Goal: Task Accomplishment & Management: Complete application form

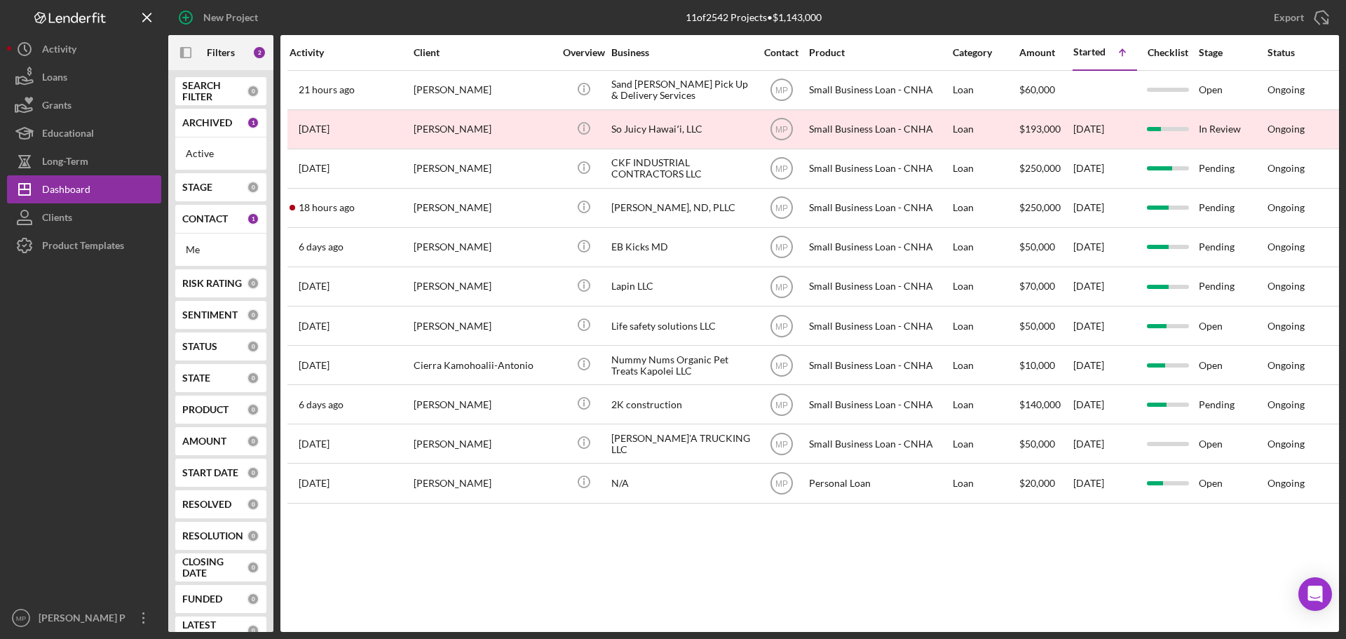
click at [92, 425] on div at bounding box center [84, 431] width 154 height 344
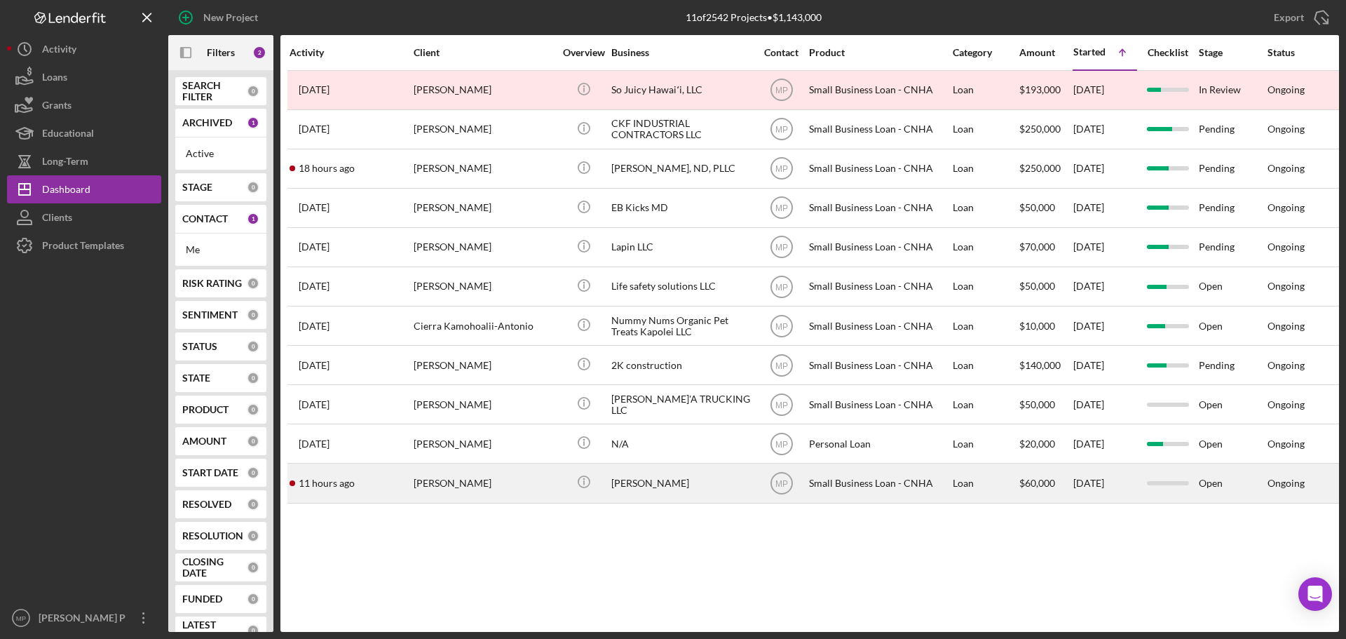
click at [644, 482] on div "[PERSON_NAME]" at bounding box center [681, 482] width 140 height 37
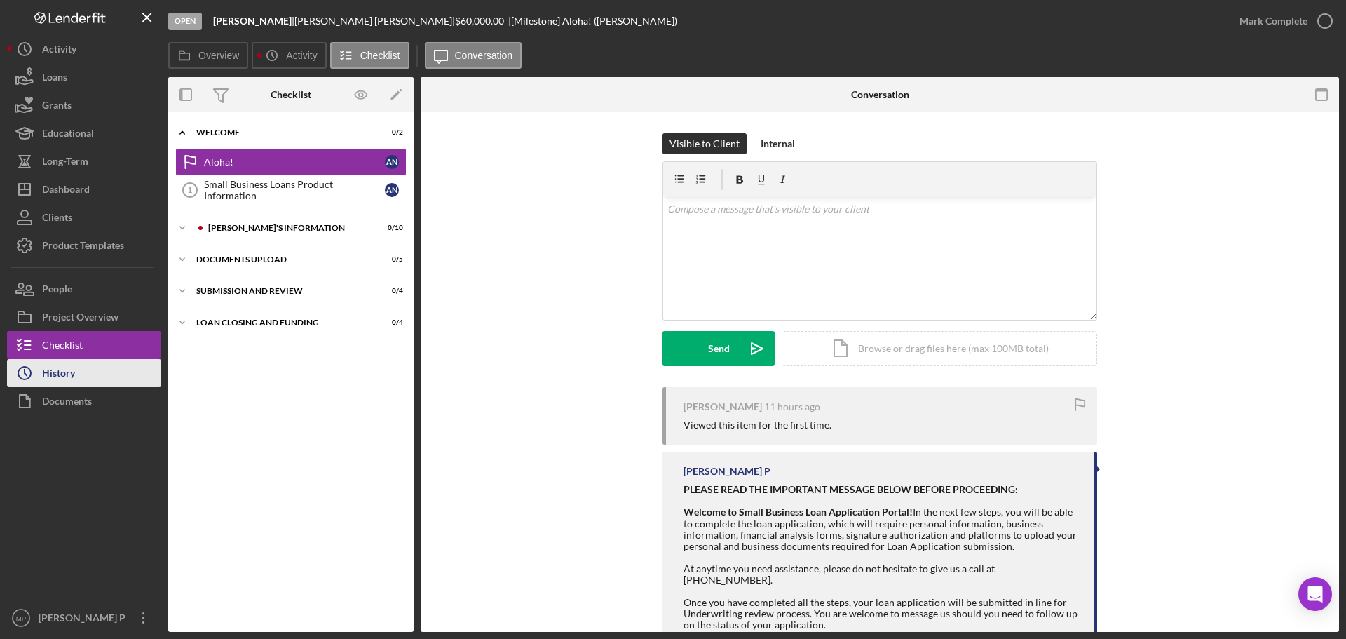
click at [109, 377] on button "Icon/History History" at bounding box center [84, 373] width 154 height 28
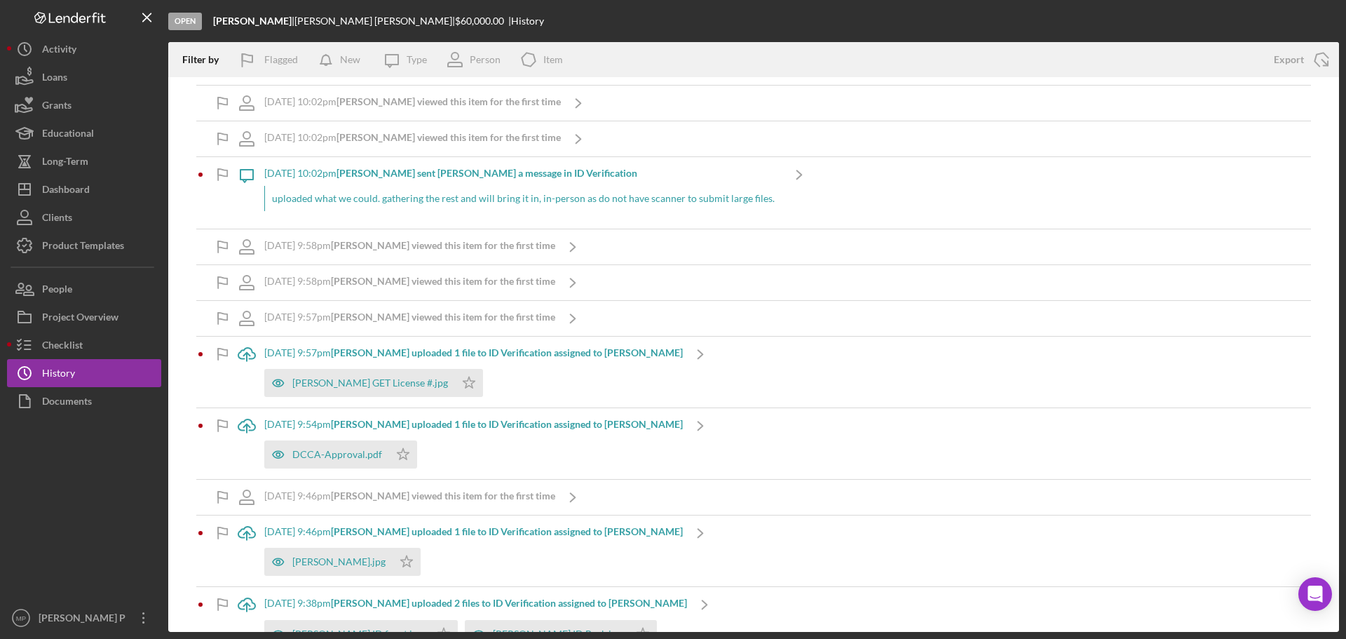
scroll to position [140, 0]
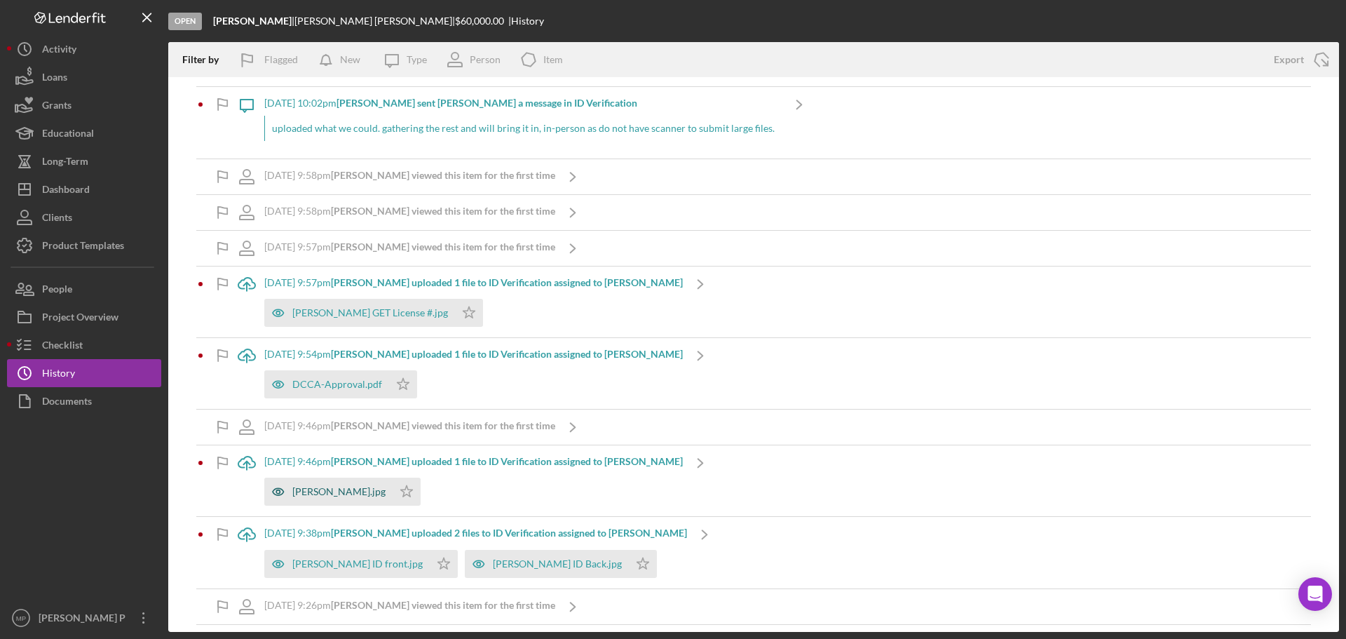
click at [320, 498] on div "[PERSON_NAME].jpg" at bounding box center [328, 491] width 128 height 28
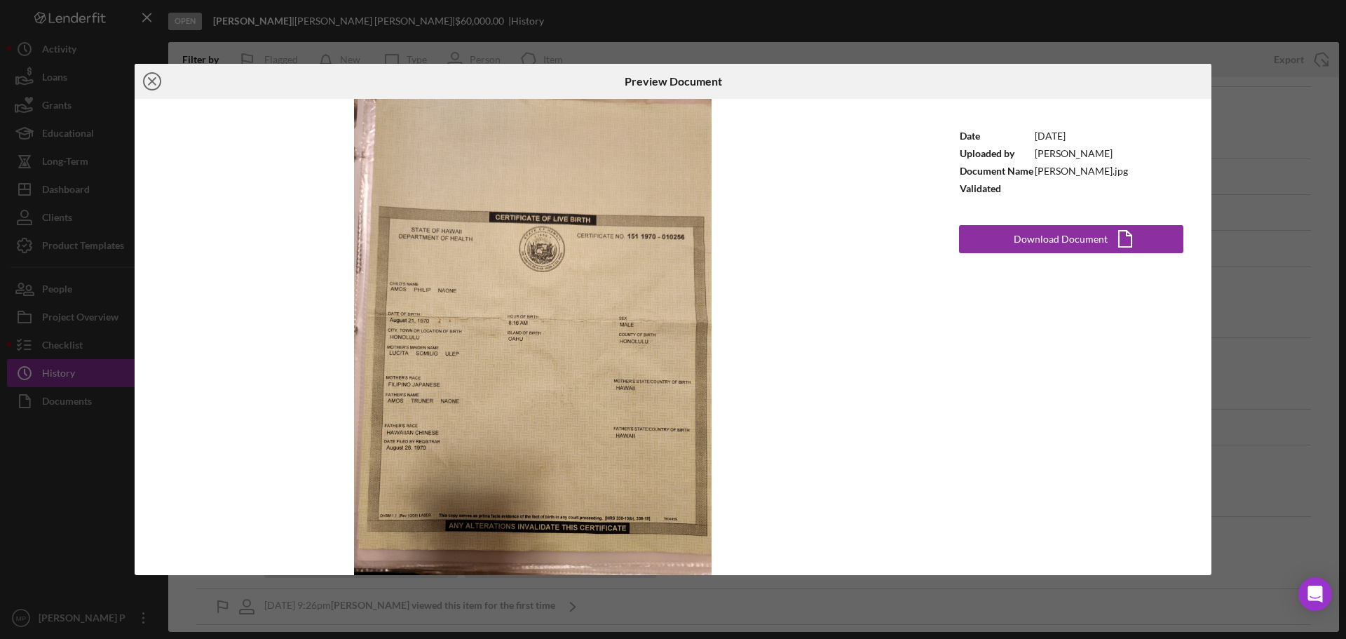
click at [151, 81] on icon "Icon/Close" at bounding box center [152, 81] width 35 height 35
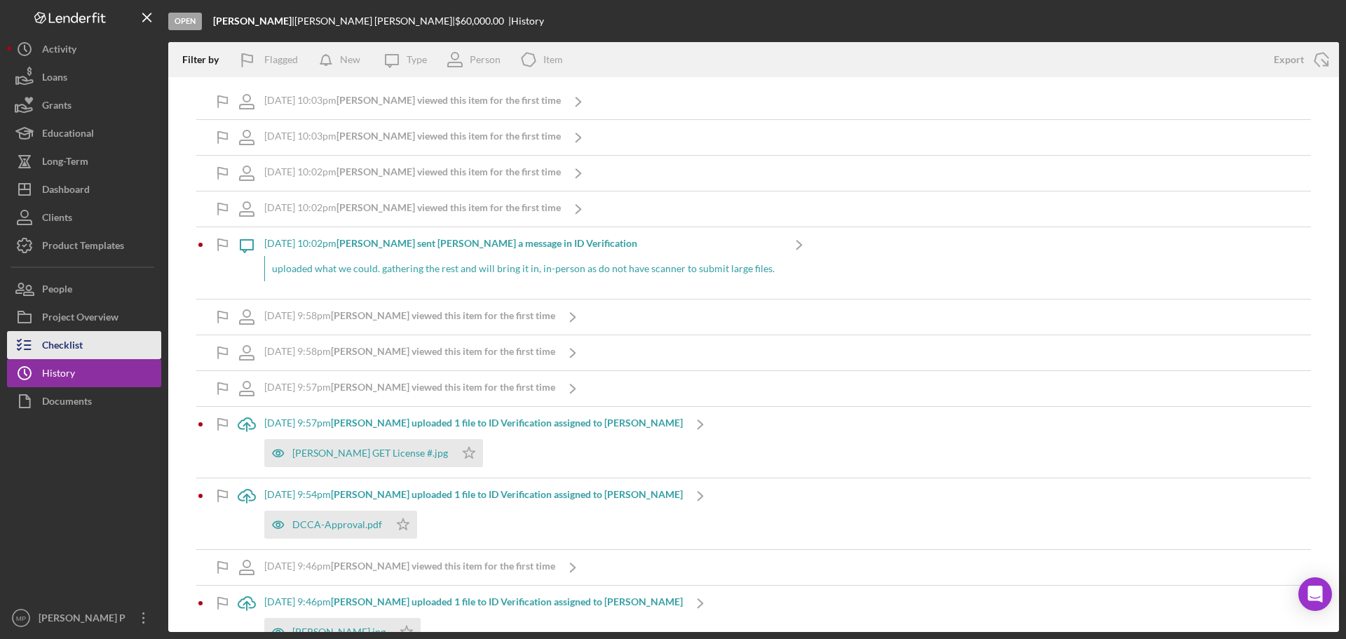
click at [76, 341] on div "Checklist" at bounding box center [62, 347] width 41 height 32
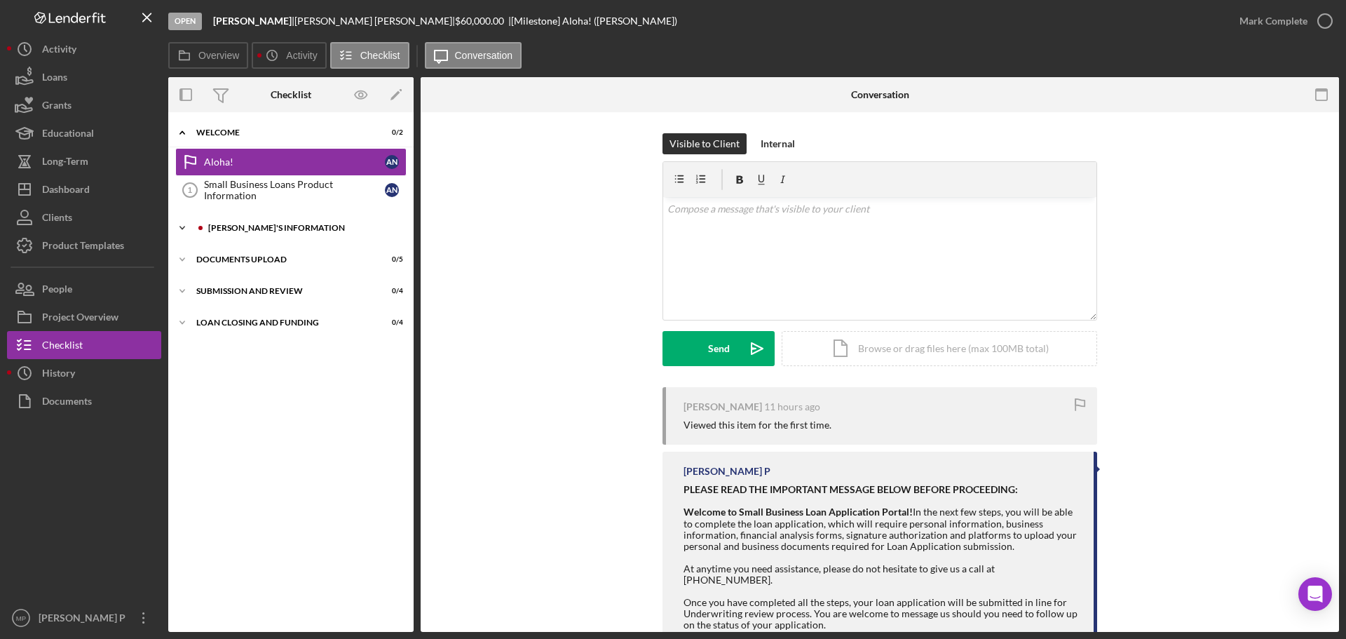
click at [269, 231] on div "[PERSON_NAME]'S INFORMATION" at bounding box center [302, 228] width 188 height 8
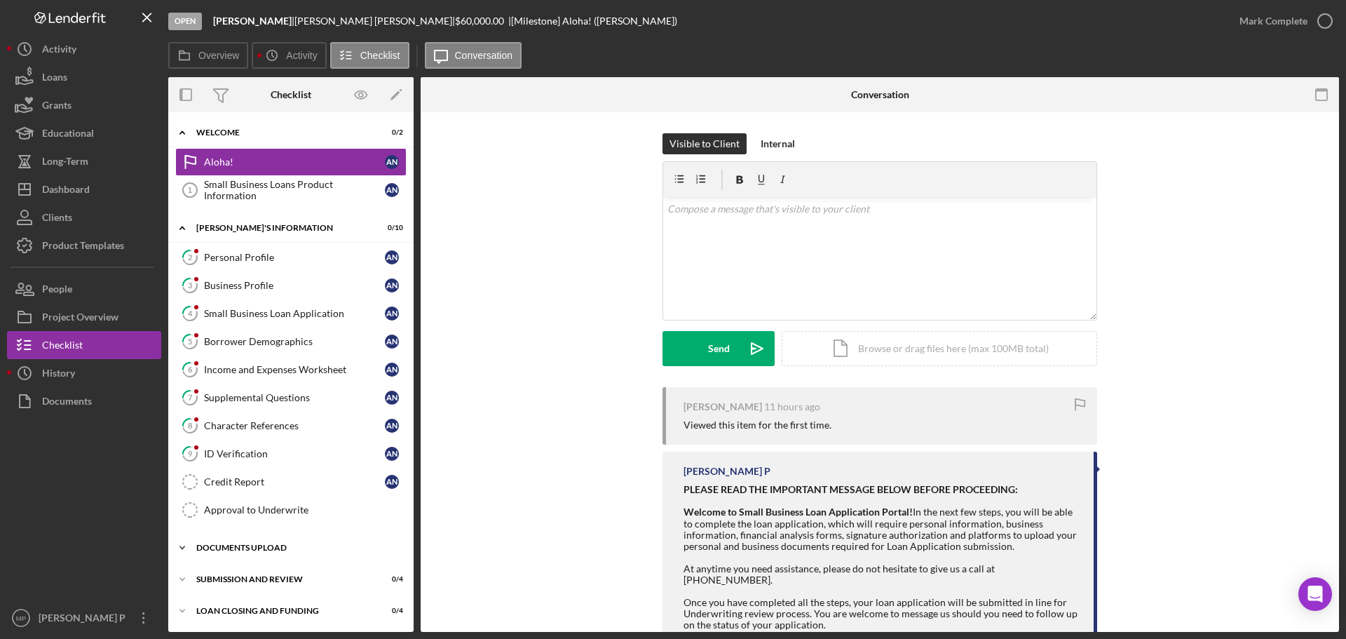
click at [278, 549] on div "DOCUMENTS UPLOAD" at bounding box center [296, 547] width 200 height 8
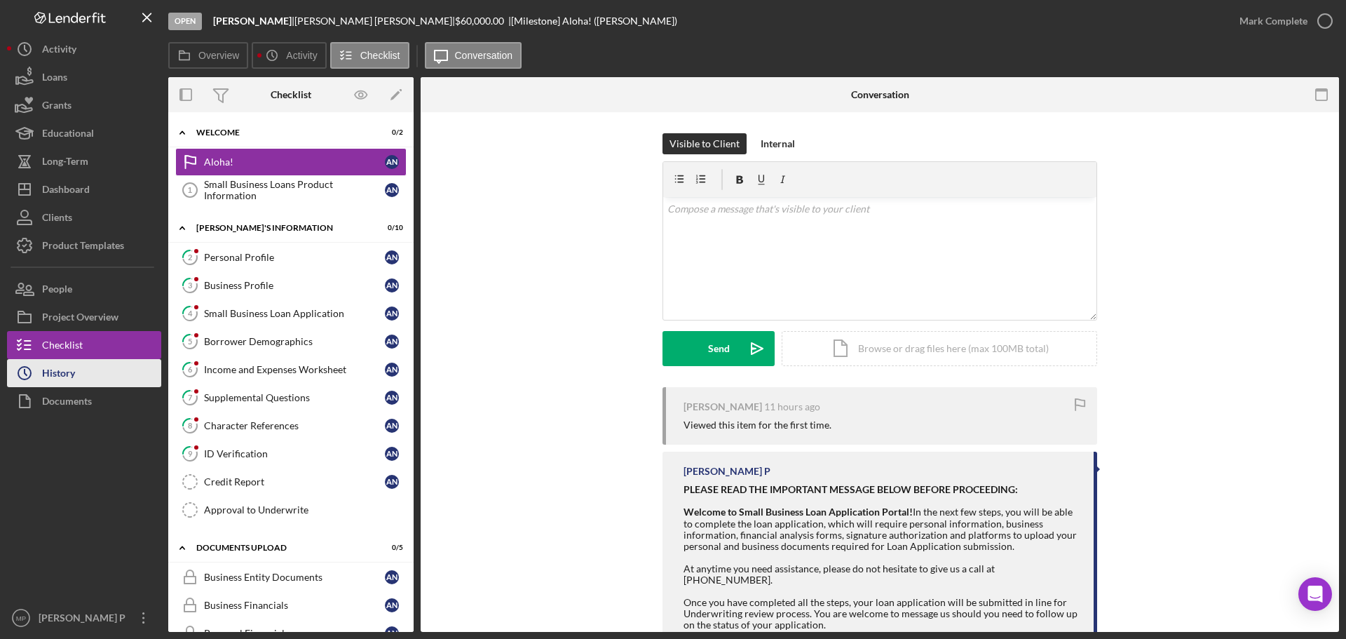
click at [93, 375] on button "Icon/History History" at bounding box center [84, 373] width 154 height 28
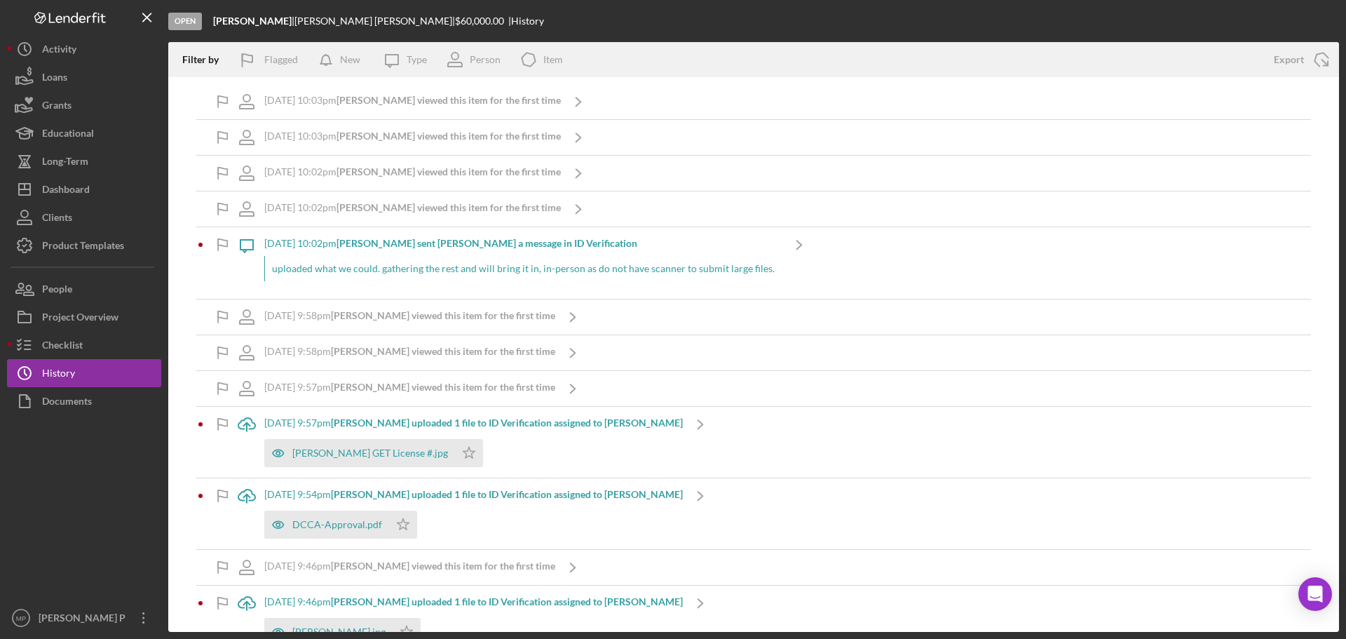
click at [245, 244] on icon "Icon/Message" at bounding box center [246, 244] width 35 height 35
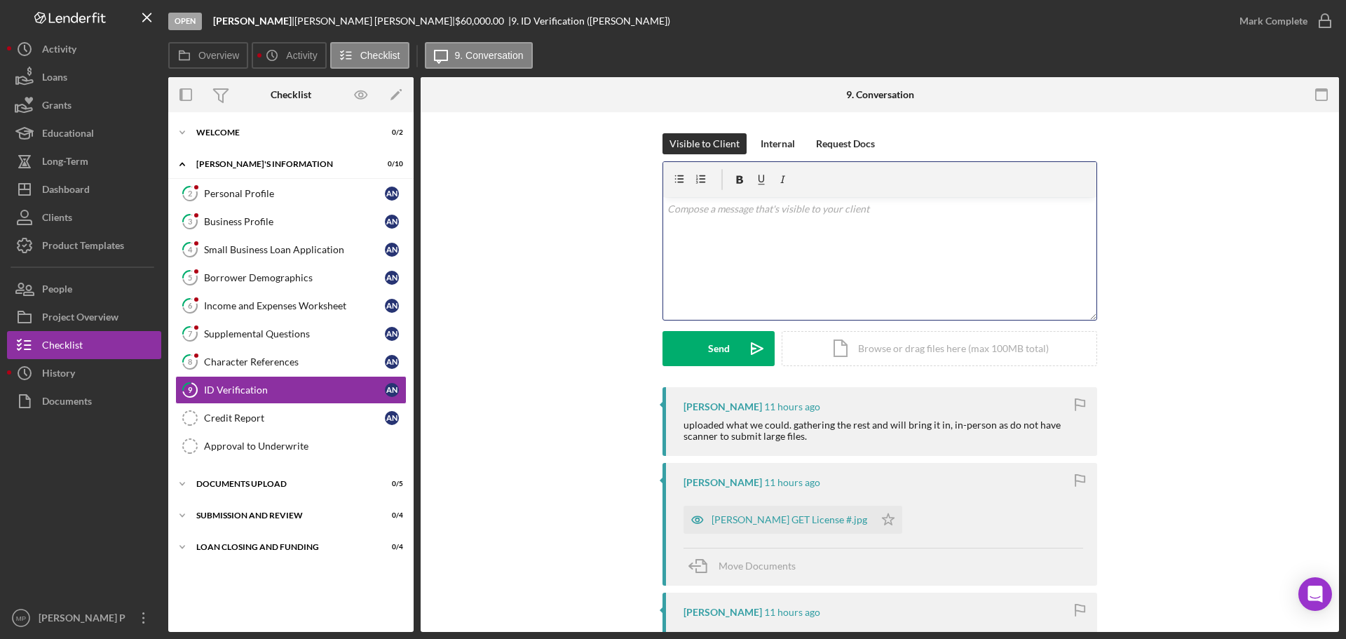
click at [741, 231] on div "v Color teal Color pink Remove color Add row above Add row below Add column bef…" at bounding box center [879, 258] width 433 height 123
click at [804, 226] on p "Thank you for the heads-up." at bounding box center [880, 228] width 426 height 15
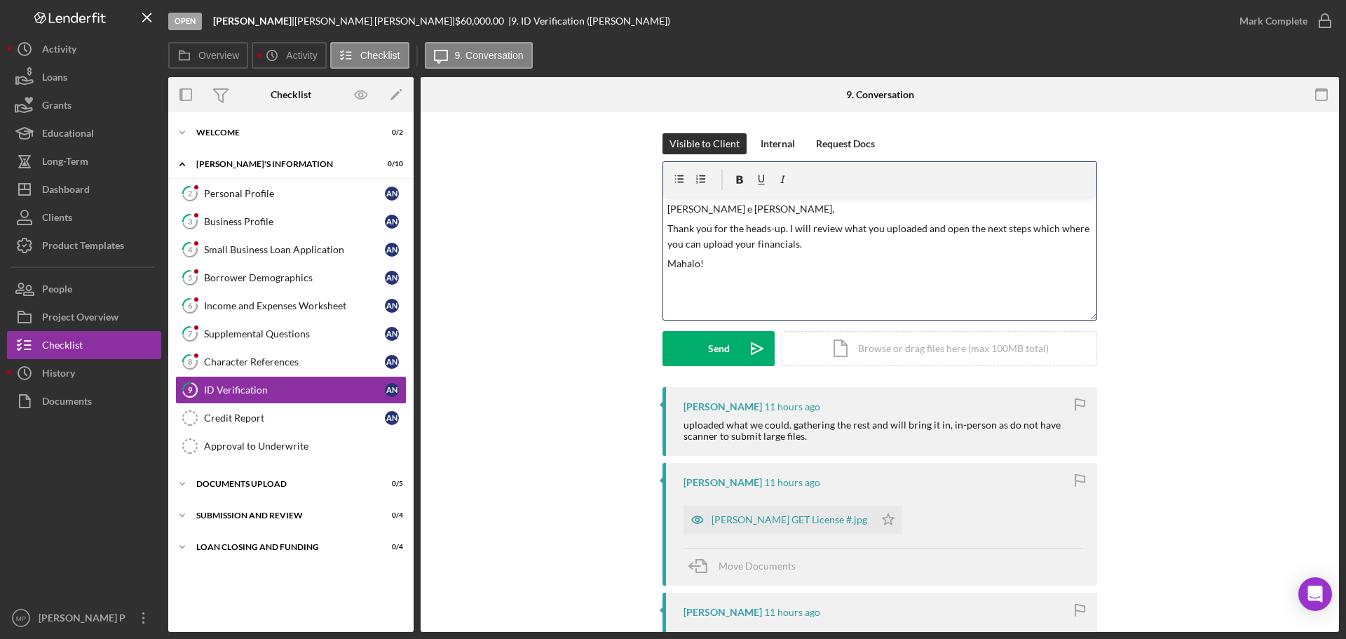
click at [1019, 230] on p "Thank you for the heads-up. I will review what you uploaded and open the next s…" at bounding box center [880, 237] width 426 height 32
click at [818, 265] on p "Mahalo!" at bounding box center [880, 263] width 426 height 15
click at [810, 247] on p "Thank you for the heads-up. I will review what you uploaded and open the next s…" at bounding box center [880, 237] width 426 height 32
click at [946, 244] on p "Thank you for the heads-up. I will review what you uploaded and open the next s…" at bounding box center [880, 237] width 426 height 32
click at [754, 274] on div "v Color teal Color pink Remove color Add row above Add row below Add column bef…" at bounding box center [879, 258] width 433 height 123
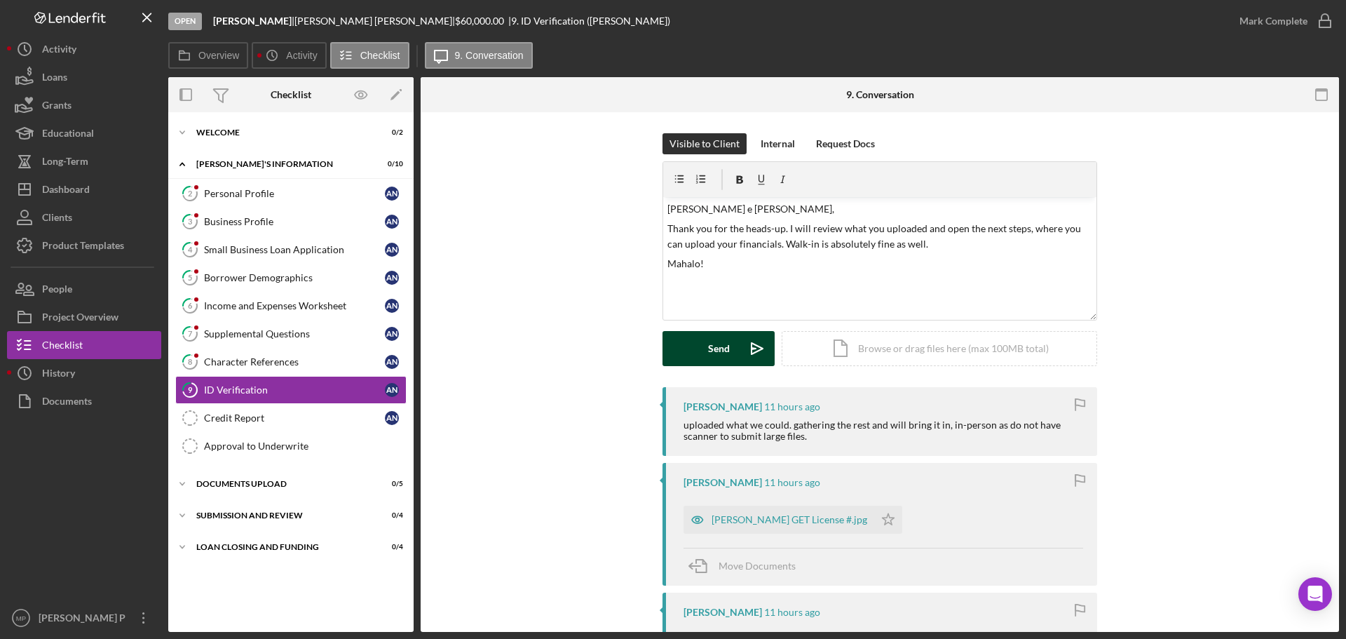
click at [694, 353] on button "Send Icon/icon-invite-send" at bounding box center [719, 348] width 112 height 35
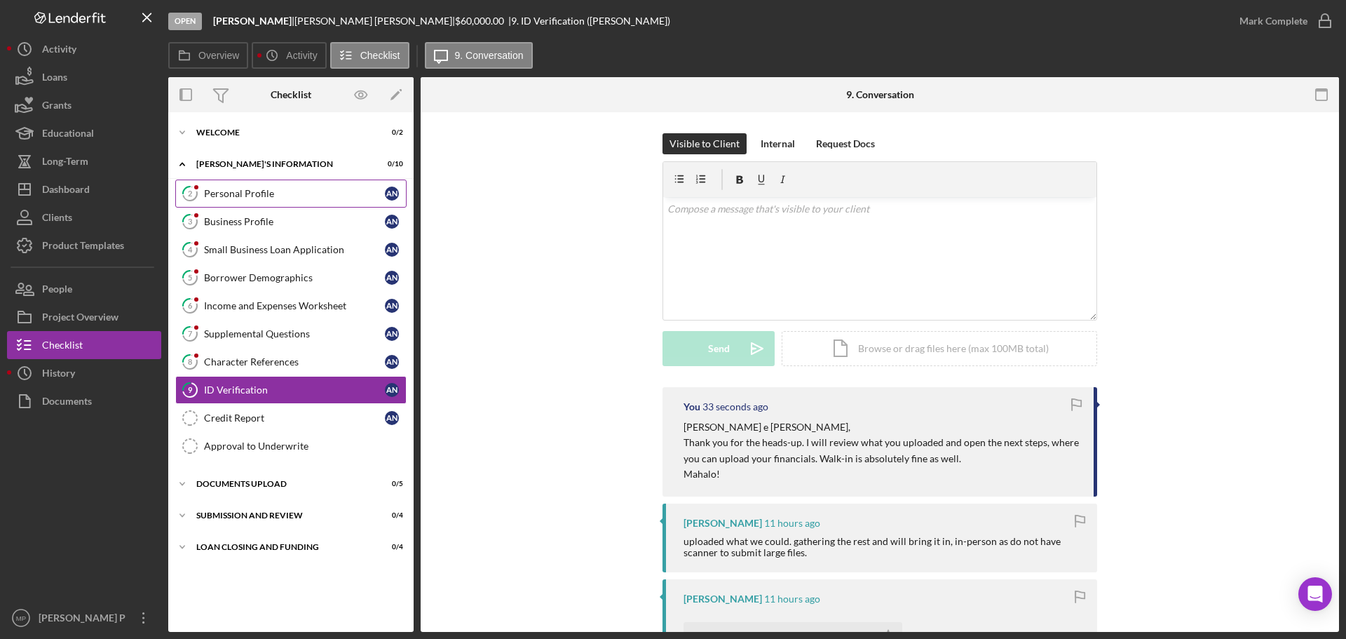
click at [319, 198] on div "Personal Profile" at bounding box center [294, 193] width 181 height 11
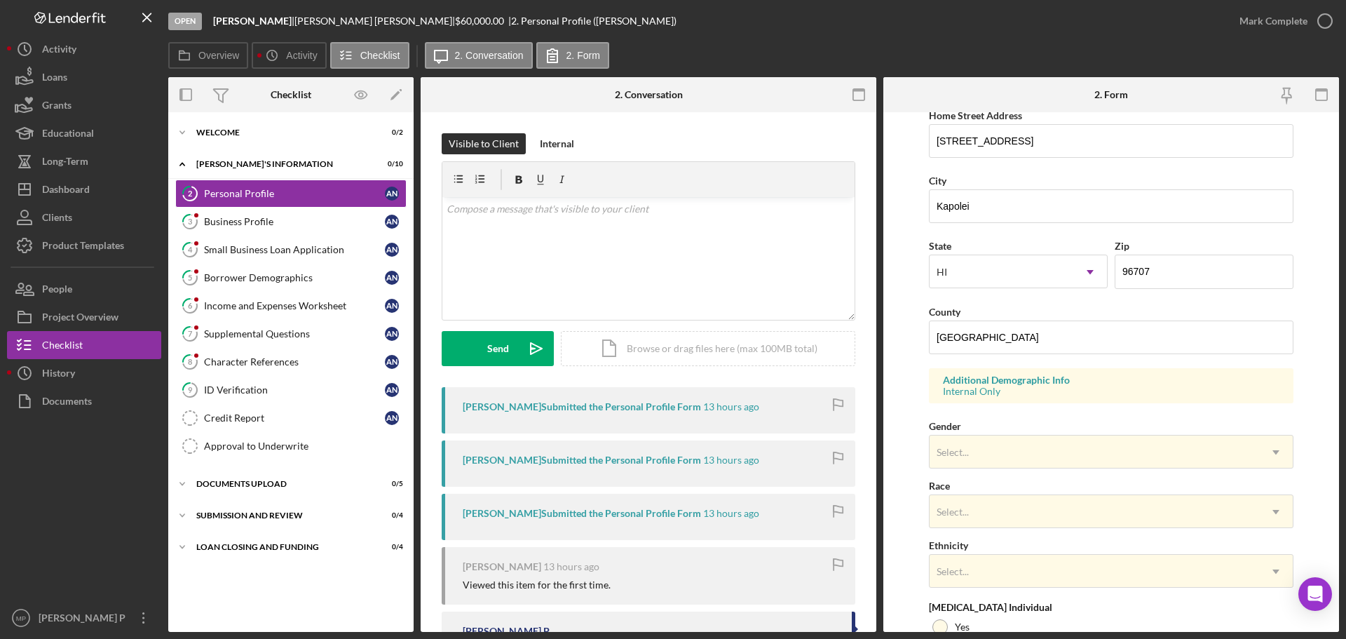
scroll to position [280, 0]
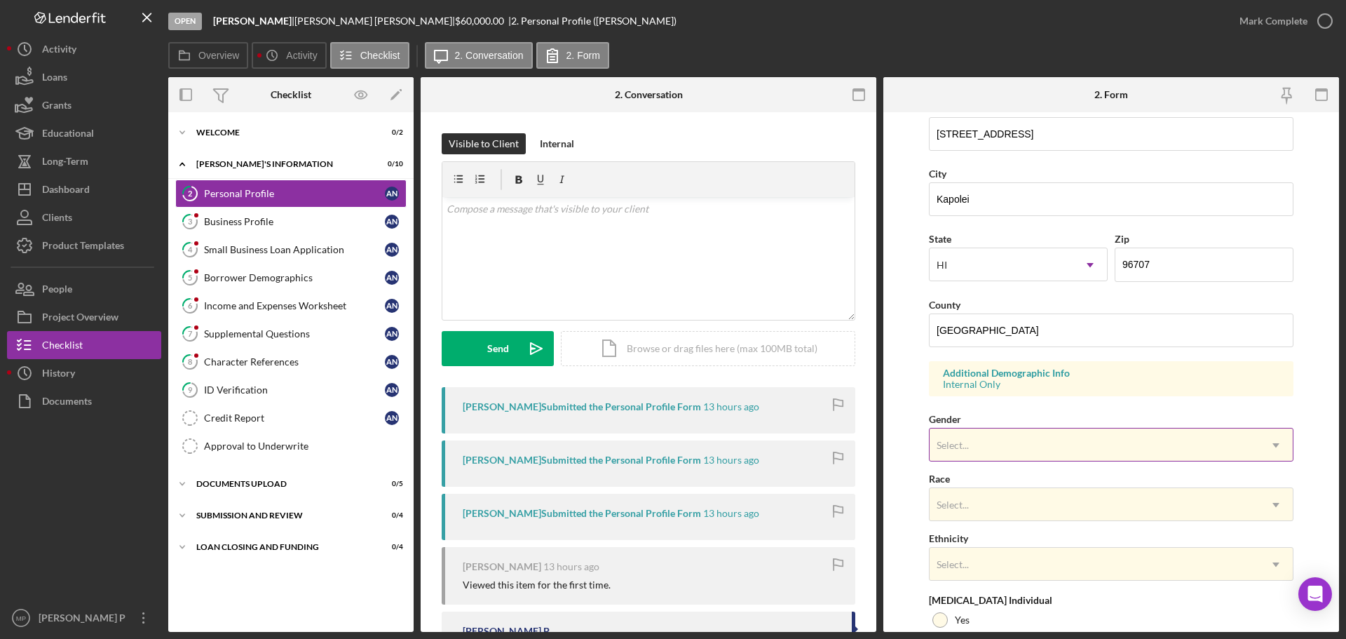
click at [984, 433] on div "Select..." at bounding box center [1095, 445] width 330 height 32
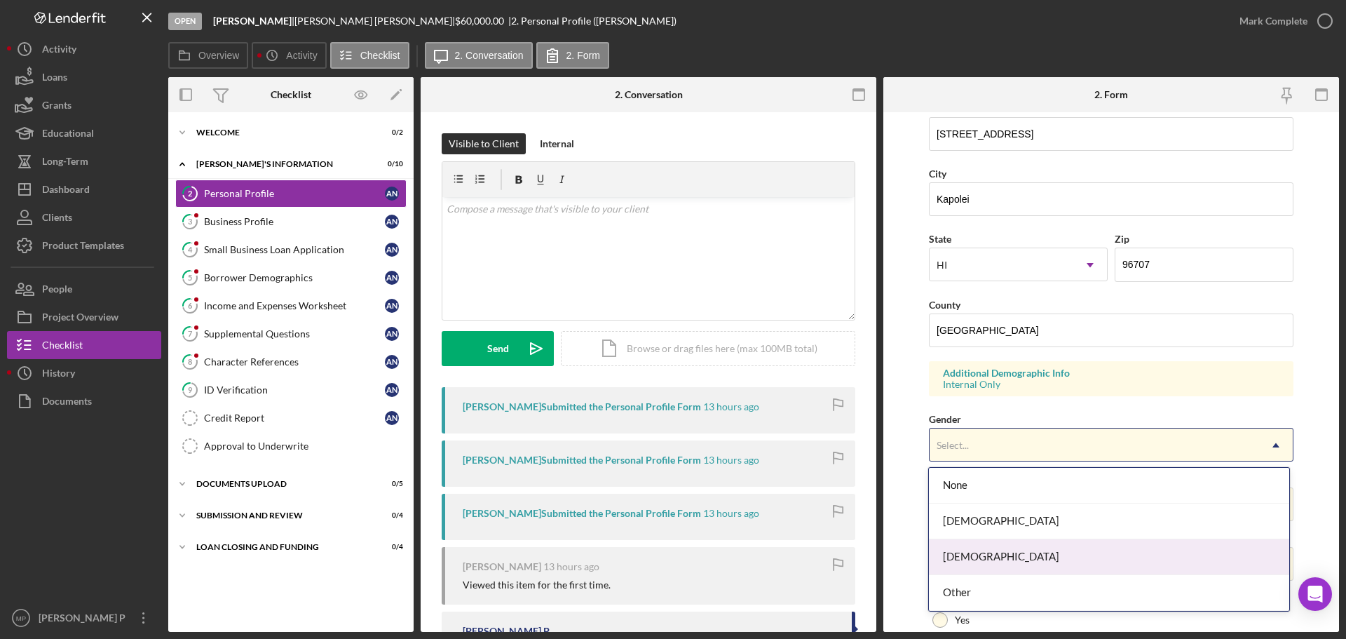
click at [994, 568] on div "[DEMOGRAPHIC_DATA]" at bounding box center [1109, 557] width 360 height 36
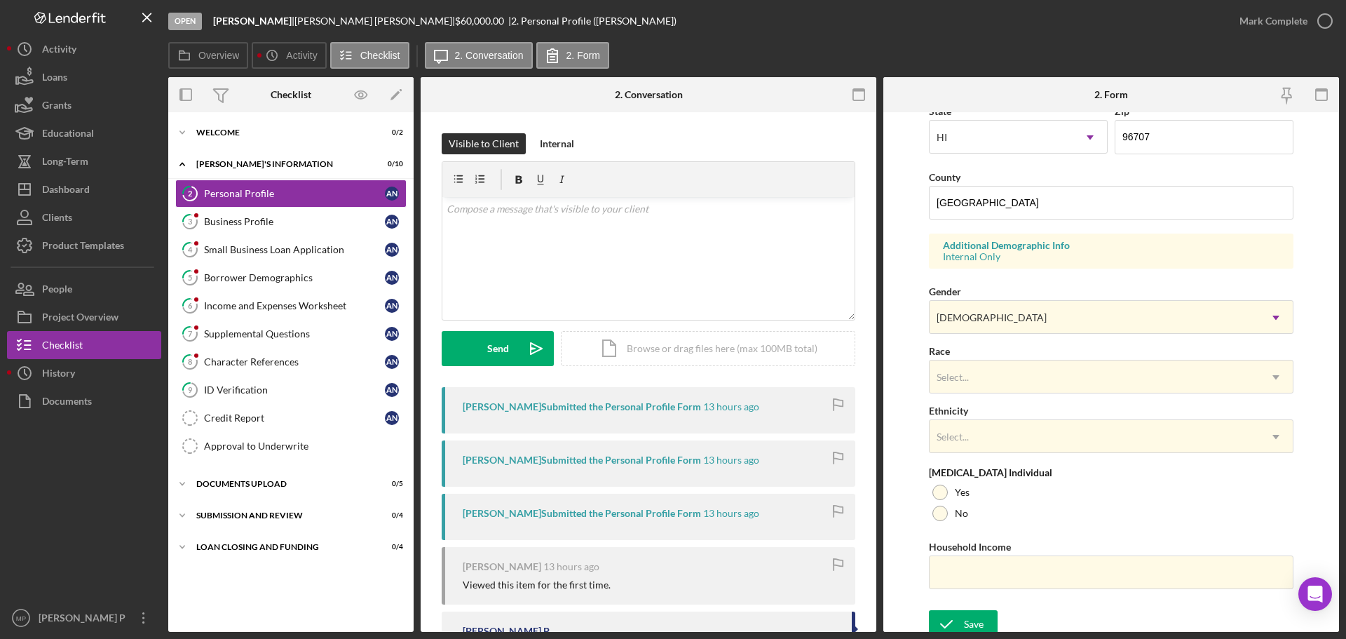
scroll to position [416, 0]
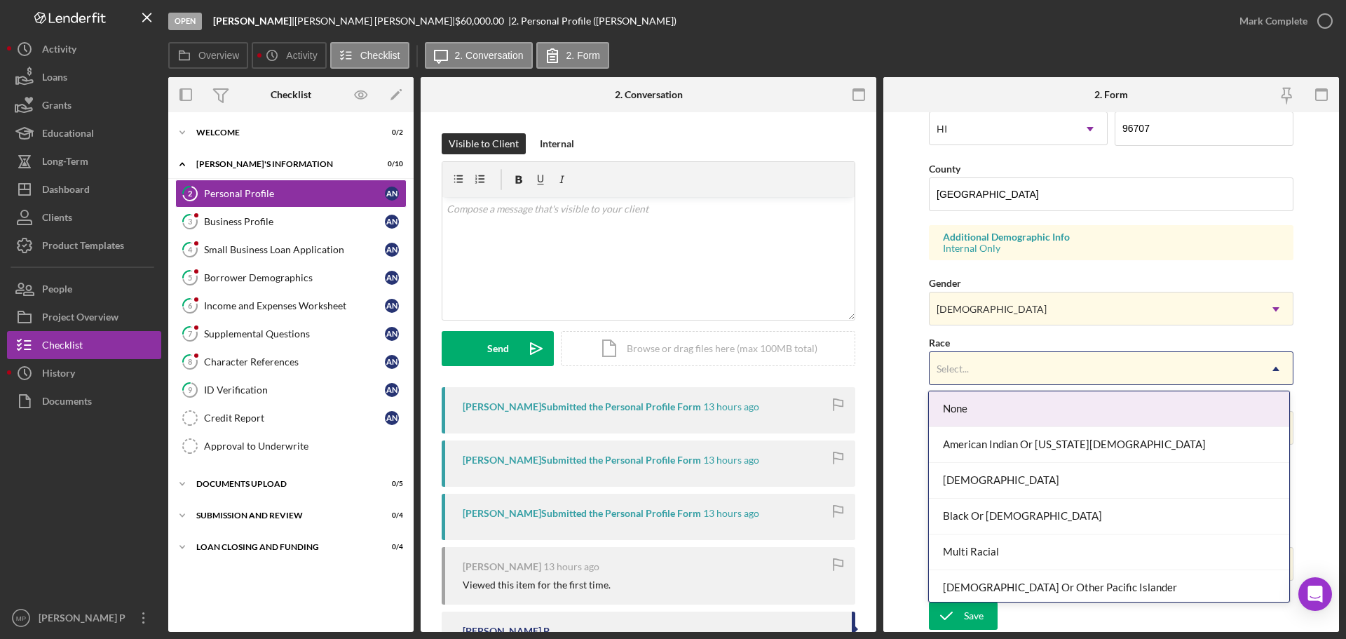
click at [1026, 366] on div "Select..." at bounding box center [1095, 369] width 330 height 32
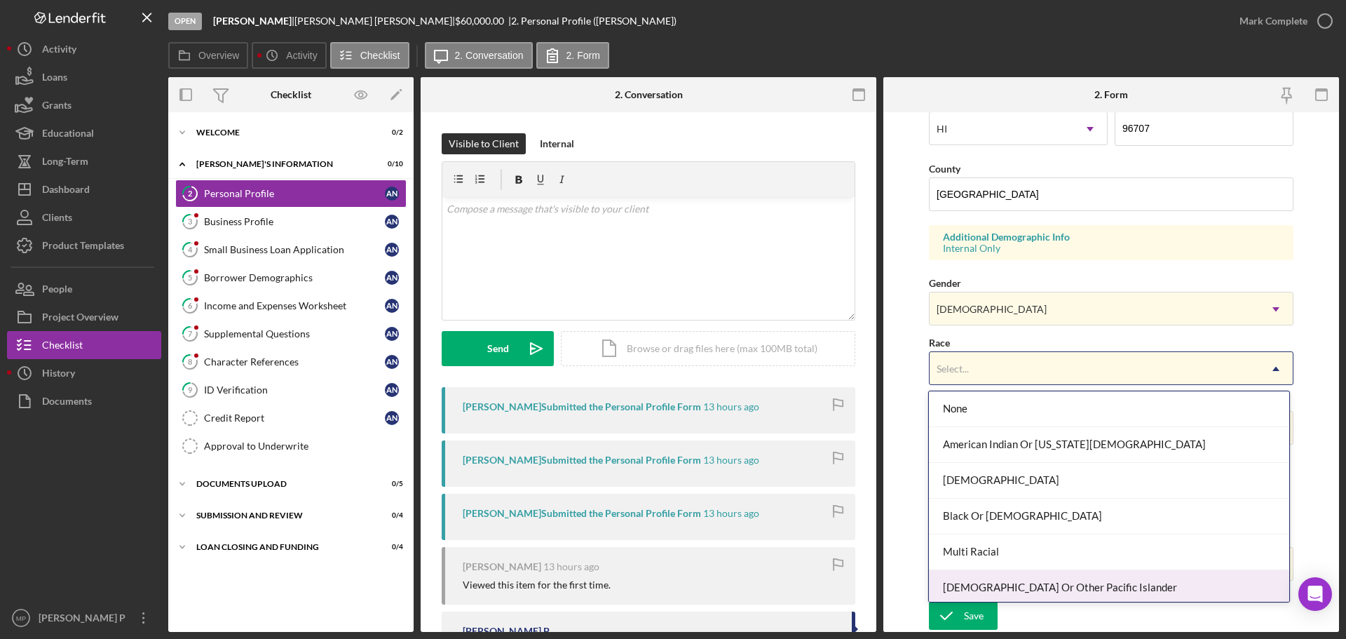
click at [1063, 583] on div "[DEMOGRAPHIC_DATA] Or Other Pacific Islander" at bounding box center [1109, 588] width 360 height 36
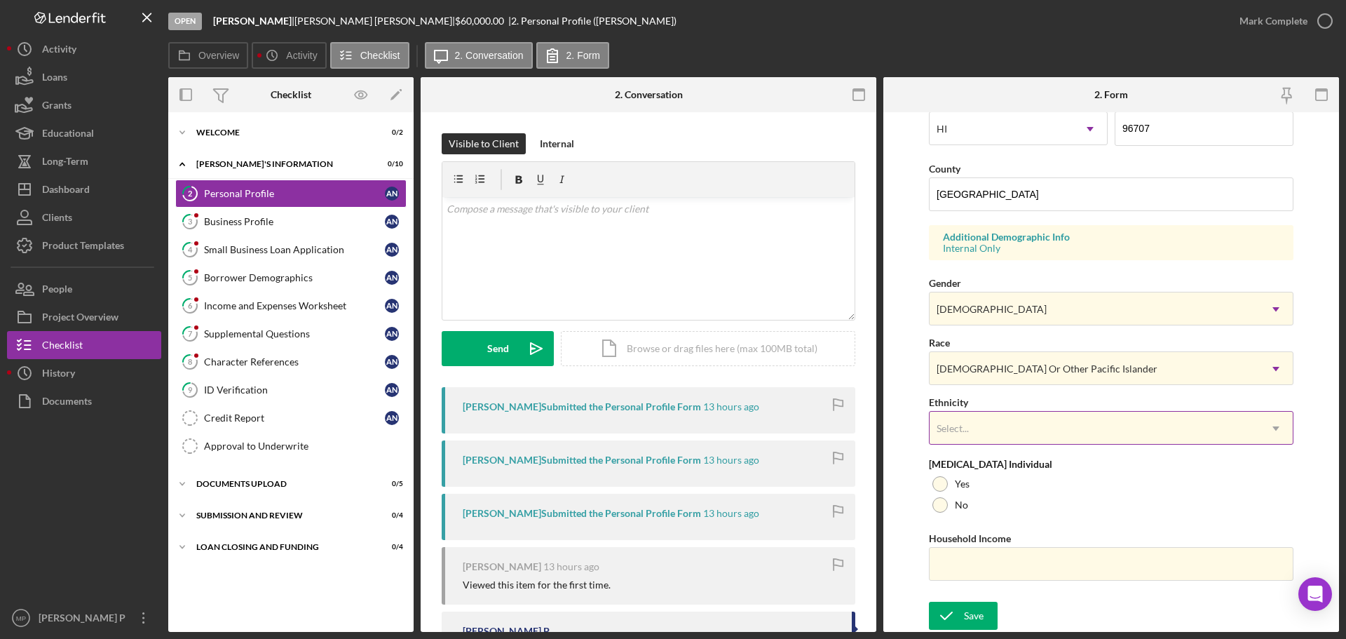
click at [981, 433] on div "Select..." at bounding box center [1095, 428] width 330 height 32
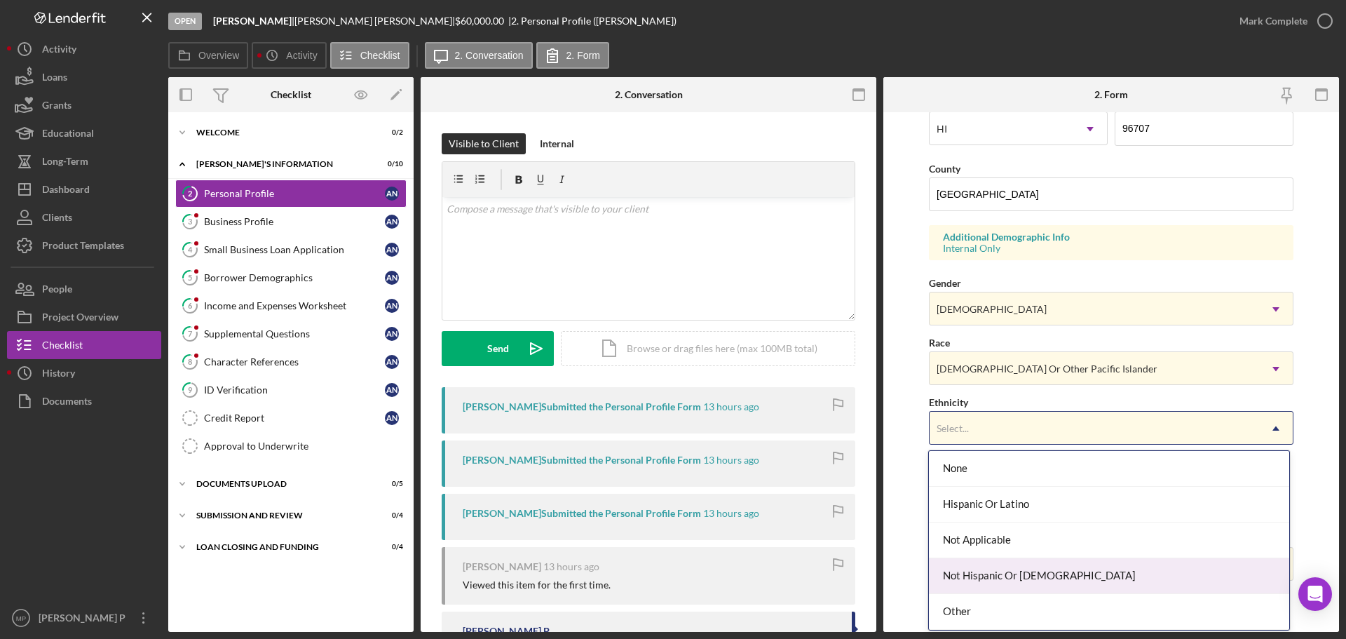
click at [1035, 580] on div "Not Hispanic Or [DEMOGRAPHIC_DATA]" at bounding box center [1109, 576] width 360 height 36
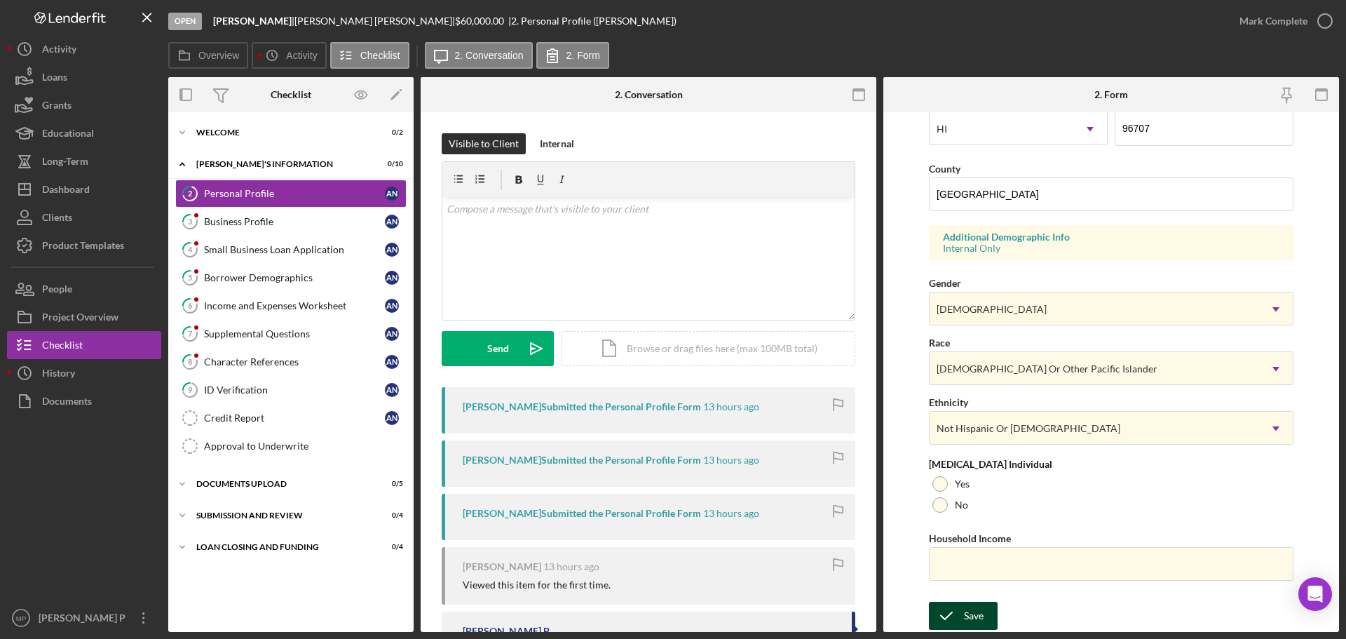
click at [960, 621] on icon "submit" at bounding box center [946, 615] width 35 height 35
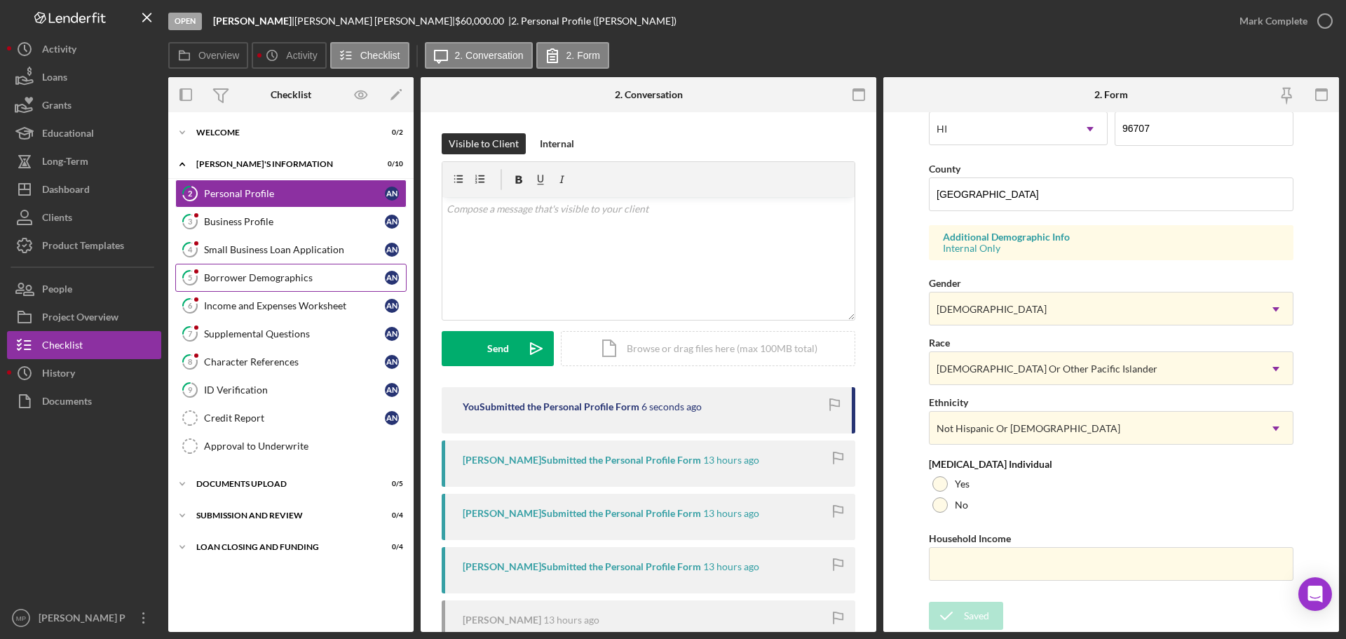
click at [278, 272] on div "Borrower Demographics" at bounding box center [294, 277] width 181 height 11
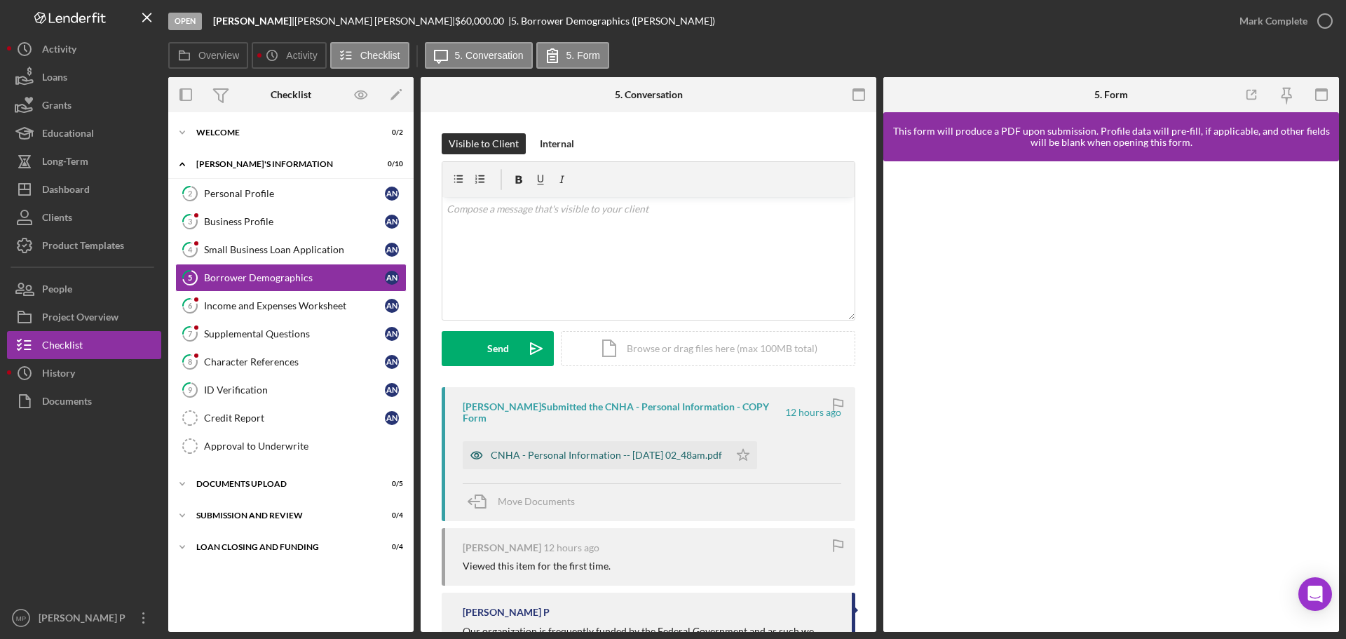
click at [630, 449] on div "CNHA - Personal Information -- [DATE] 02_48am.pdf" at bounding box center [606, 454] width 231 height 11
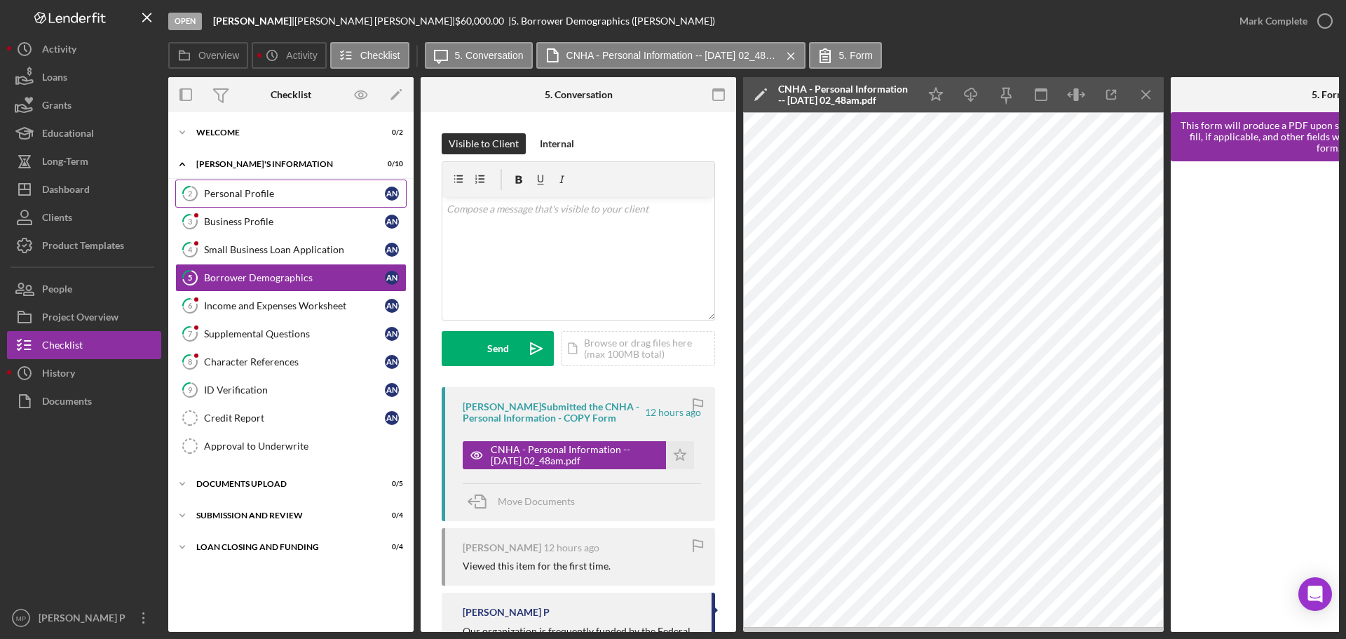
click at [269, 202] on link "2 Personal Profile A N" at bounding box center [290, 193] width 231 height 28
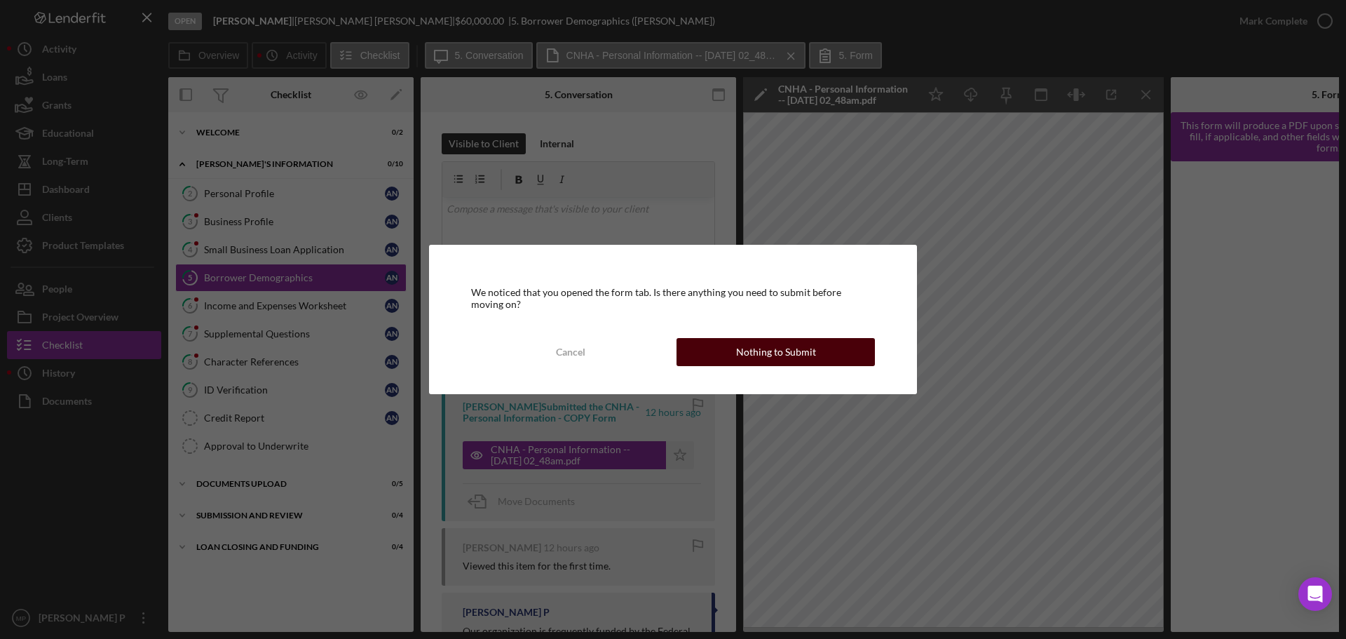
click at [755, 360] on div "Nothing to Submit" at bounding box center [776, 352] width 80 height 28
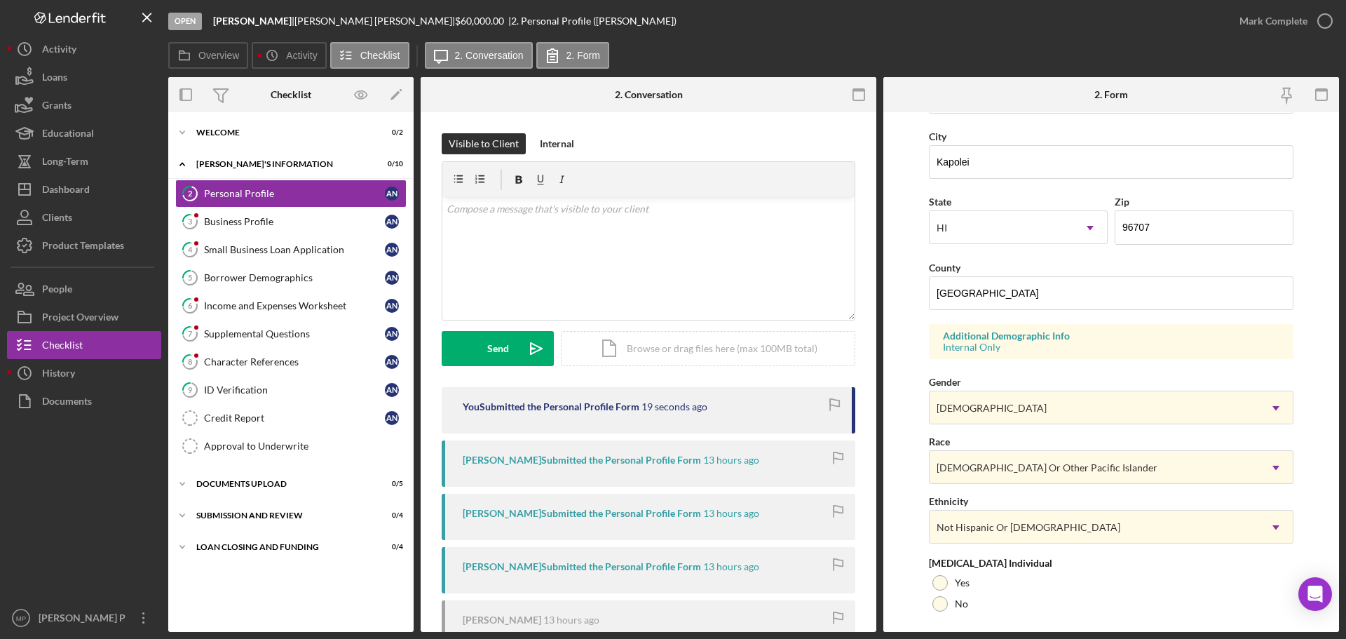
scroll to position [351, 0]
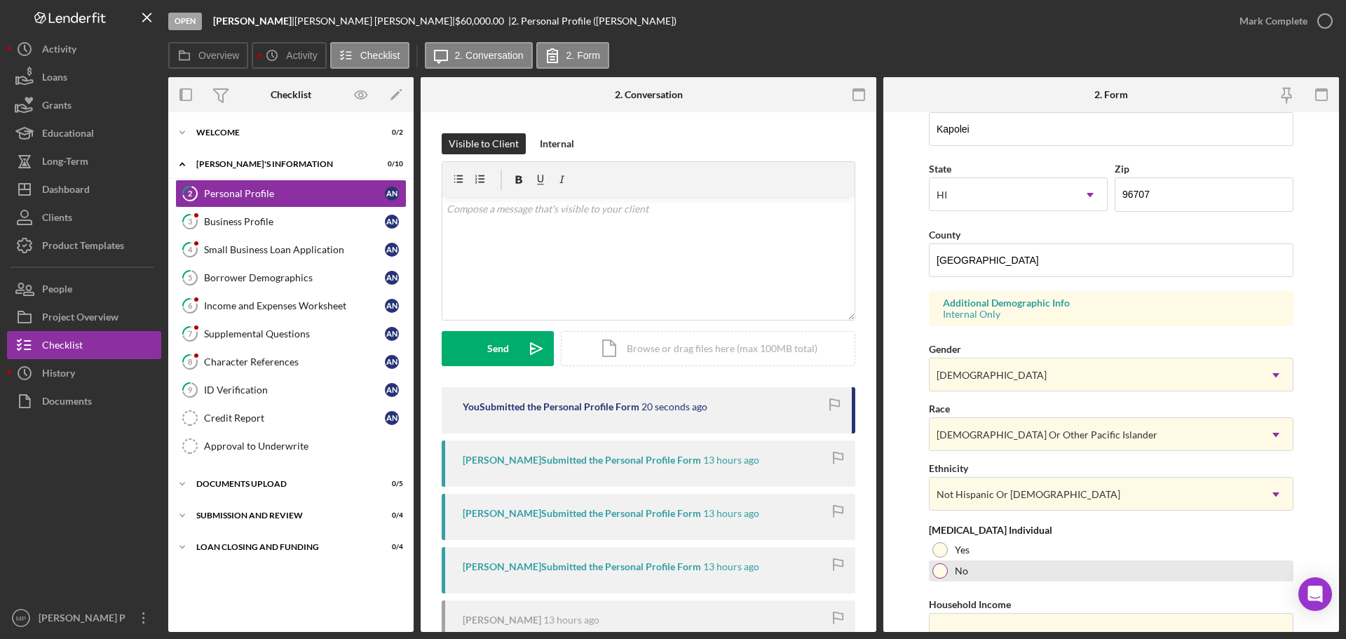
click at [936, 568] on div at bounding box center [939, 570] width 15 height 15
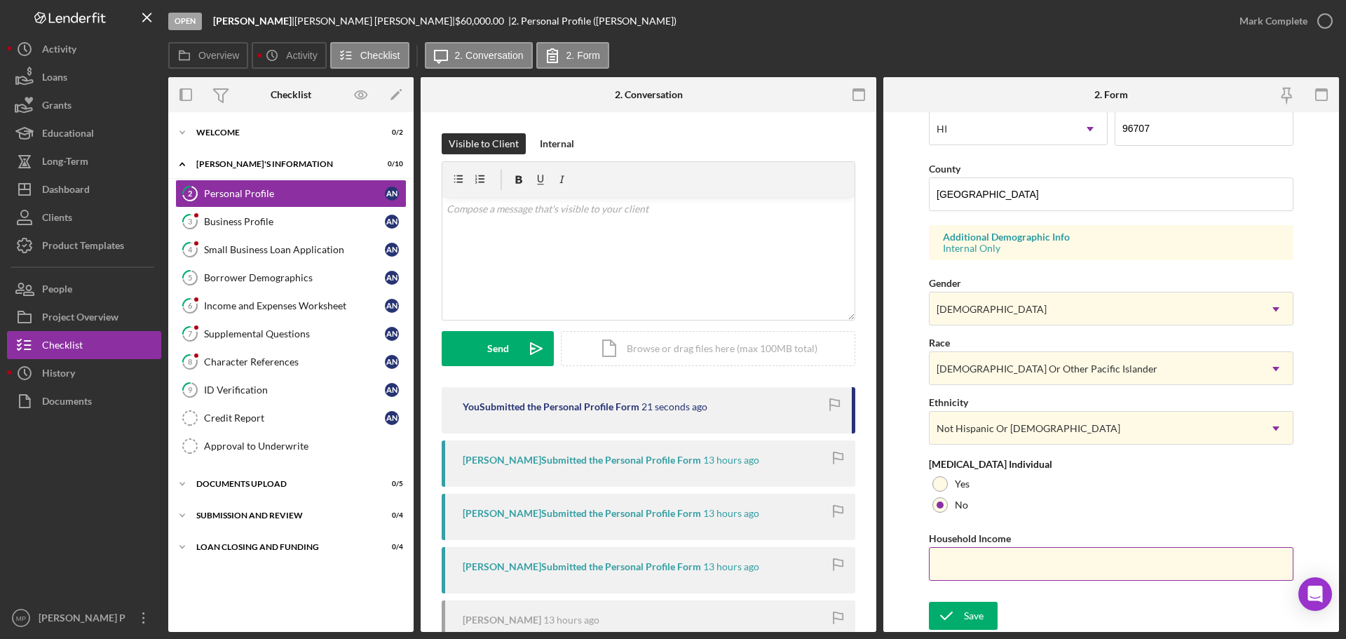
click at [1054, 565] on input "Household Income" at bounding box center [1111, 564] width 365 height 34
type input "$150,000"
click at [970, 619] on div "Save" at bounding box center [974, 616] width 20 height 28
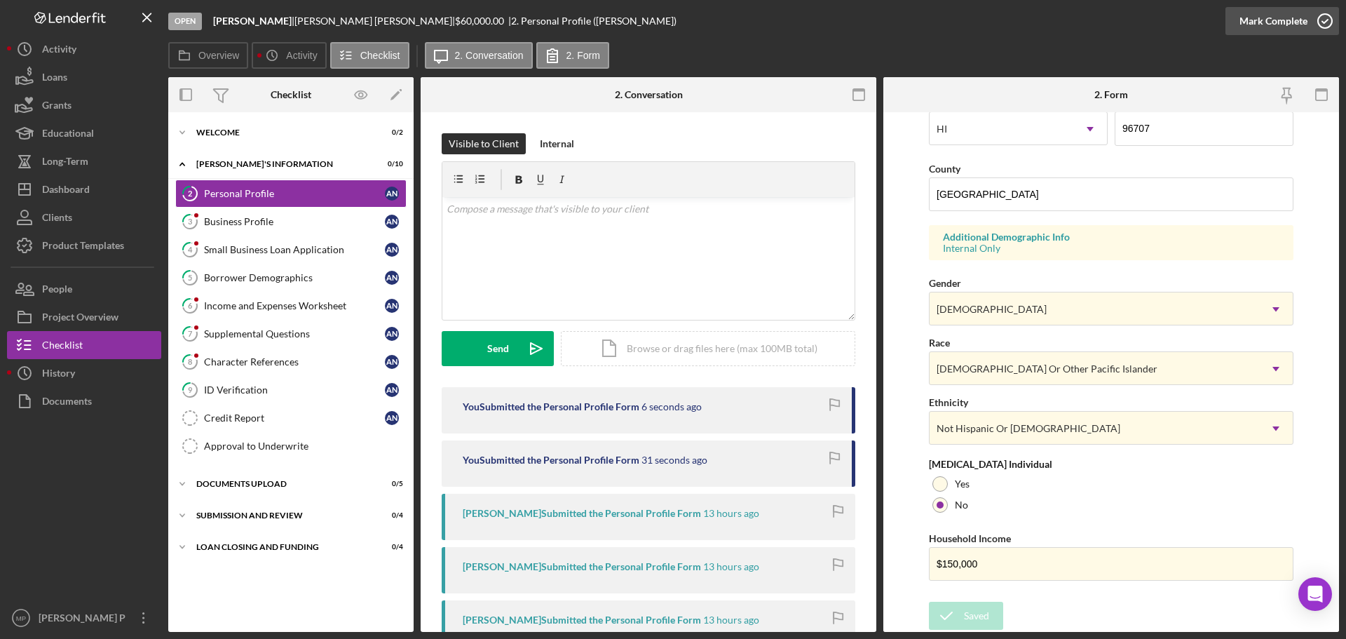
click at [1294, 25] on div "Mark Complete" at bounding box center [1273, 21] width 68 height 28
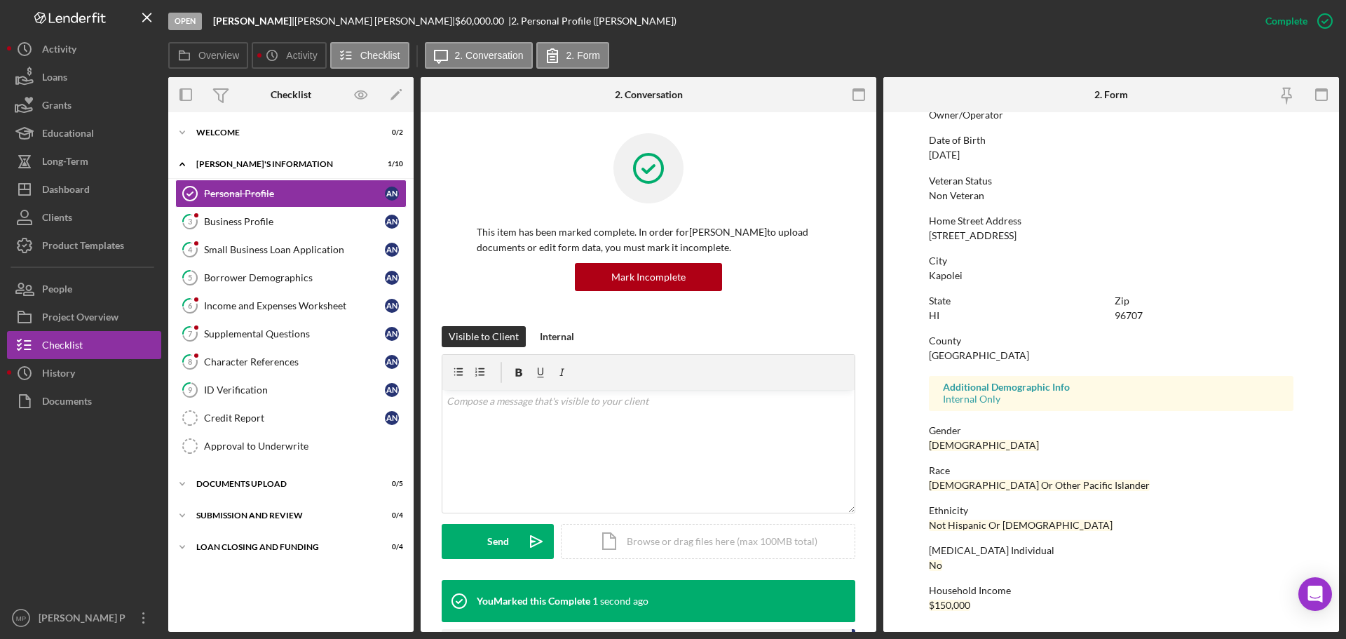
scroll to position [135, 0]
click at [262, 224] on div "Business Profile" at bounding box center [294, 221] width 181 height 11
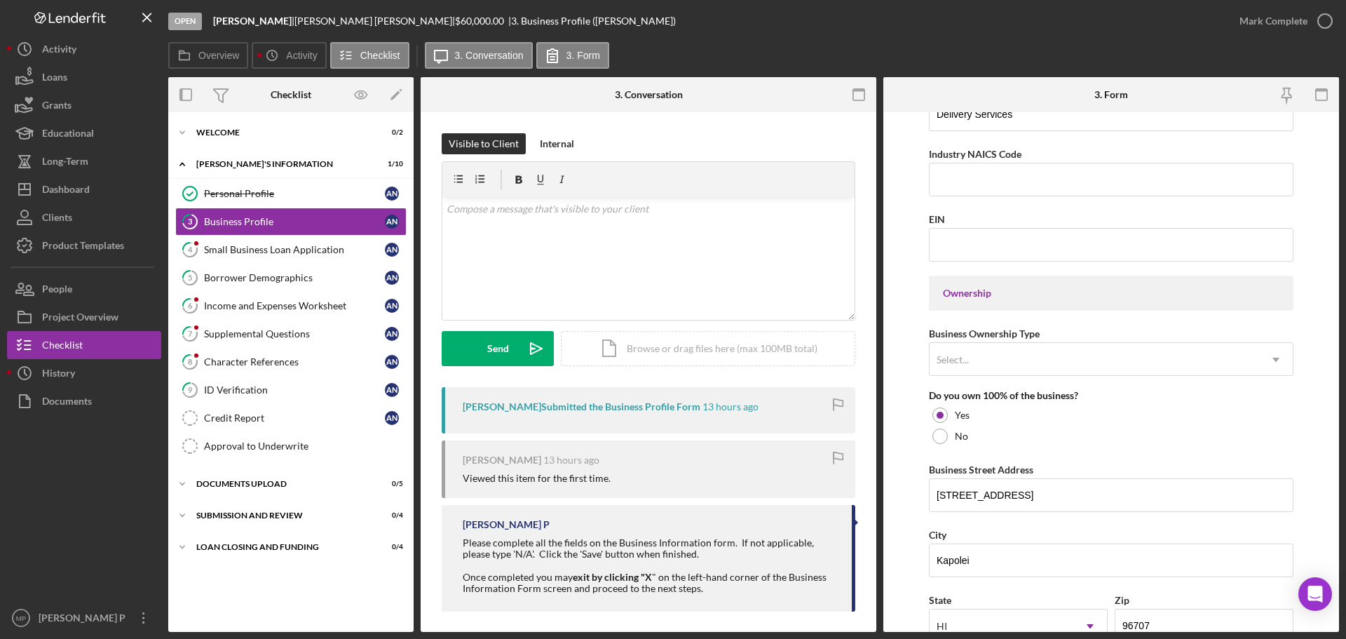
scroll to position [561, 0]
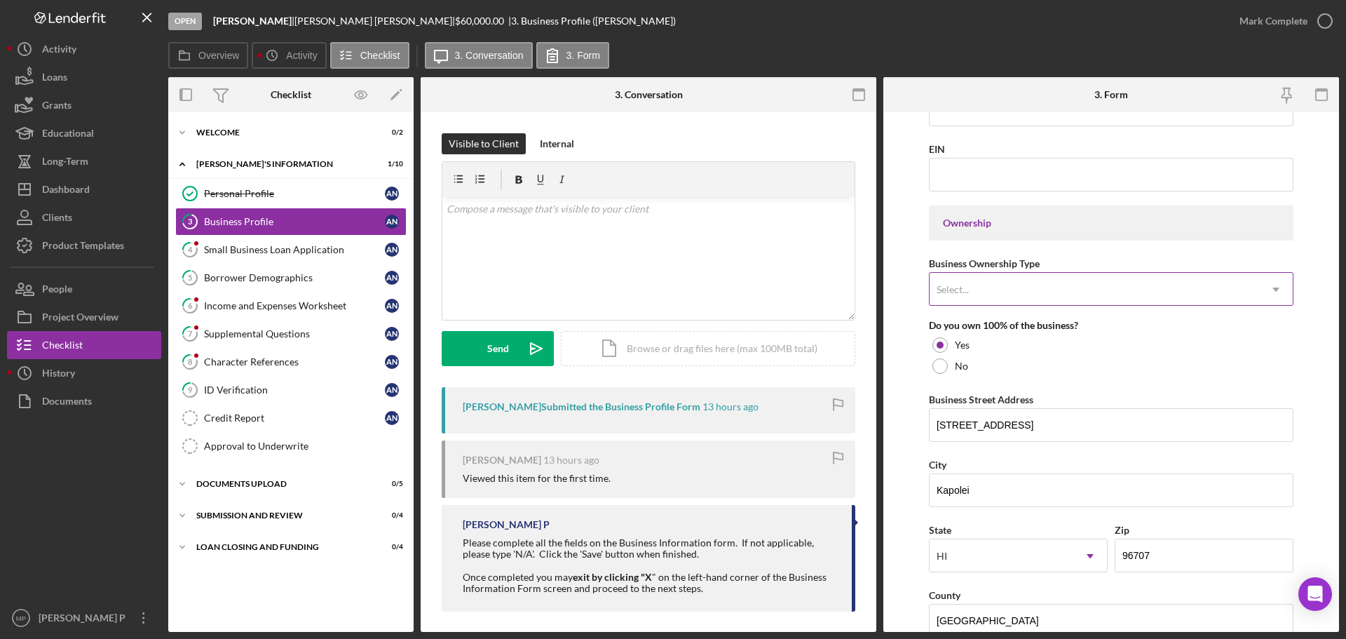
click at [1278, 290] on icon "Icon/Dropdown Arrow" at bounding box center [1276, 290] width 34 height 34
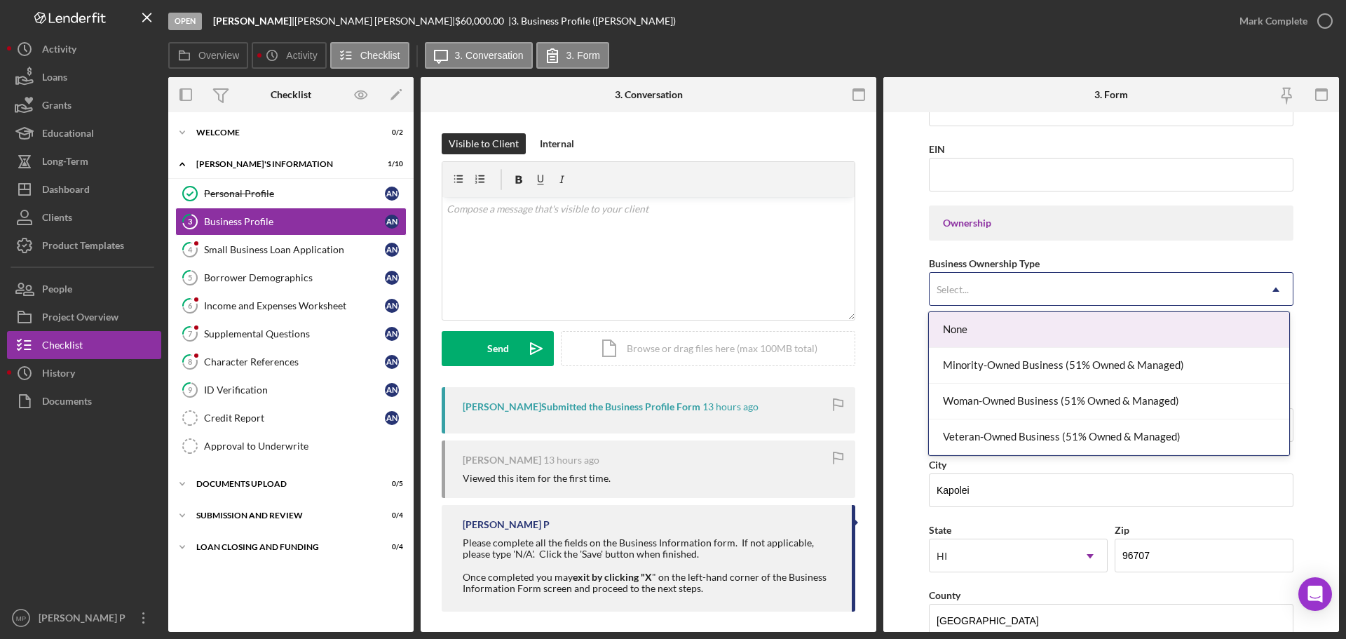
click at [1308, 338] on form "Business Name [PERSON_NAME] DBA [PERSON_NAME] Pick-up and Delivery services Bus…" at bounding box center [1111, 371] width 456 height 519
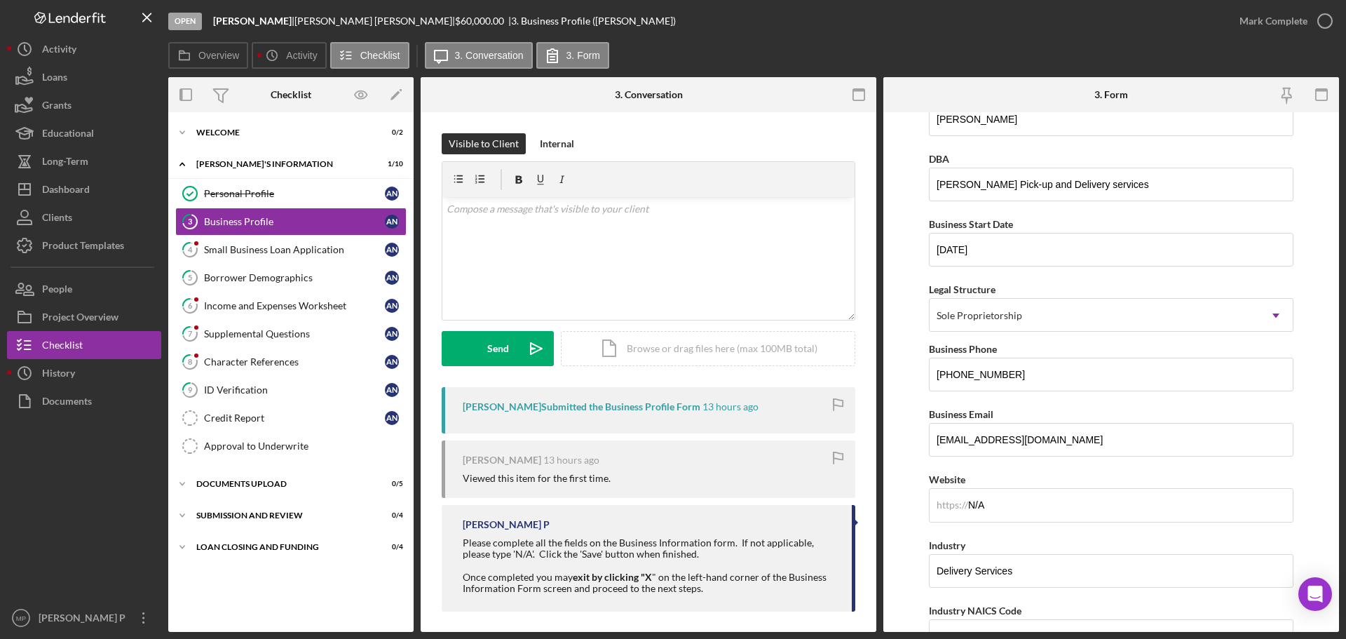
scroll to position [0, 0]
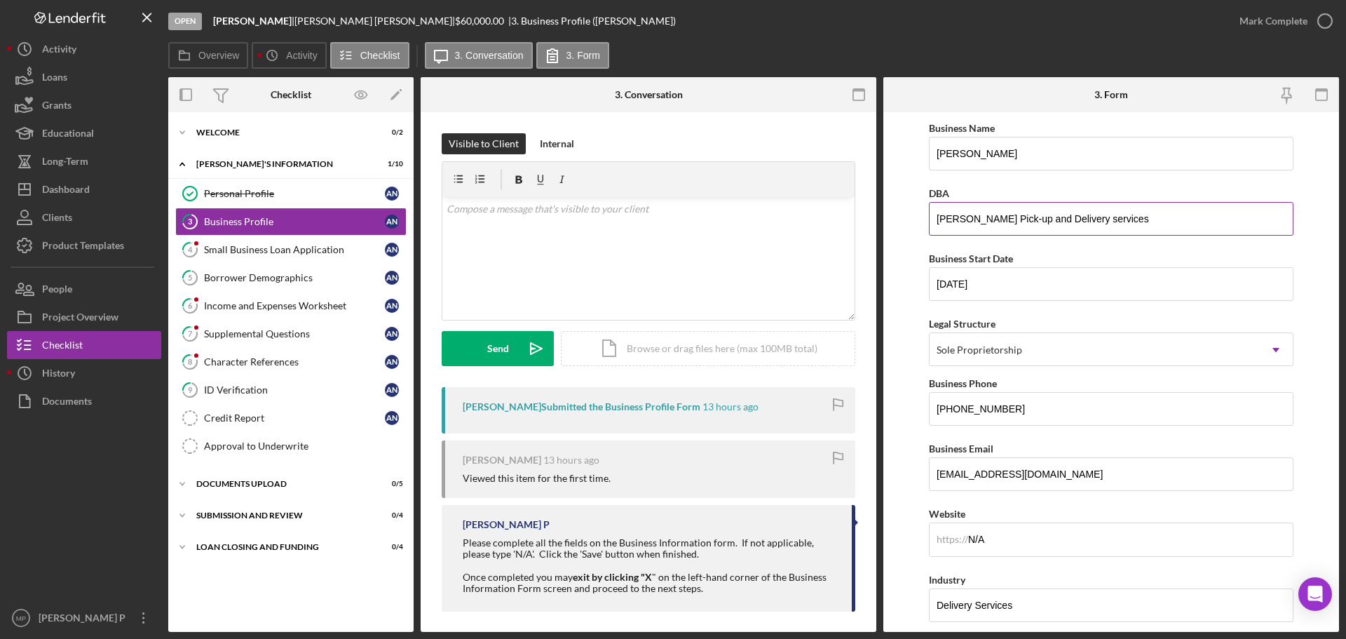
drag, startPoint x: 1123, startPoint y: 217, endPoint x: 935, endPoint y: 224, distance: 188.0
click at [935, 224] on input "[PERSON_NAME] Pick-up and Delivery services" at bounding box center [1111, 219] width 365 height 34
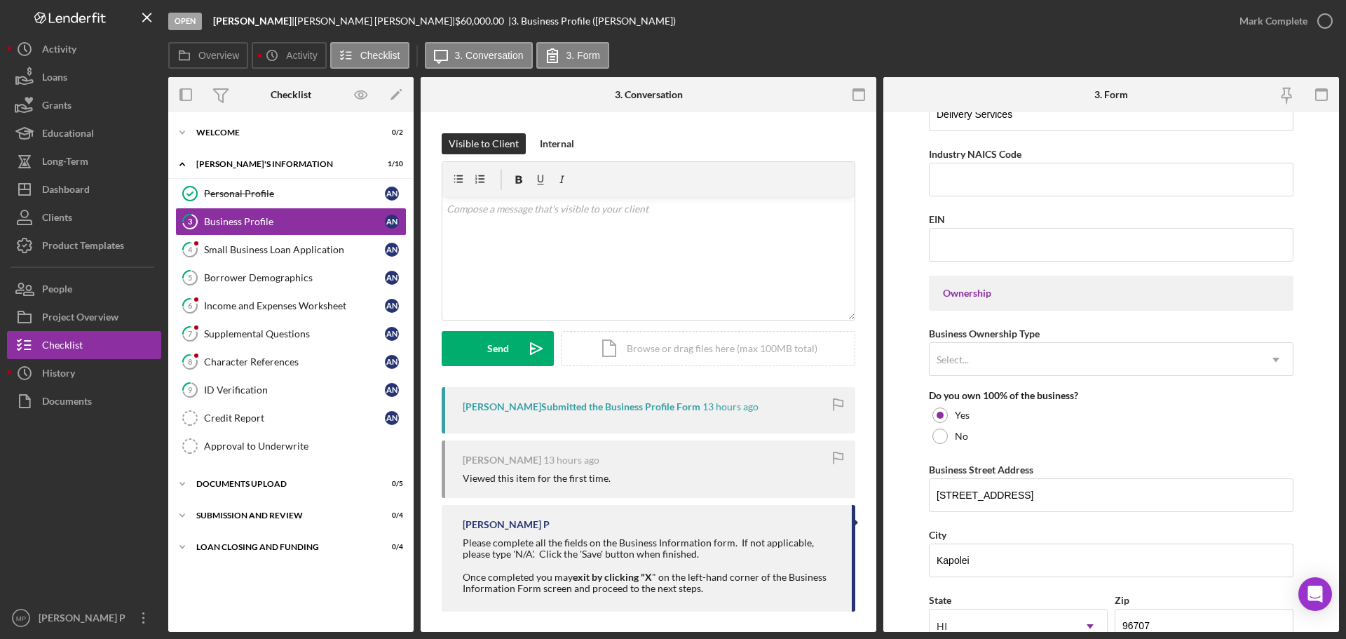
scroll to position [561, 0]
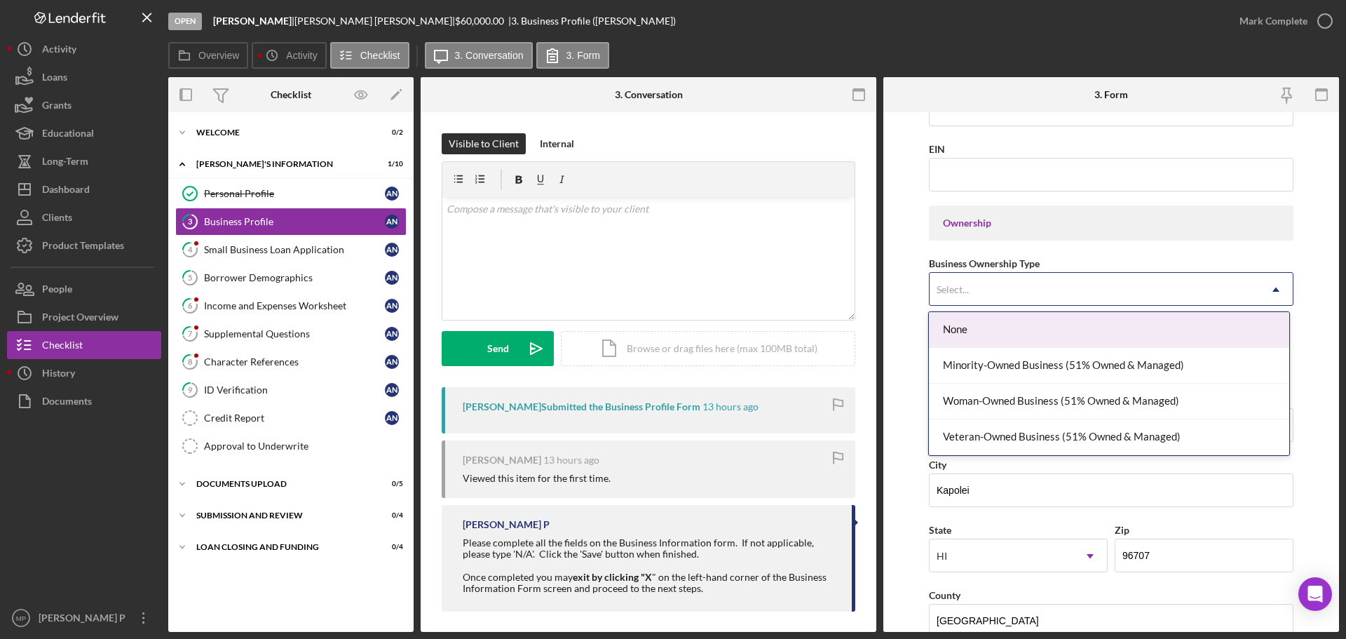
click at [1275, 290] on icon "Icon/Dropdown Arrow" at bounding box center [1276, 290] width 34 height 34
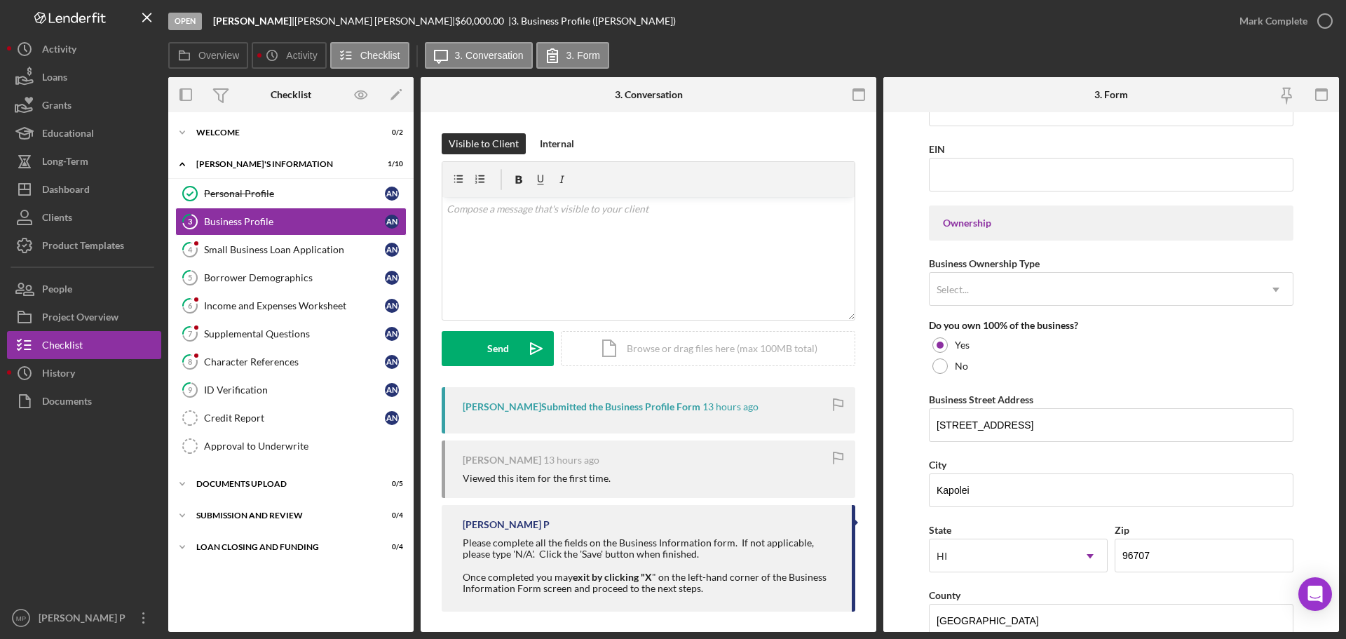
click at [1324, 363] on form "Business Name [PERSON_NAME] DBA [PERSON_NAME] Pick-up and Delivery services Bus…" at bounding box center [1111, 371] width 456 height 519
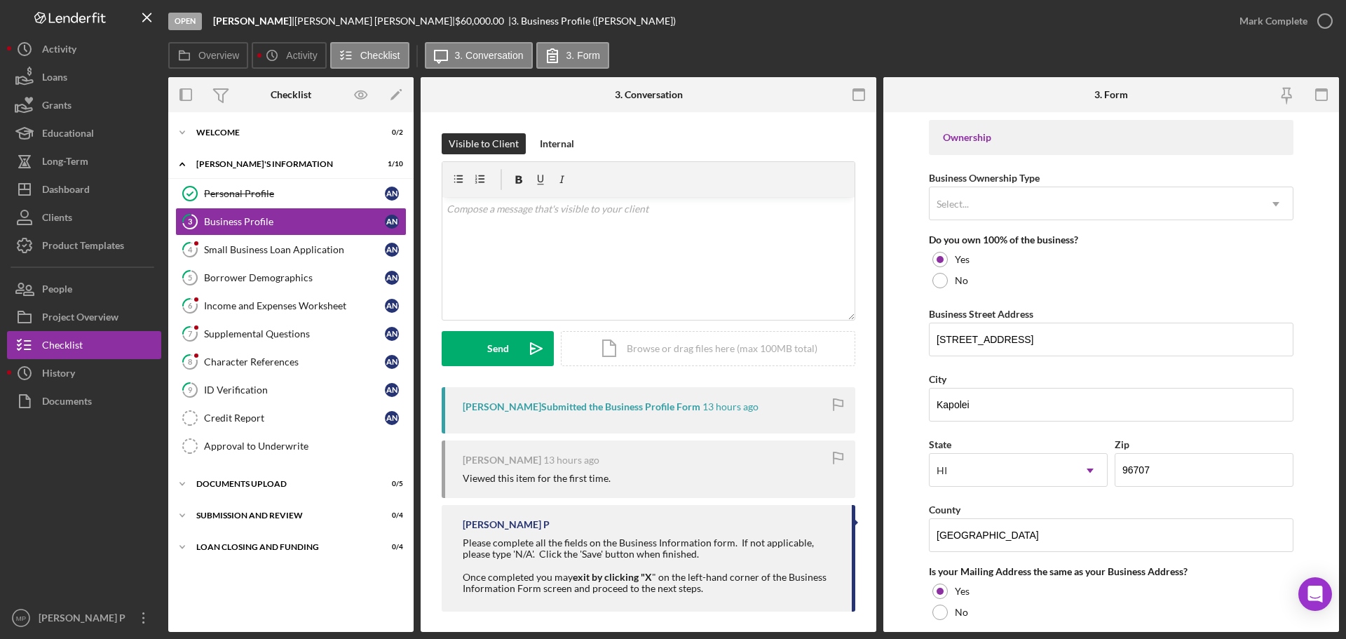
scroll to position [546, 0]
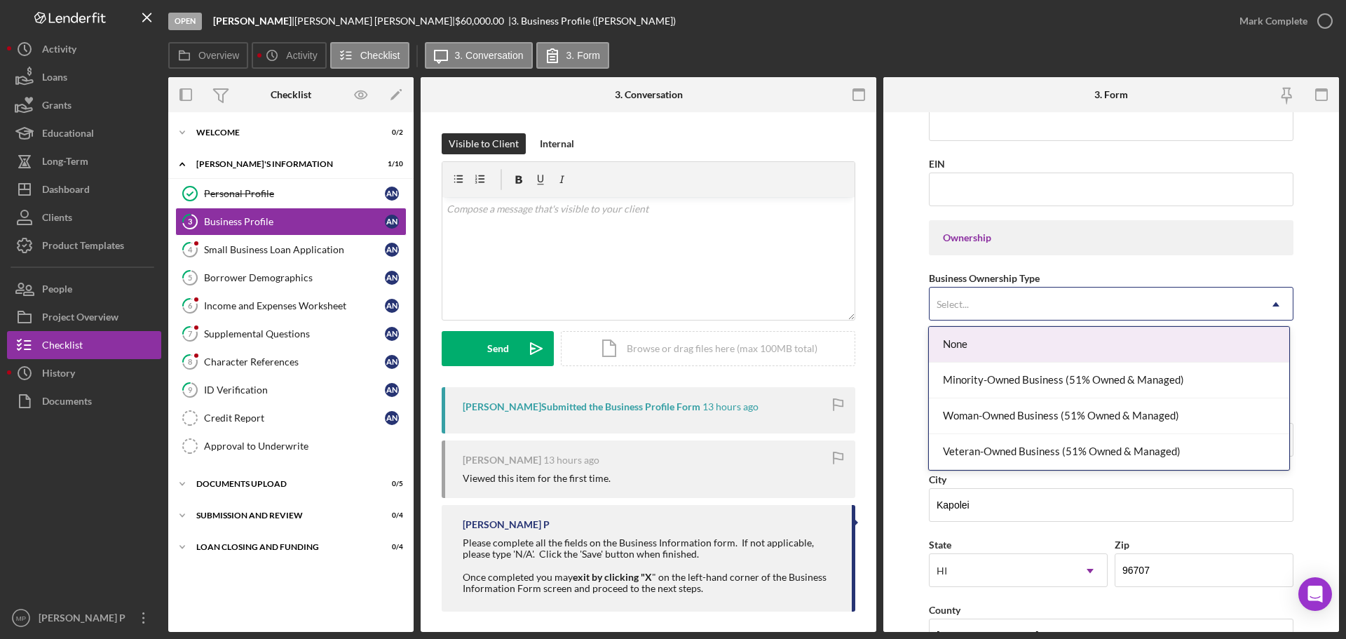
click at [1255, 298] on div "Select..." at bounding box center [1095, 304] width 330 height 32
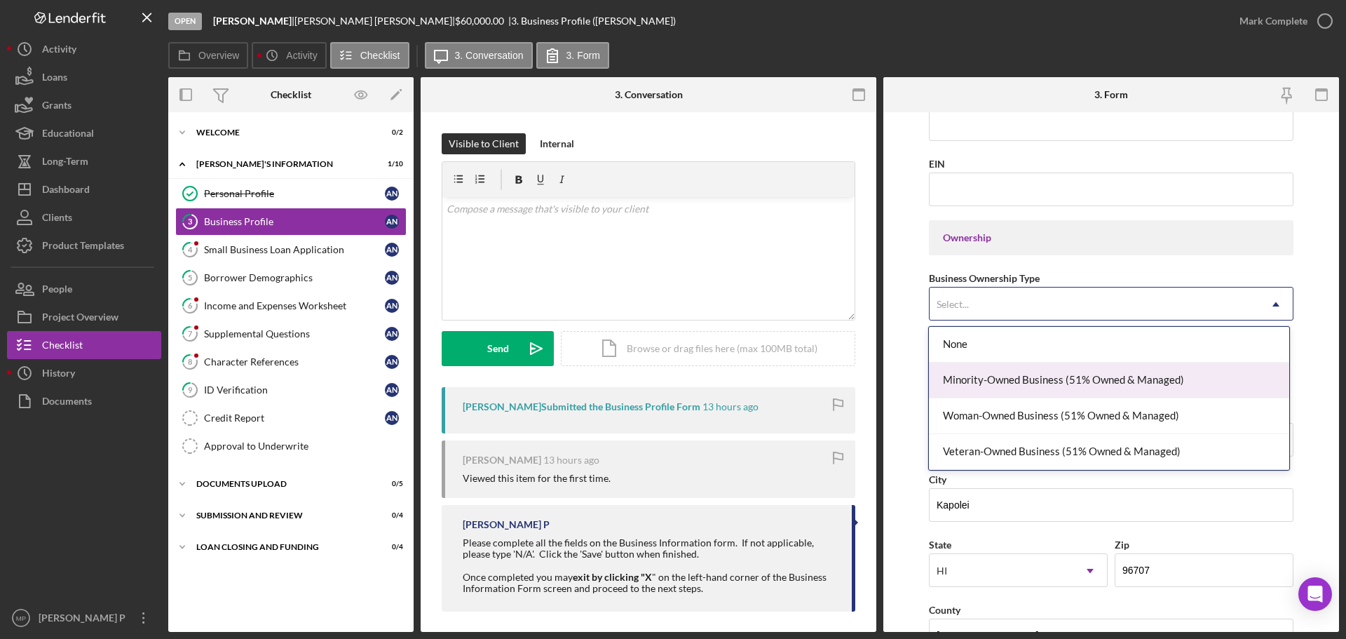
click at [1164, 381] on div "Minority-Owned Business (51% Owned & Managed)" at bounding box center [1109, 380] width 360 height 36
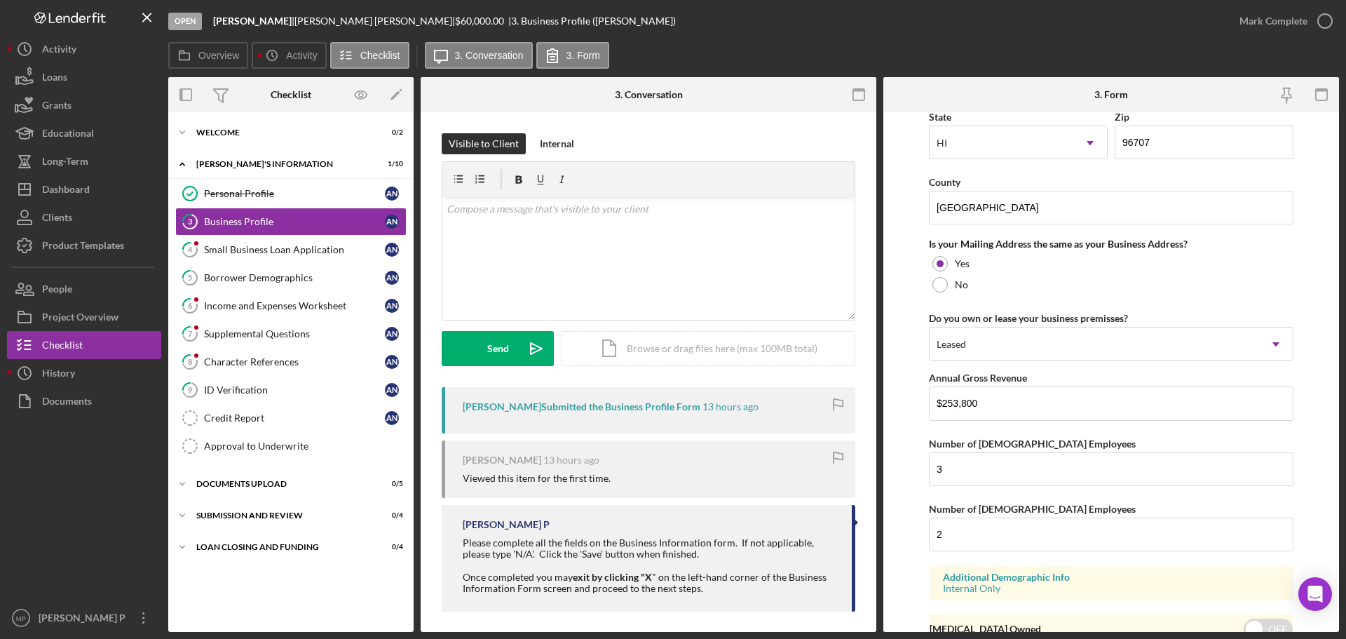
scroll to position [1037, 0]
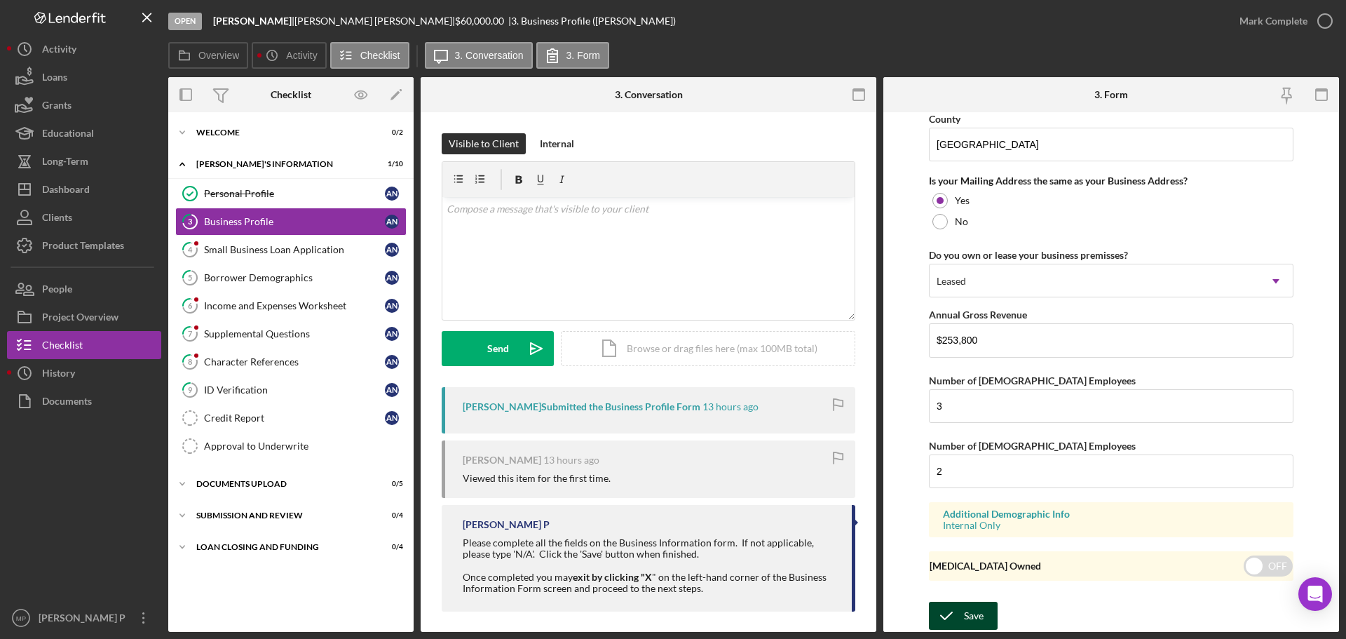
click at [972, 616] on div "Save" at bounding box center [974, 616] width 20 height 28
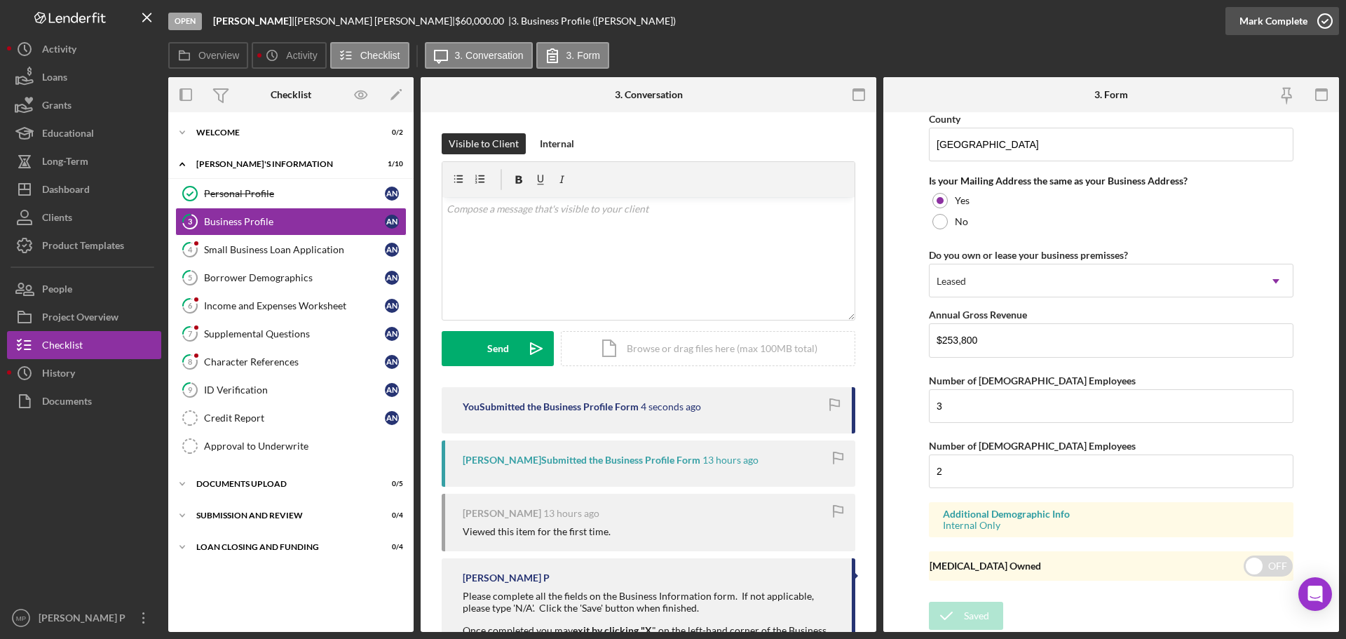
click at [1275, 20] on div "Mark Complete" at bounding box center [1273, 21] width 68 height 28
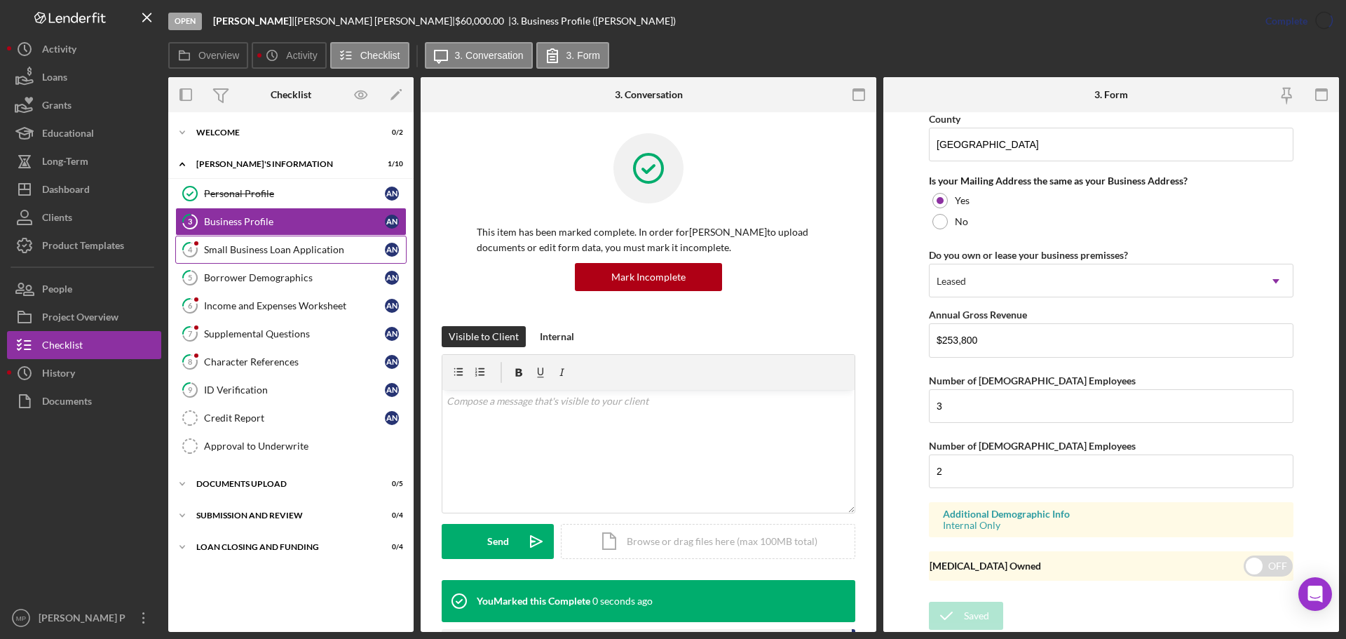
scroll to position [538, 0]
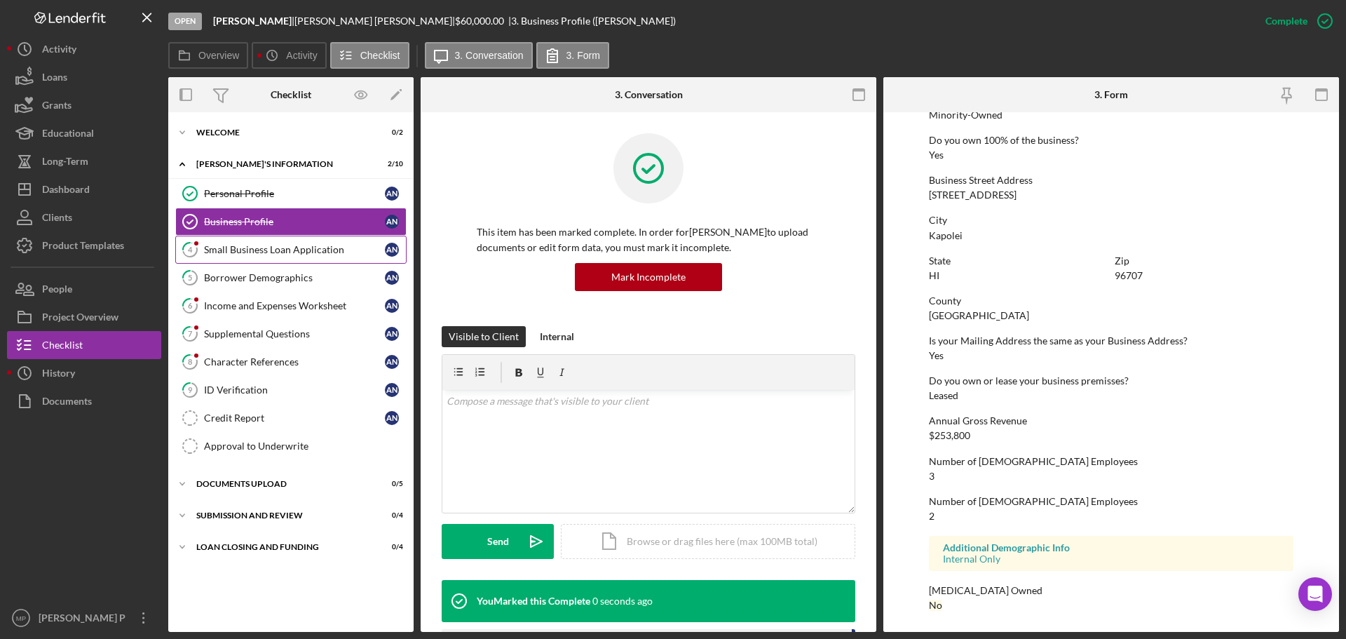
click at [312, 250] on div "Small Business Loan Application" at bounding box center [294, 249] width 181 height 11
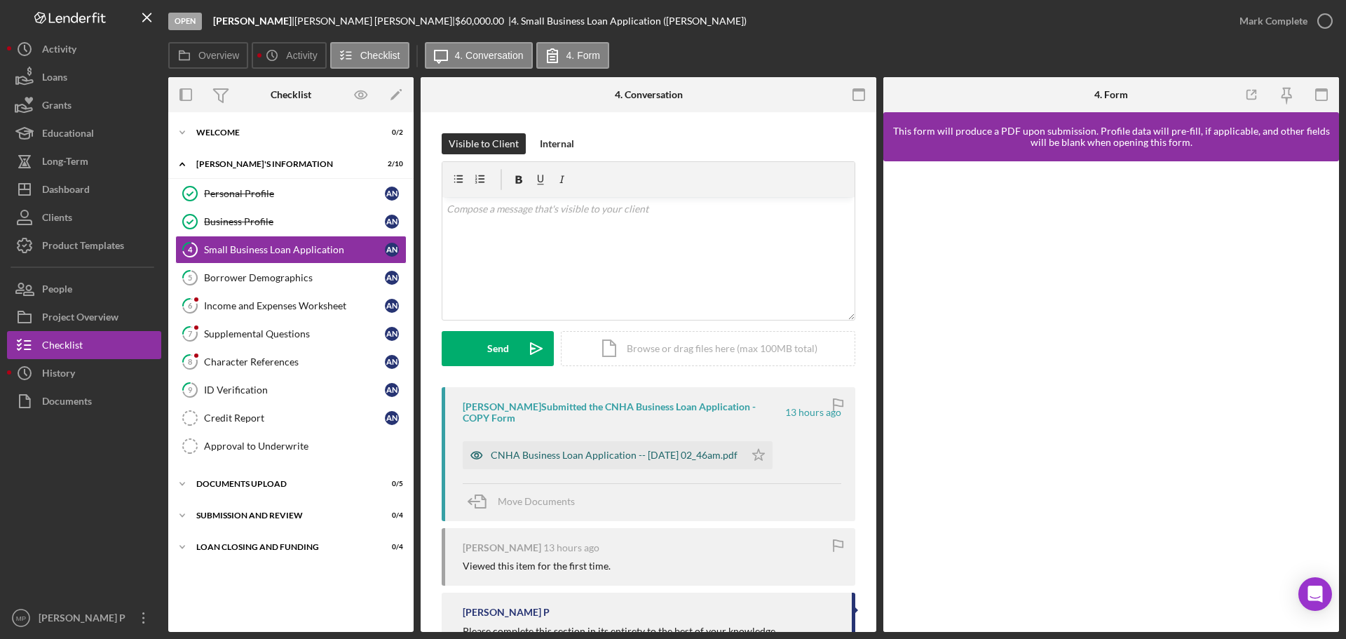
click at [665, 458] on div "CNHA Business Loan Application -- [DATE] 02_46am.pdf" at bounding box center [614, 454] width 247 height 11
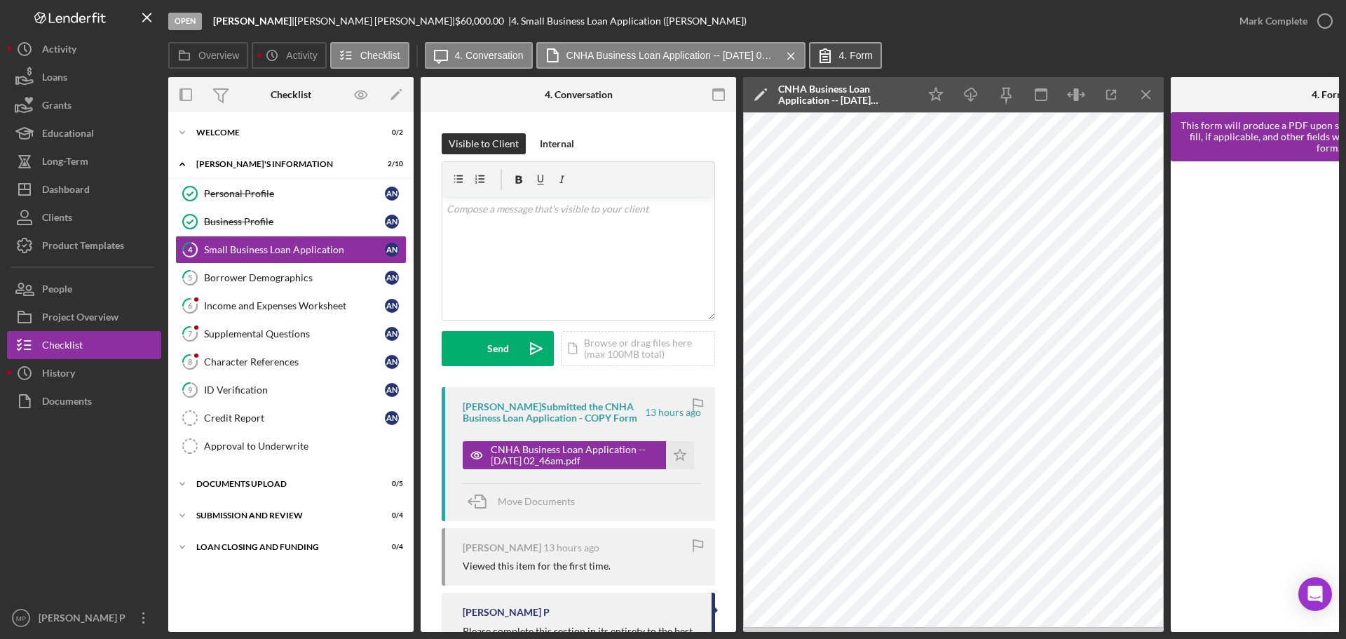
click at [841, 54] on label "4. Form" at bounding box center [856, 55] width 34 height 11
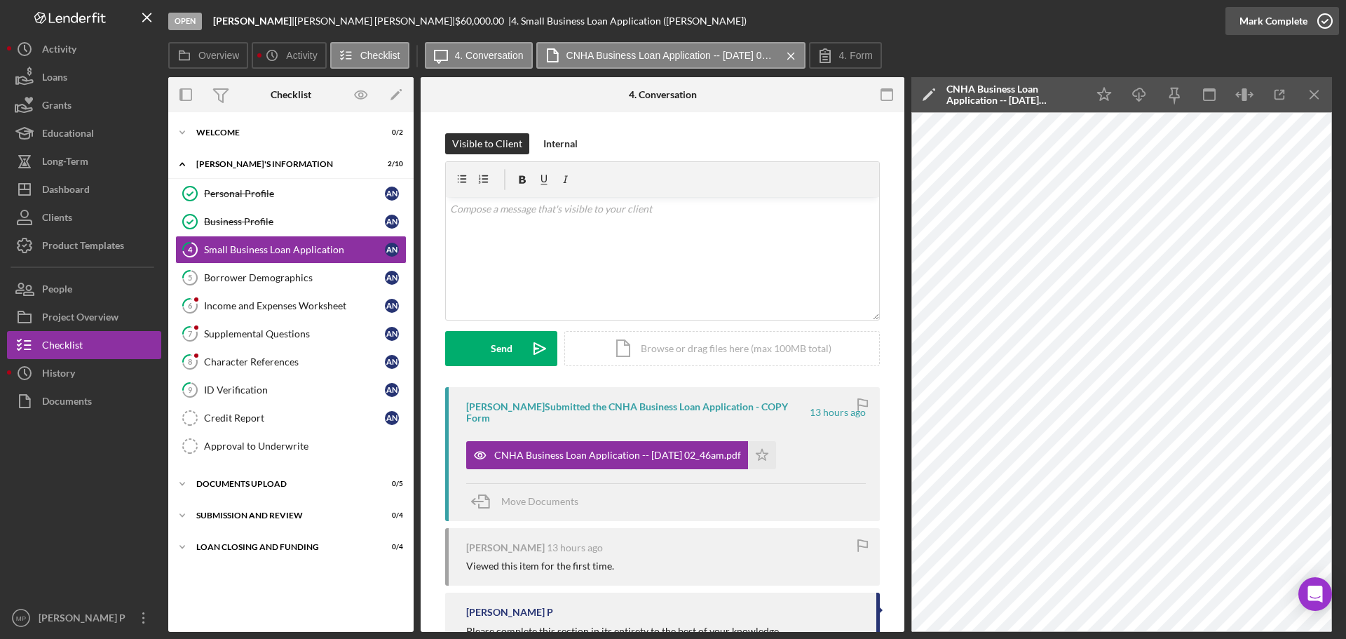
click at [1305, 22] on button "Mark Complete" at bounding box center [1282, 21] width 114 height 28
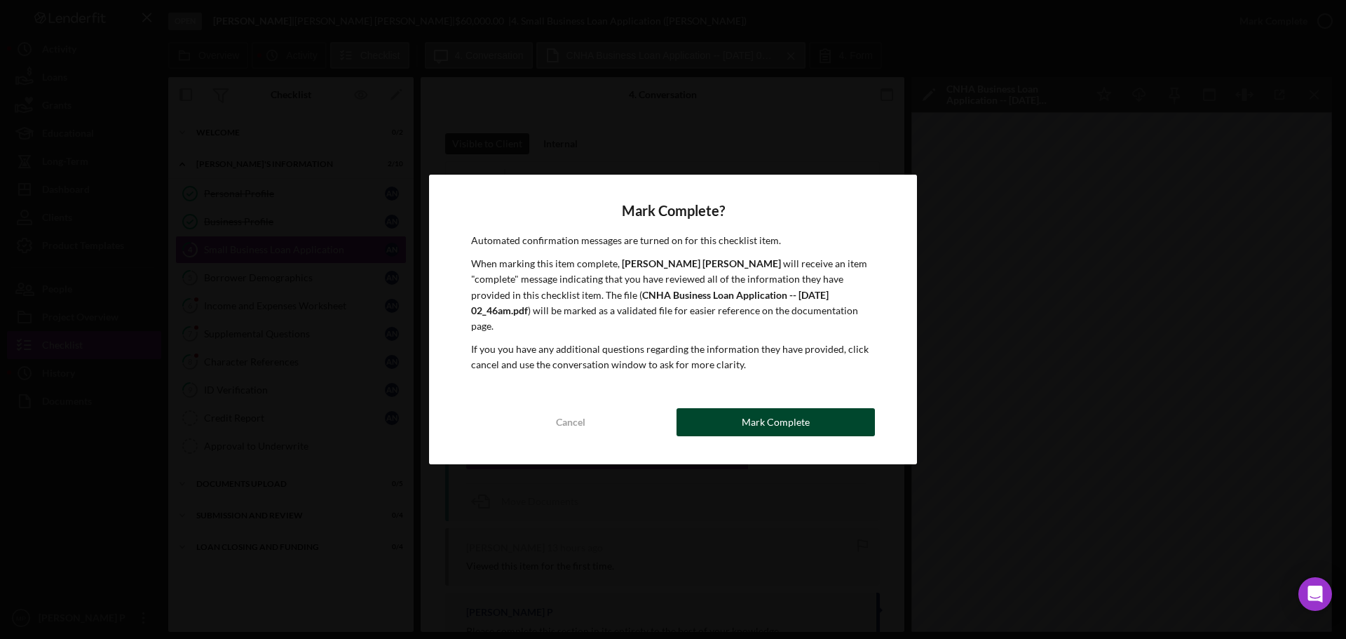
click at [787, 409] on div "Mark Complete" at bounding box center [776, 422] width 68 height 28
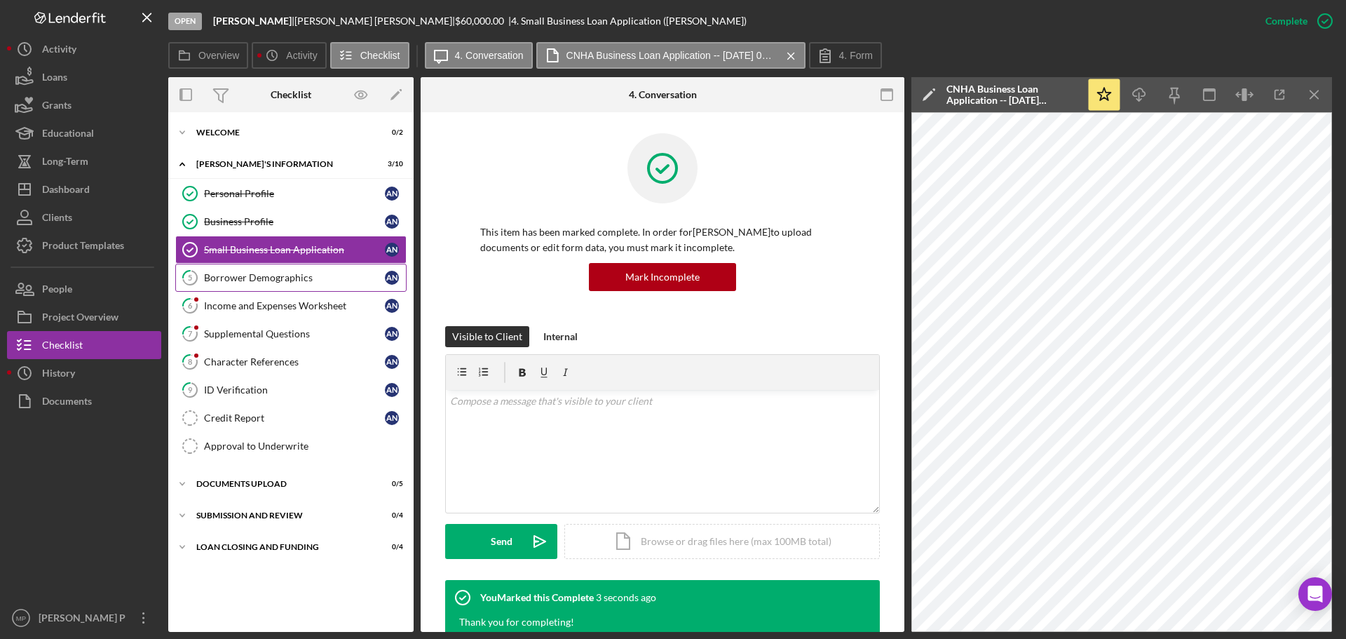
click at [301, 277] on div "Borrower Demographics" at bounding box center [294, 277] width 181 height 11
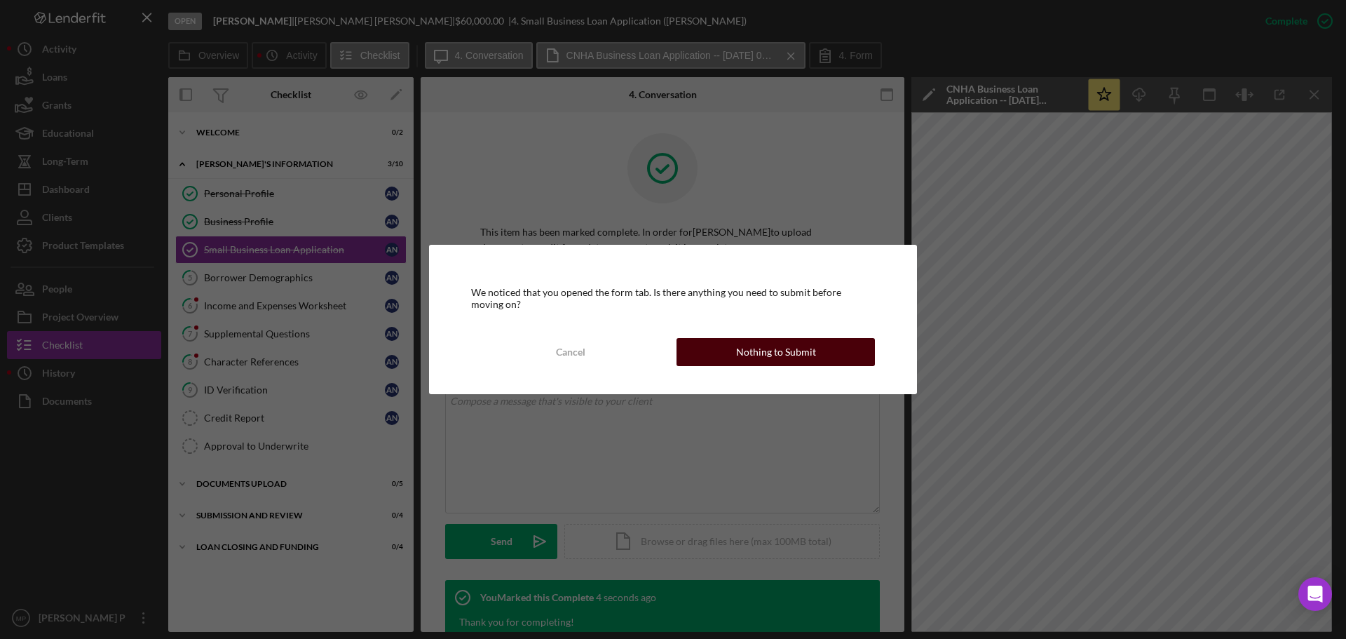
click at [761, 355] on div "Nothing to Submit" at bounding box center [776, 352] width 80 height 28
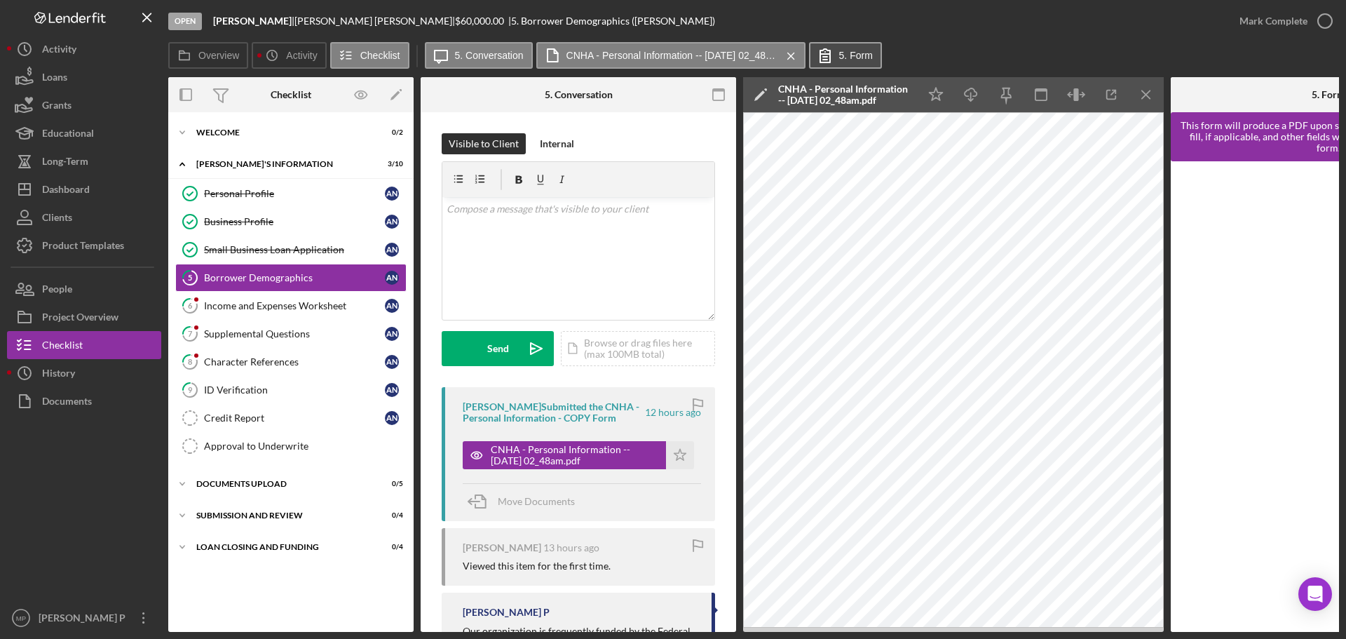
click at [848, 57] on label "5. Form" at bounding box center [856, 55] width 34 height 11
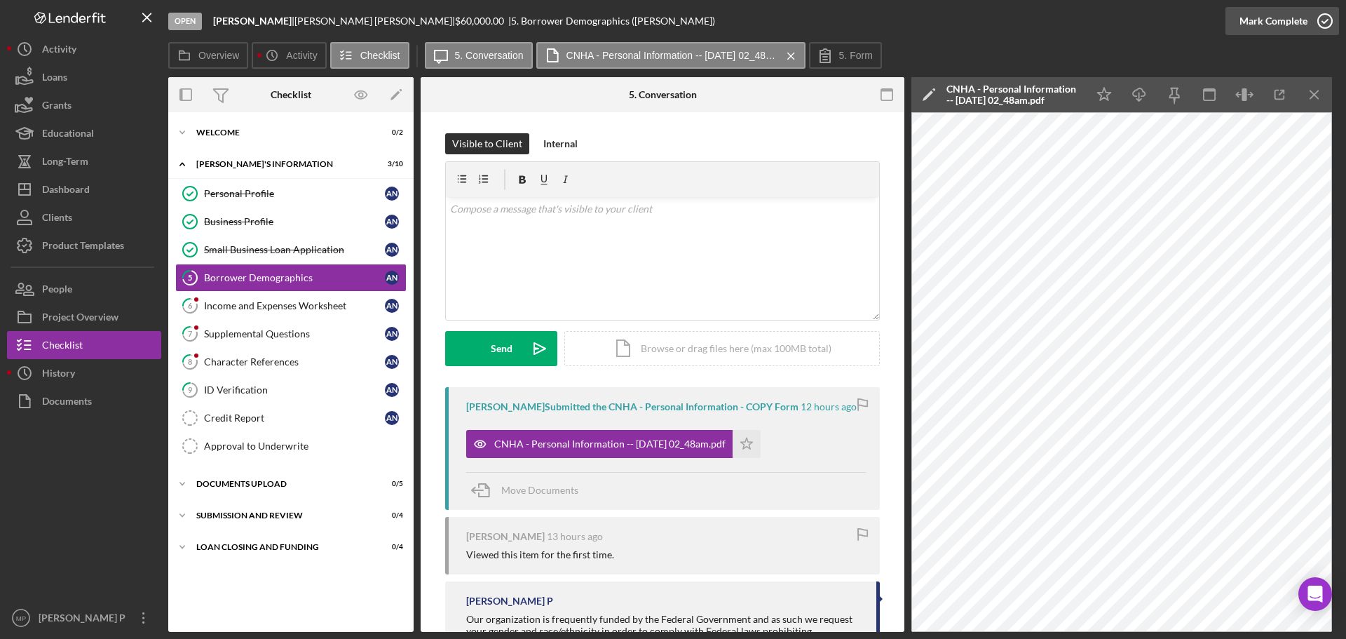
click at [1256, 28] on div "Mark Complete" at bounding box center [1273, 21] width 68 height 28
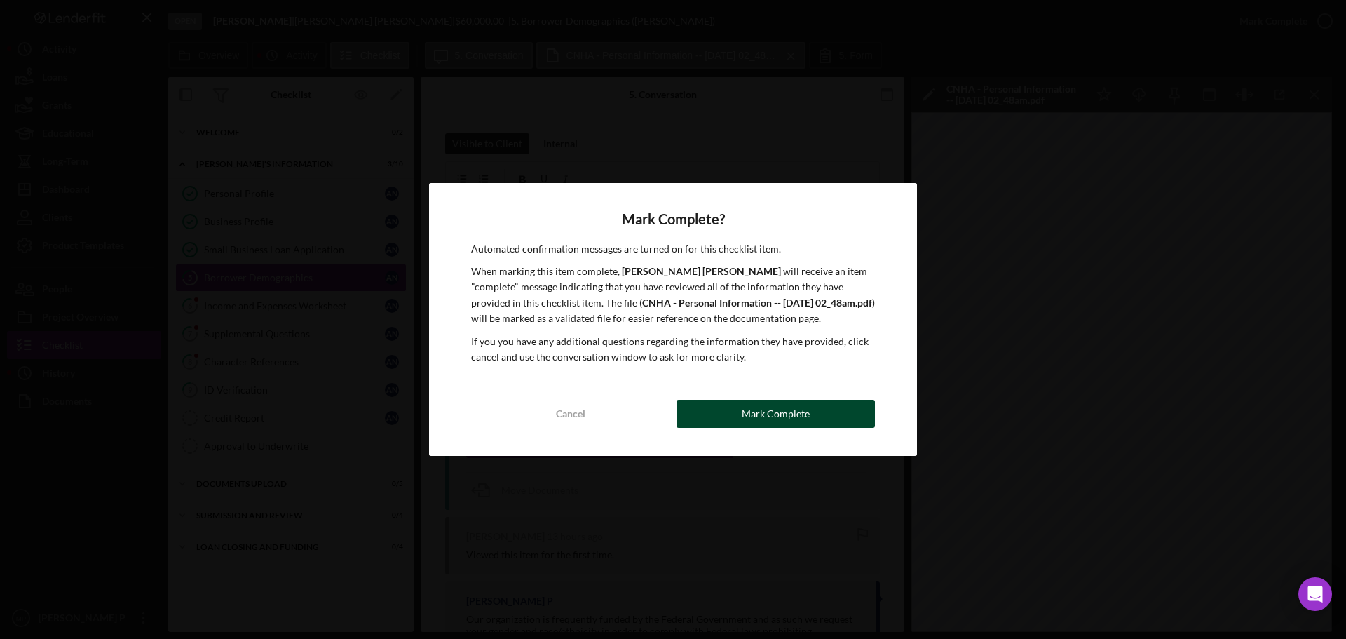
click at [765, 407] on div "Mark Complete" at bounding box center [776, 414] width 68 height 28
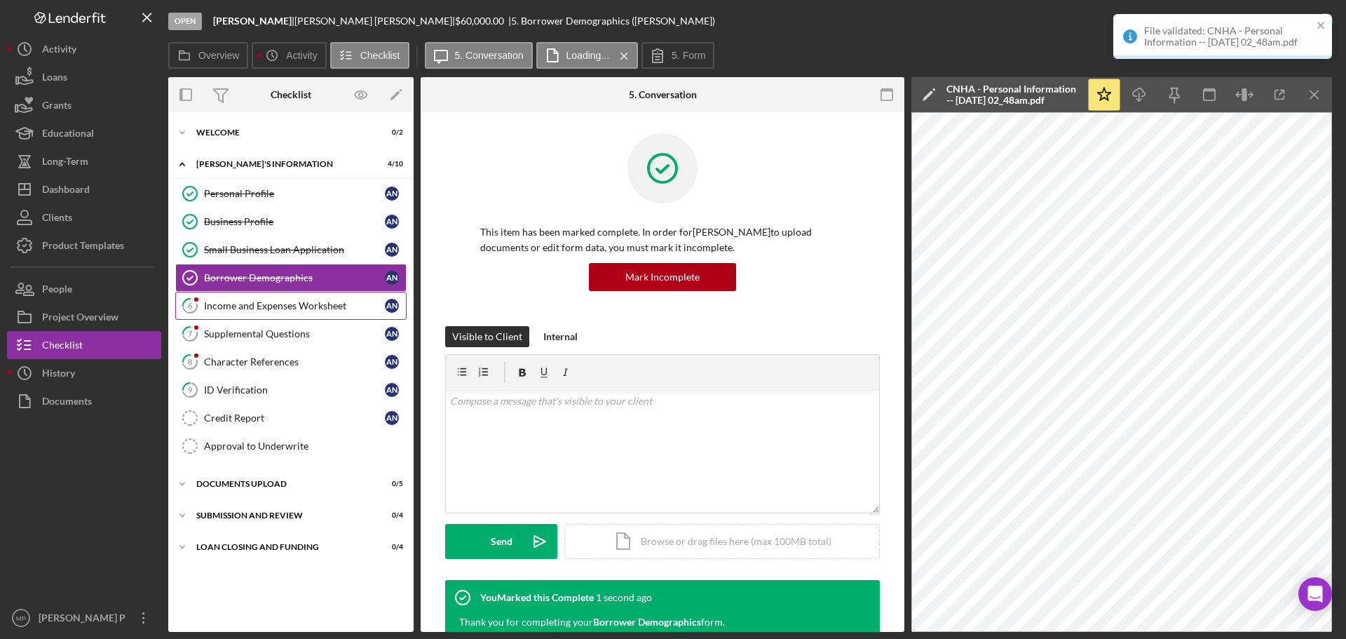
click at [278, 311] on div "Income and Expenses Worksheet" at bounding box center [294, 305] width 181 height 11
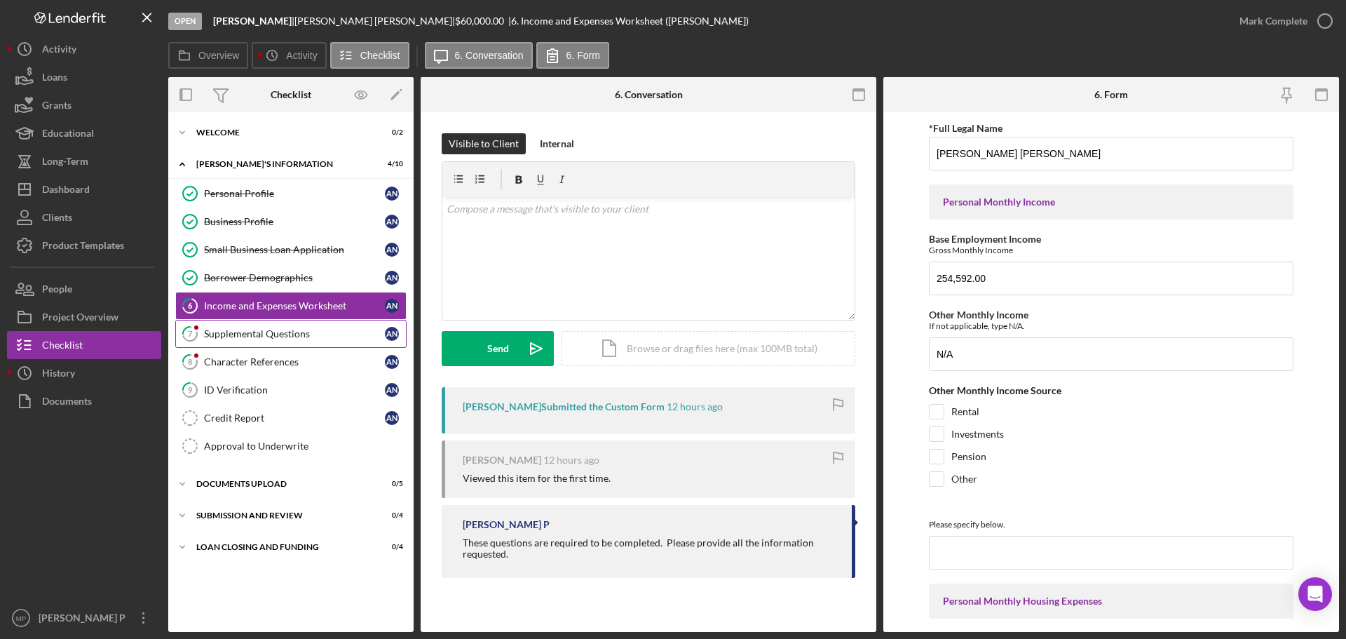
click at [266, 333] on div "Supplemental Questions" at bounding box center [294, 333] width 181 height 11
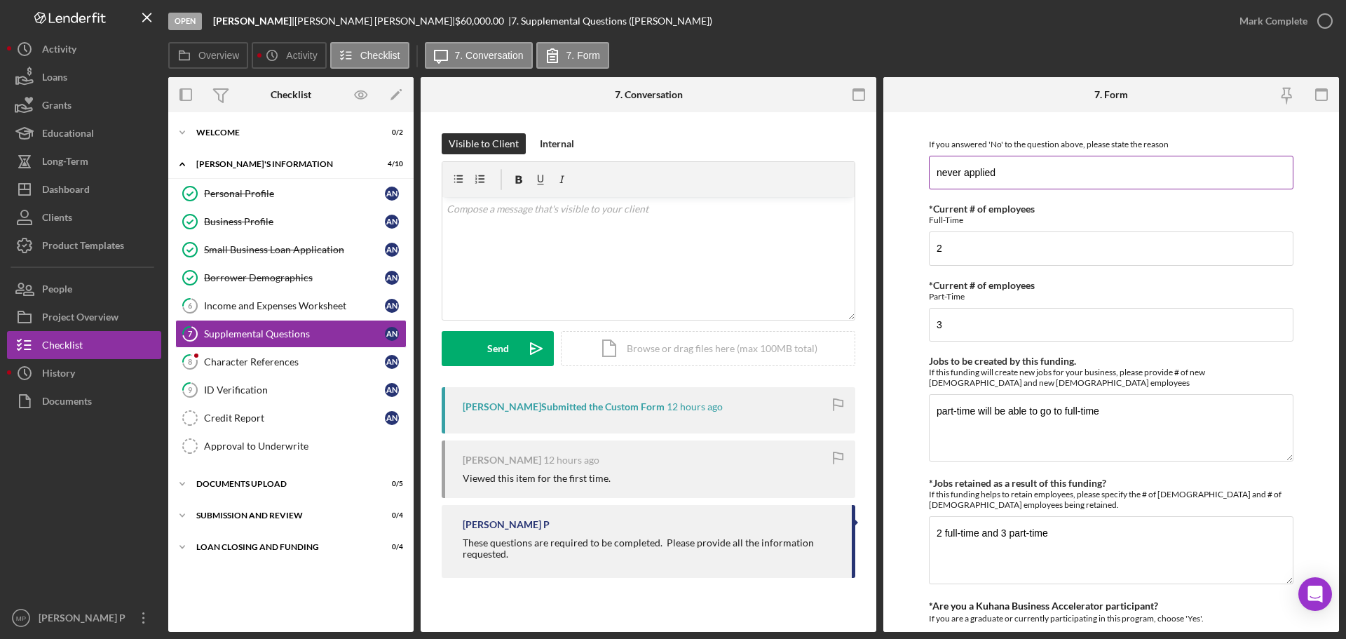
scroll to position [771, 0]
click at [1279, 21] on div "Mark Complete" at bounding box center [1273, 21] width 68 height 28
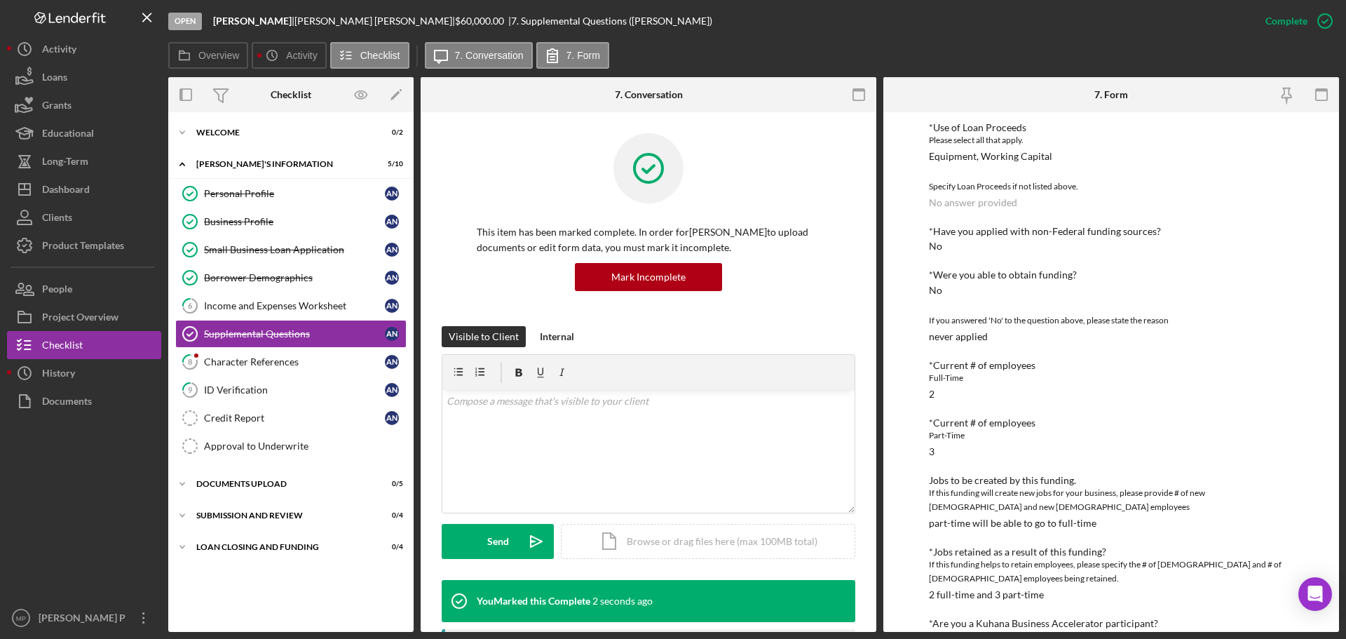
scroll to position [354, 0]
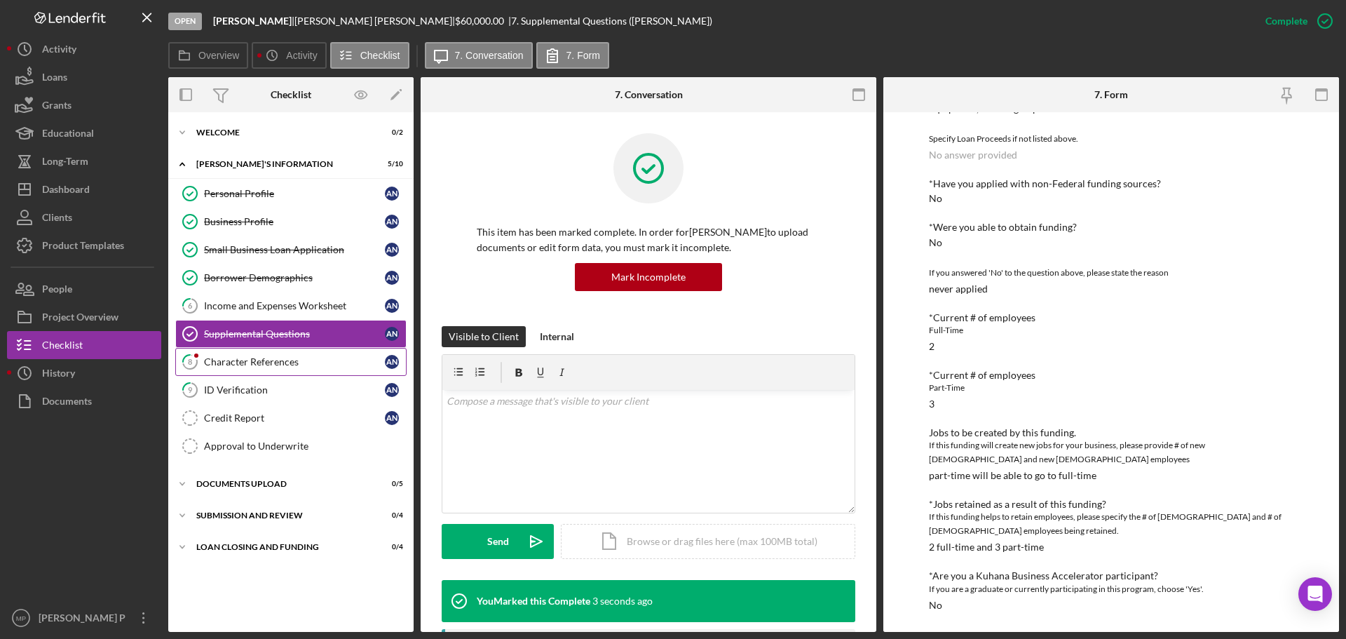
click at [259, 360] on div "Character References" at bounding box center [294, 361] width 181 height 11
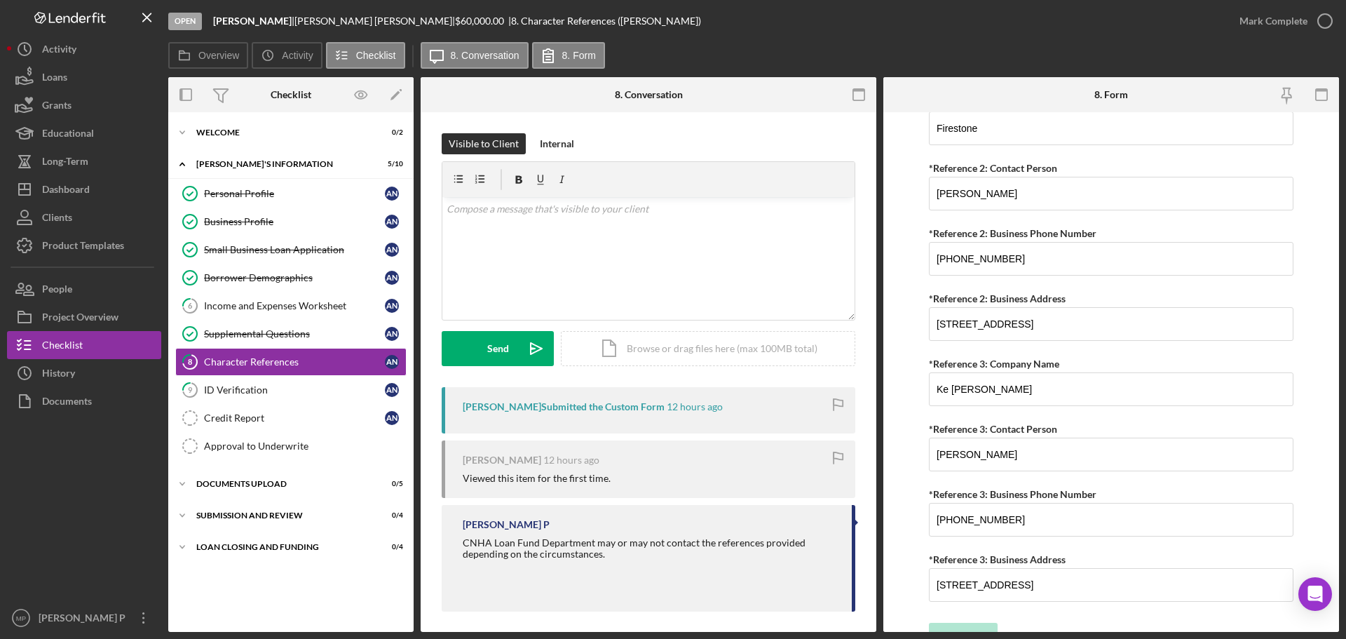
scroll to position [1189, 0]
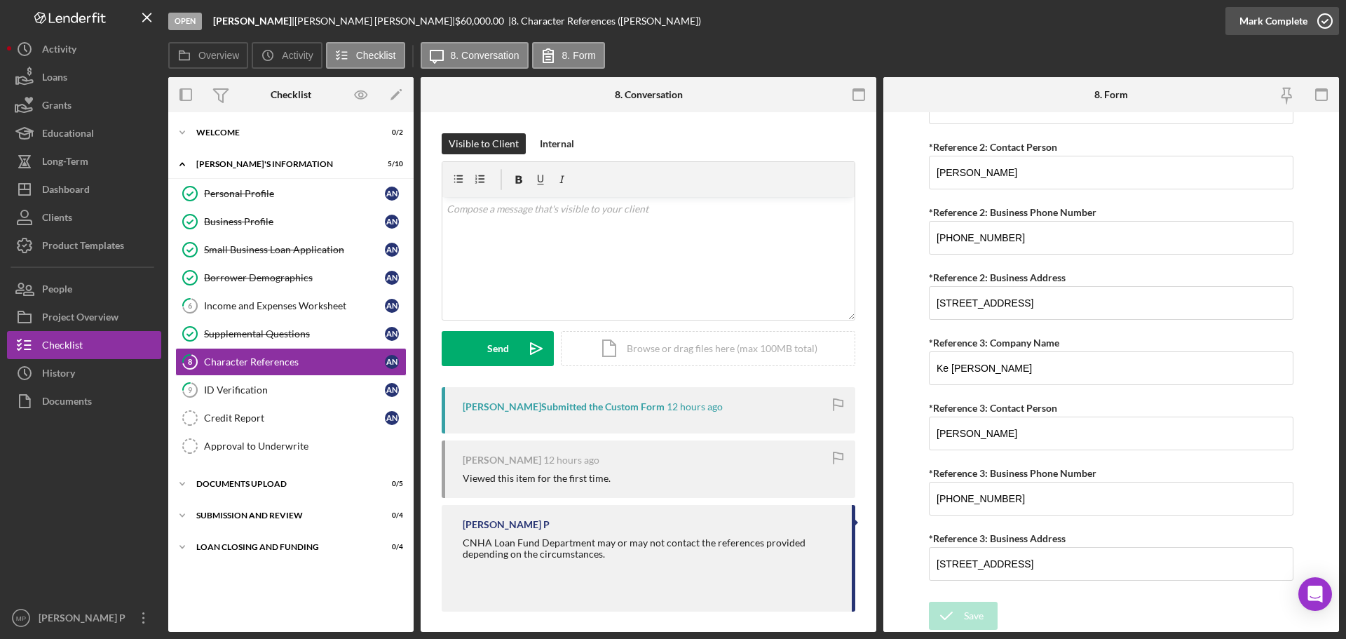
click at [1296, 20] on div "Mark Complete" at bounding box center [1273, 21] width 68 height 28
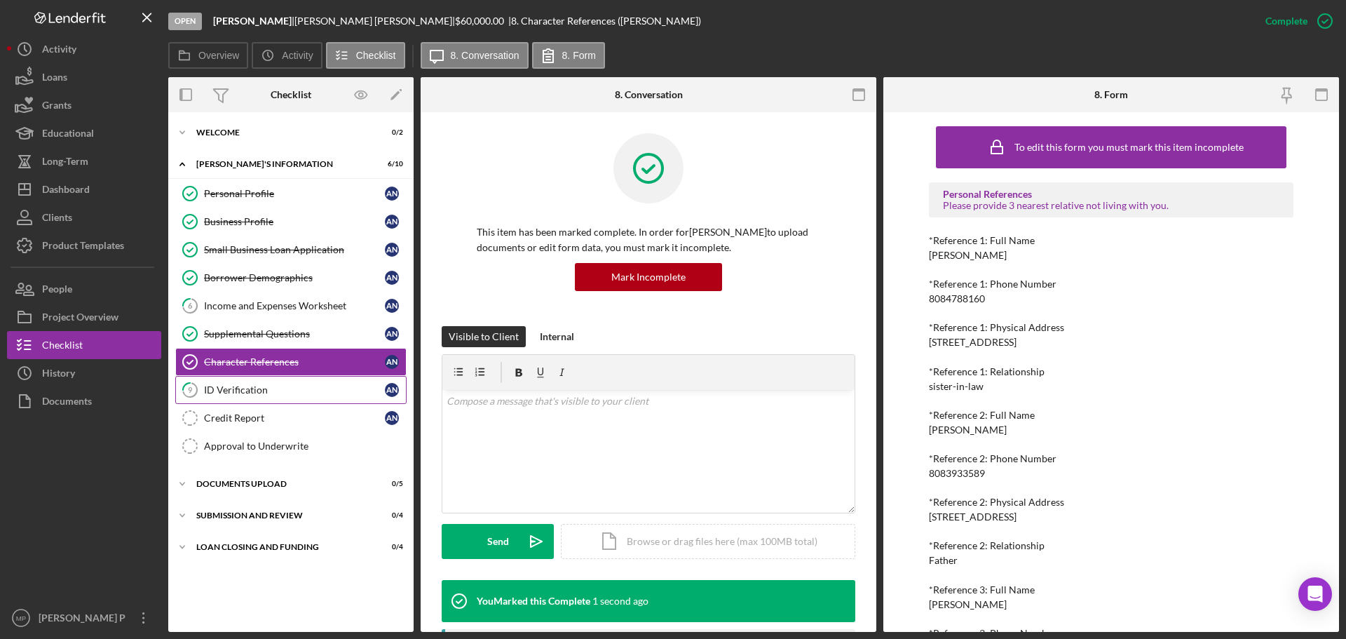
click at [272, 388] on div "ID Verification" at bounding box center [294, 389] width 181 height 11
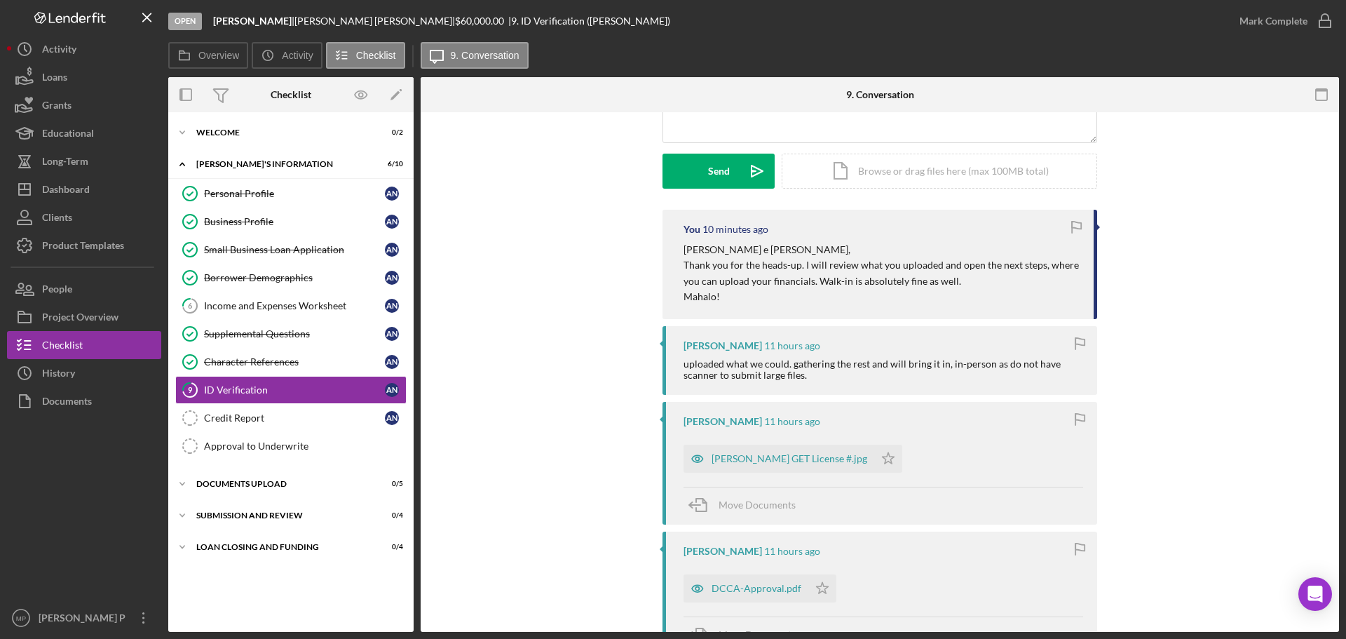
scroll to position [210, 0]
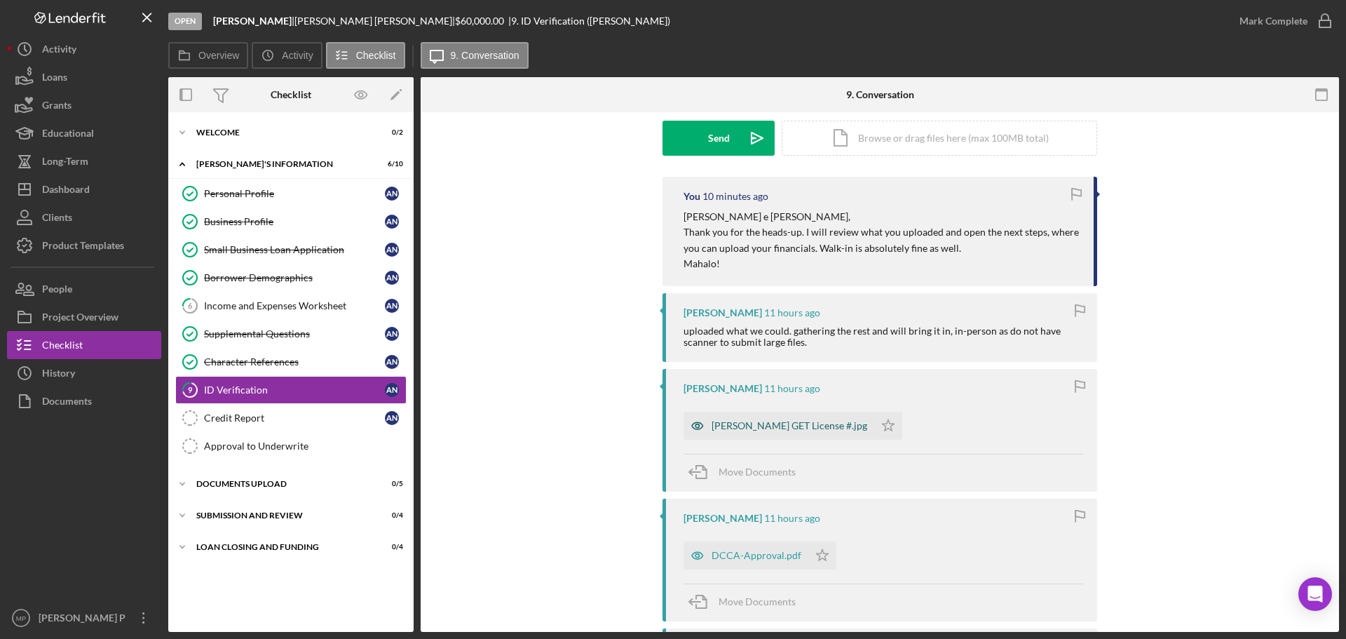
click at [756, 426] on div "[PERSON_NAME] GET License #.jpg" at bounding box center [790, 425] width 156 height 11
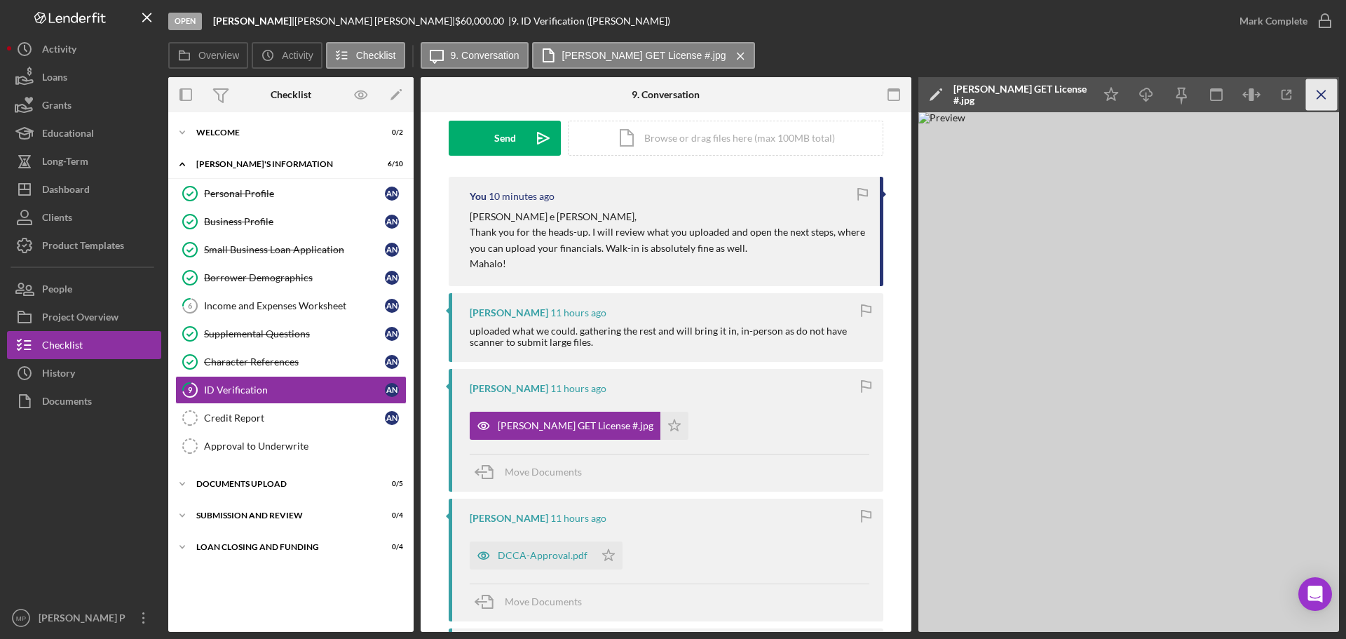
click at [1322, 93] on icon "Icon/Menu Close" at bounding box center [1322, 95] width 32 height 32
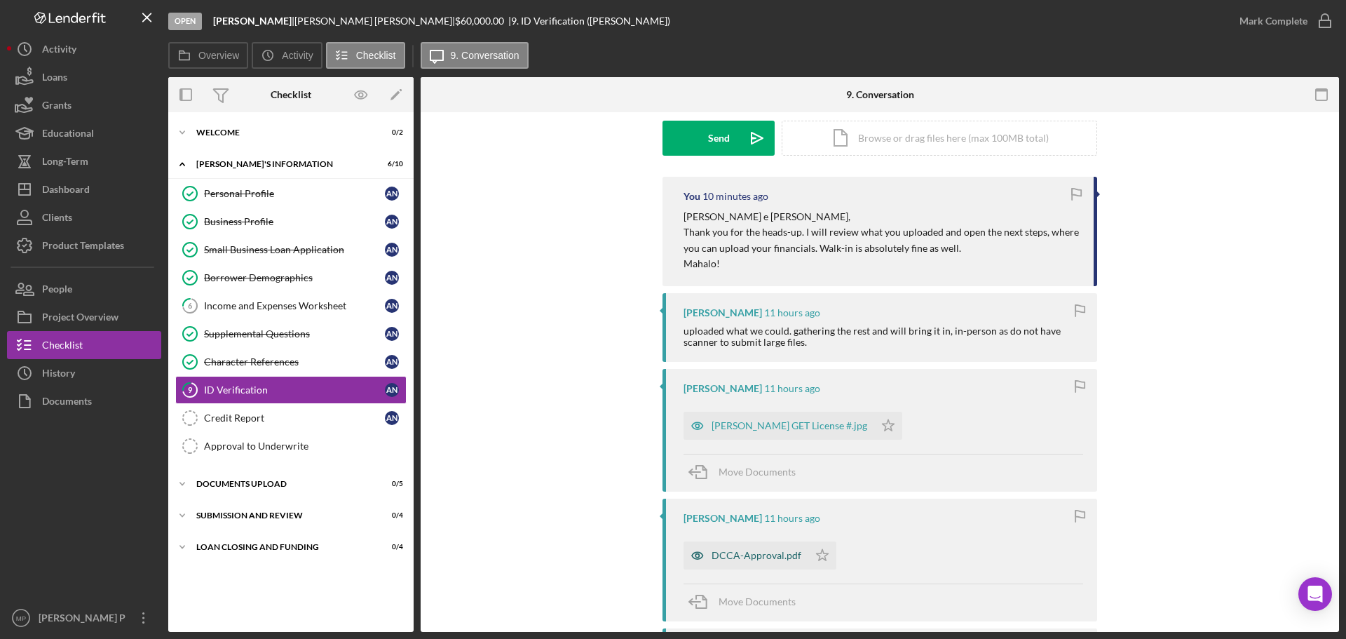
click at [771, 555] on div "DCCA-Approval.pdf" at bounding box center [757, 555] width 90 height 11
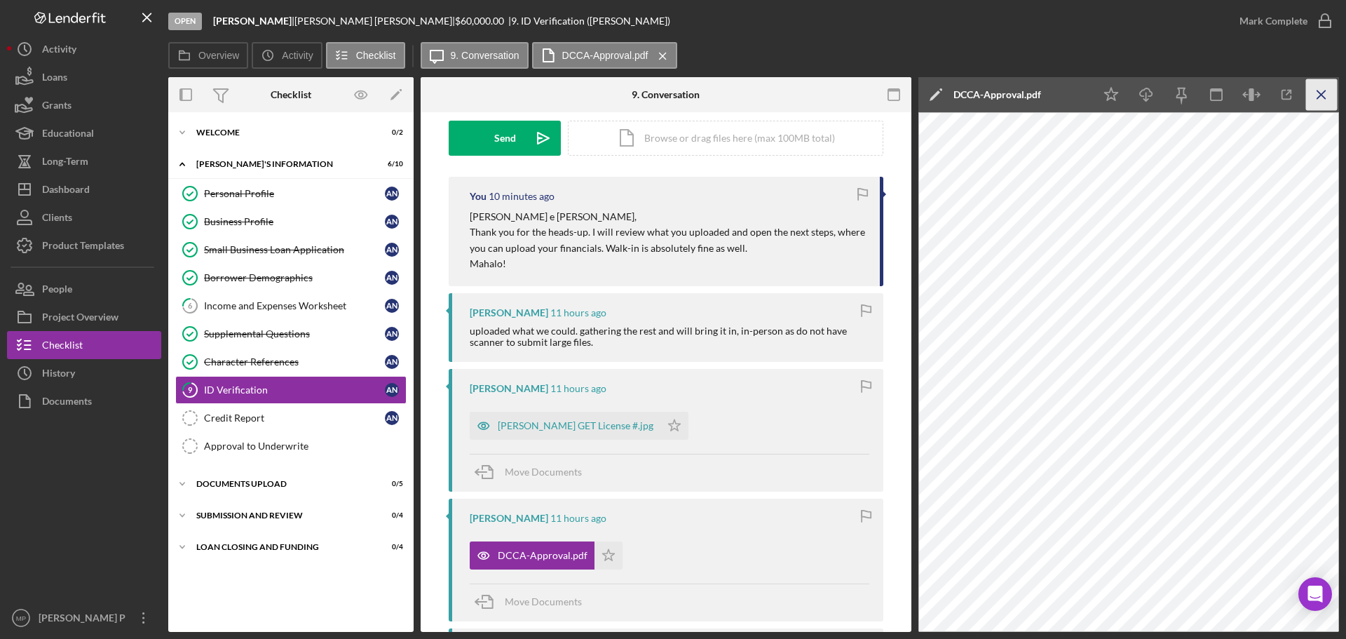
click at [1322, 88] on icon "Icon/Menu Close" at bounding box center [1322, 95] width 32 height 32
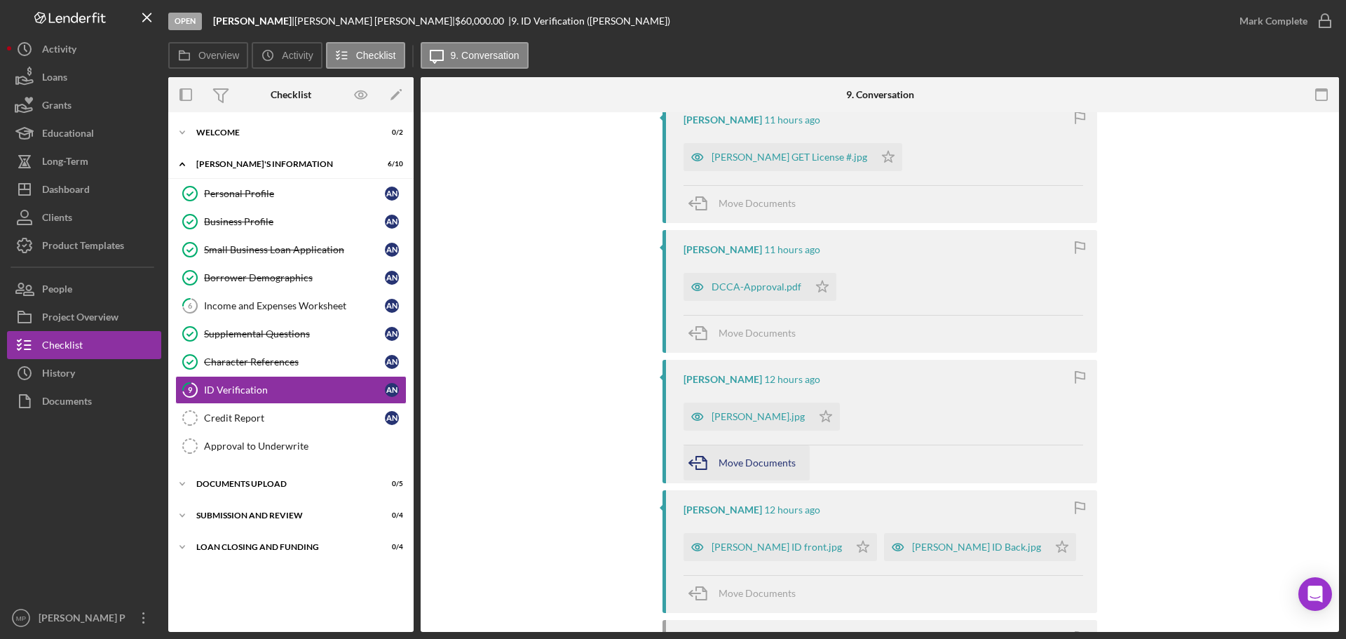
scroll to position [491, 0]
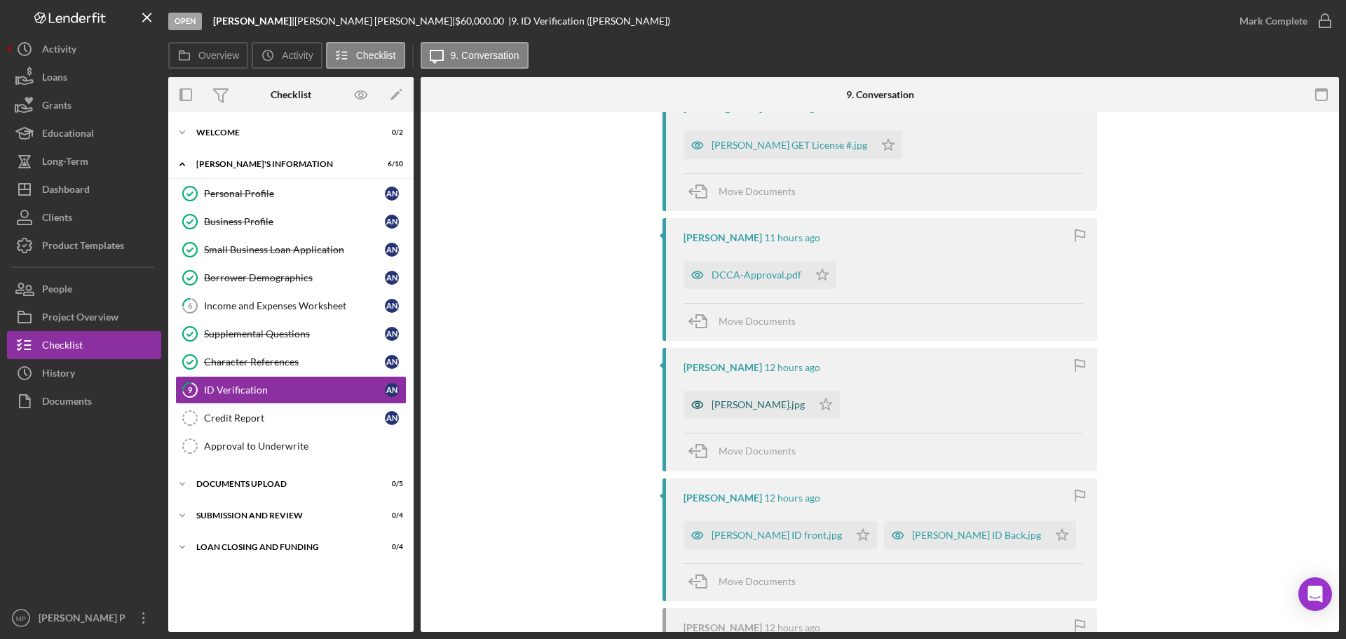
click at [744, 405] on div "[PERSON_NAME].jpg" at bounding box center [758, 404] width 93 height 11
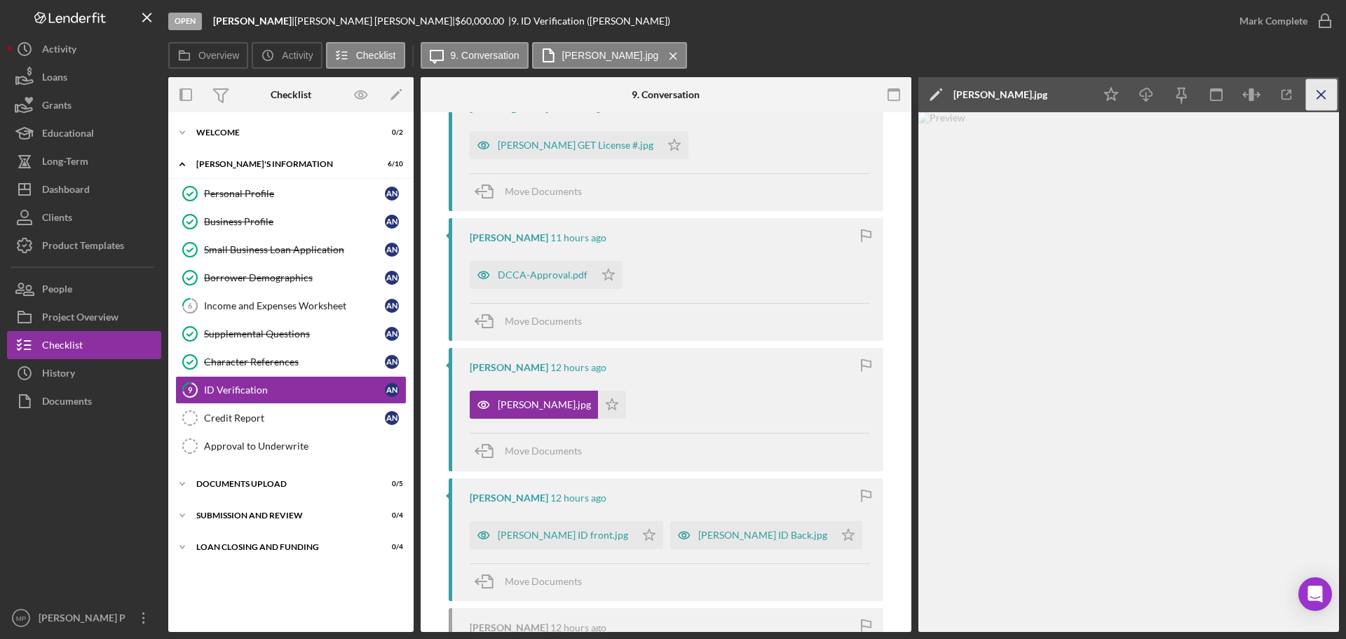
click at [1315, 93] on icon "Icon/Menu Close" at bounding box center [1322, 95] width 32 height 32
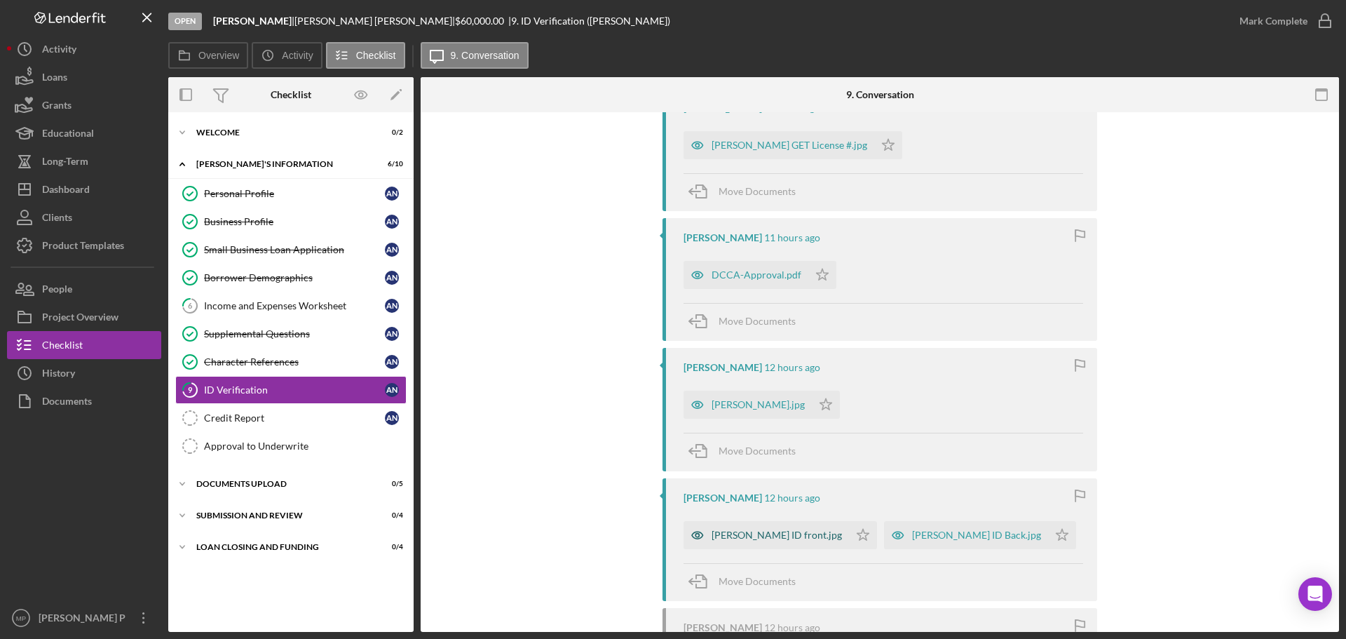
click at [746, 544] on div "[PERSON_NAME] ID front.jpg" at bounding box center [766, 535] width 165 height 28
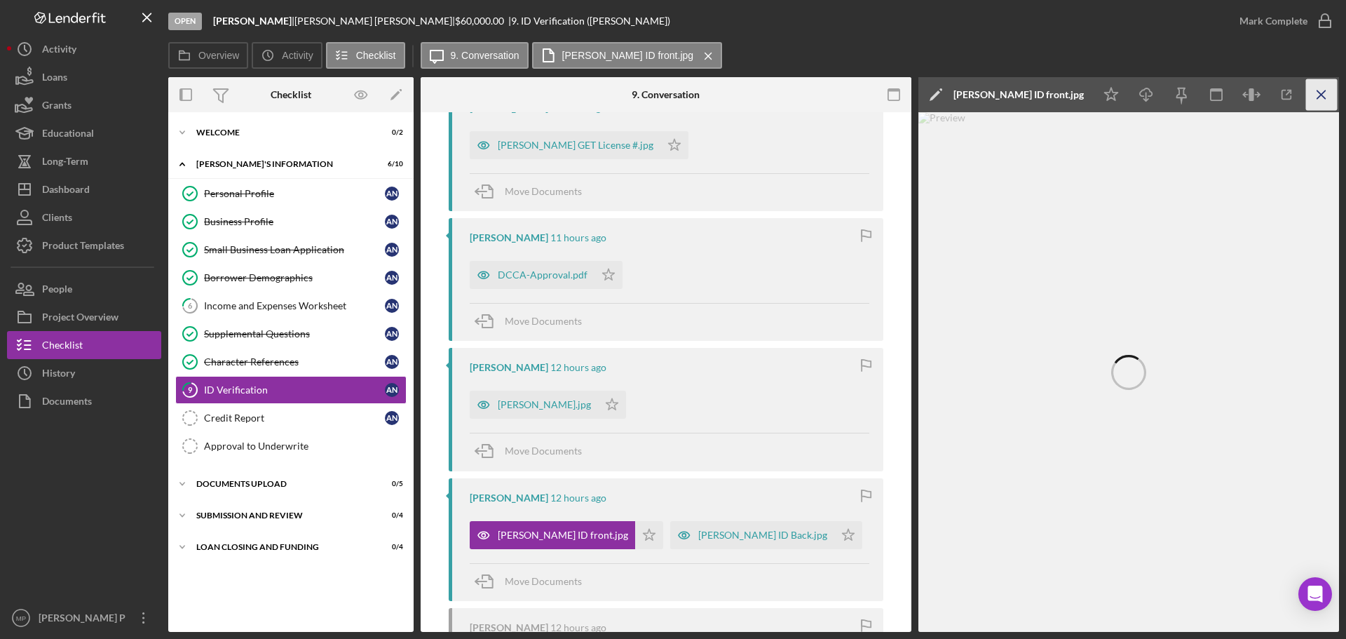
click at [1319, 91] on icon "Icon/Menu Close" at bounding box center [1322, 95] width 32 height 32
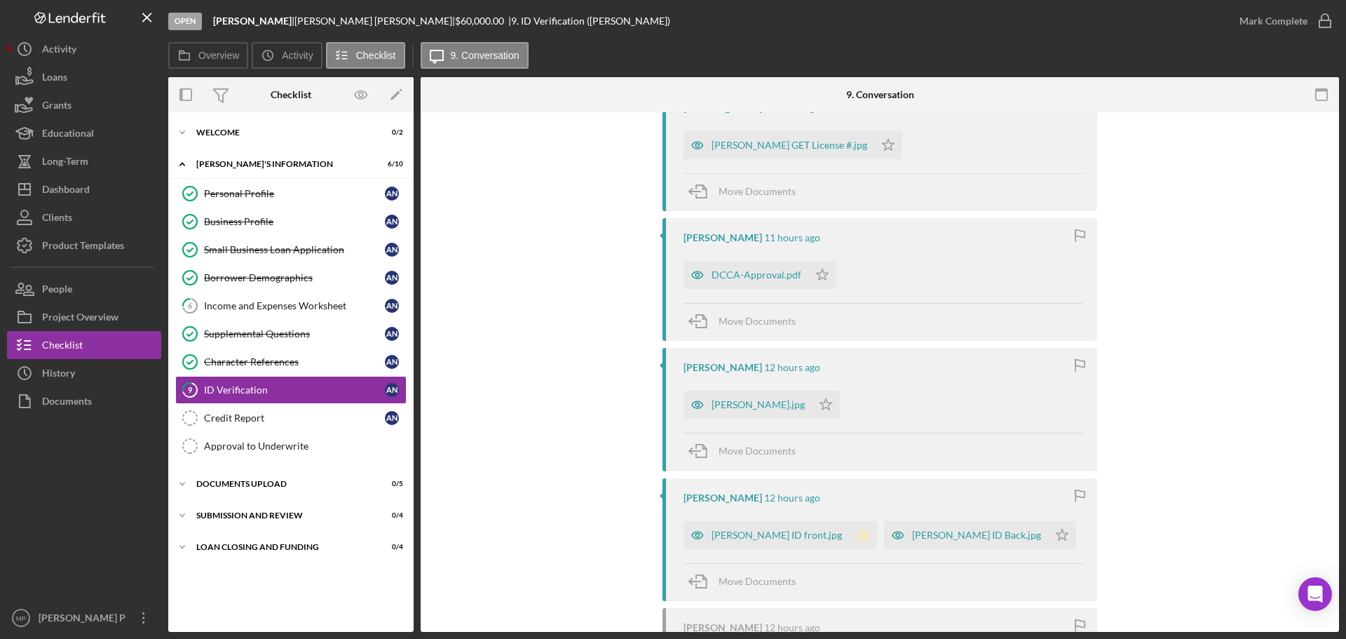
click at [849, 534] on icon "Icon/Star" at bounding box center [863, 535] width 28 height 28
click at [883, 150] on polygon "button" at bounding box center [889, 144] width 12 height 11
click at [815, 274] on icon "Icon/Star" at bounding box center [822, 275] width 28 height 28
click at [874, 142] on icon "Icon/Star" at bounding box center [888, 145] width 28 height 28
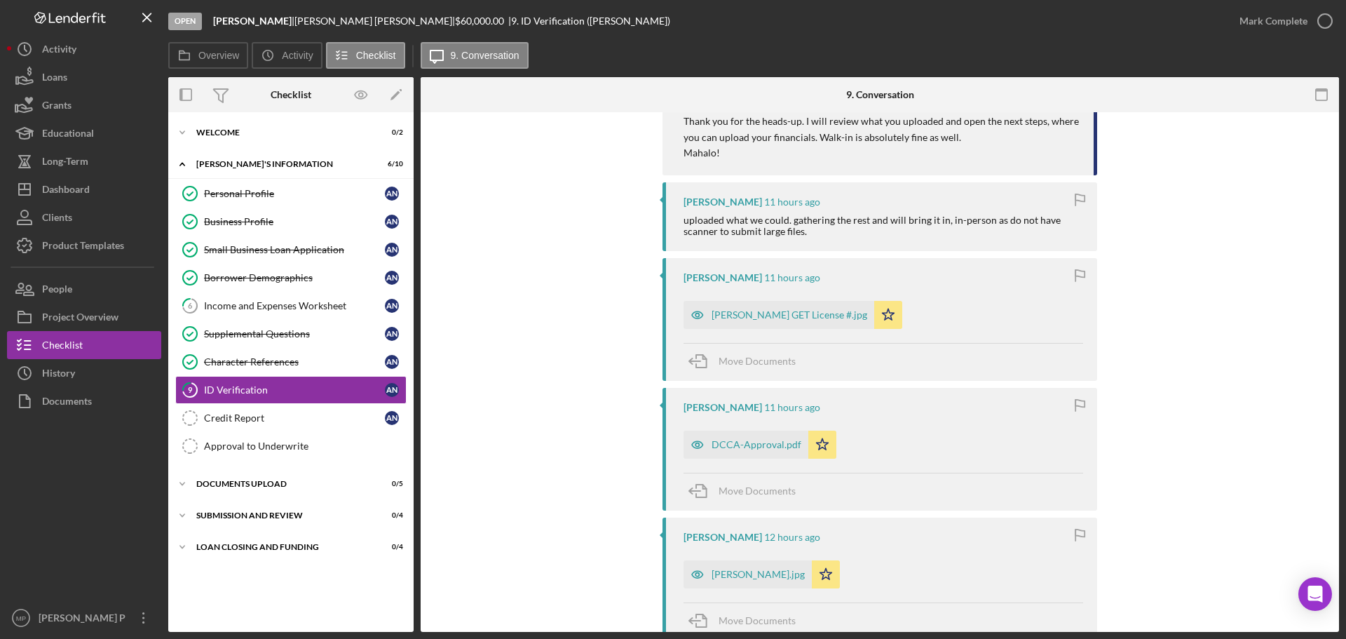
scroll to position [0, 0]
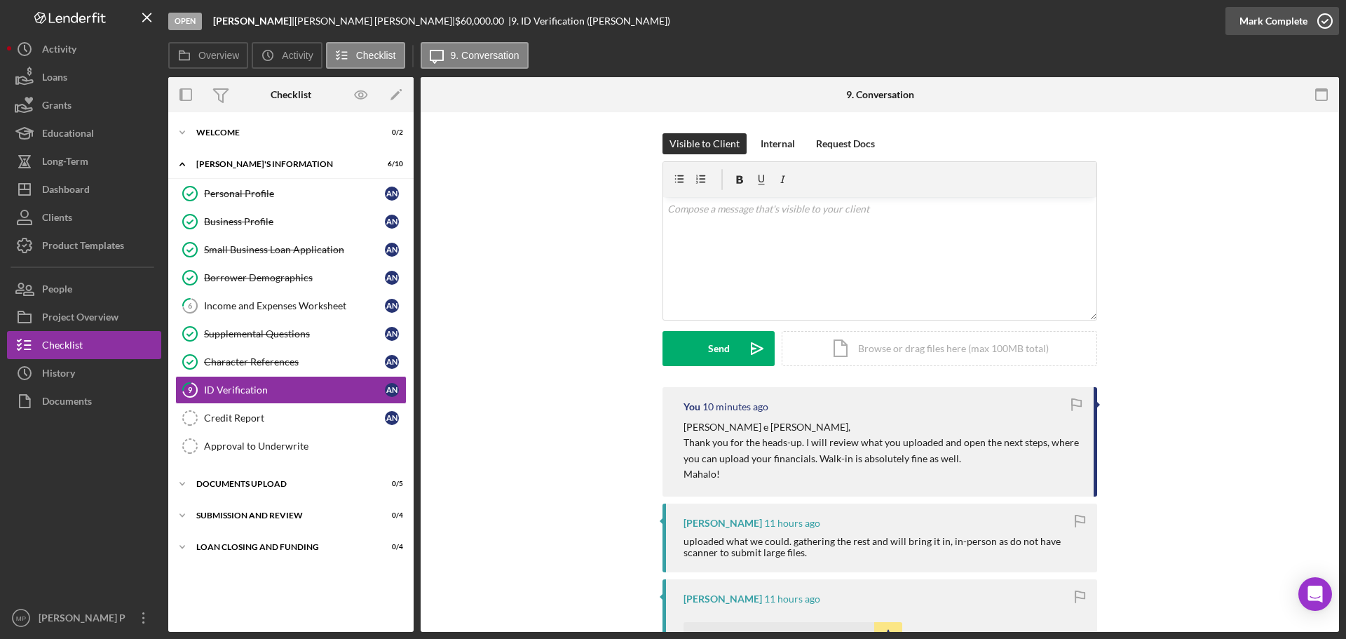
click at [1291, 22] on div "Mark Complete" at bounding box center [1273, 21] width 68 height 28
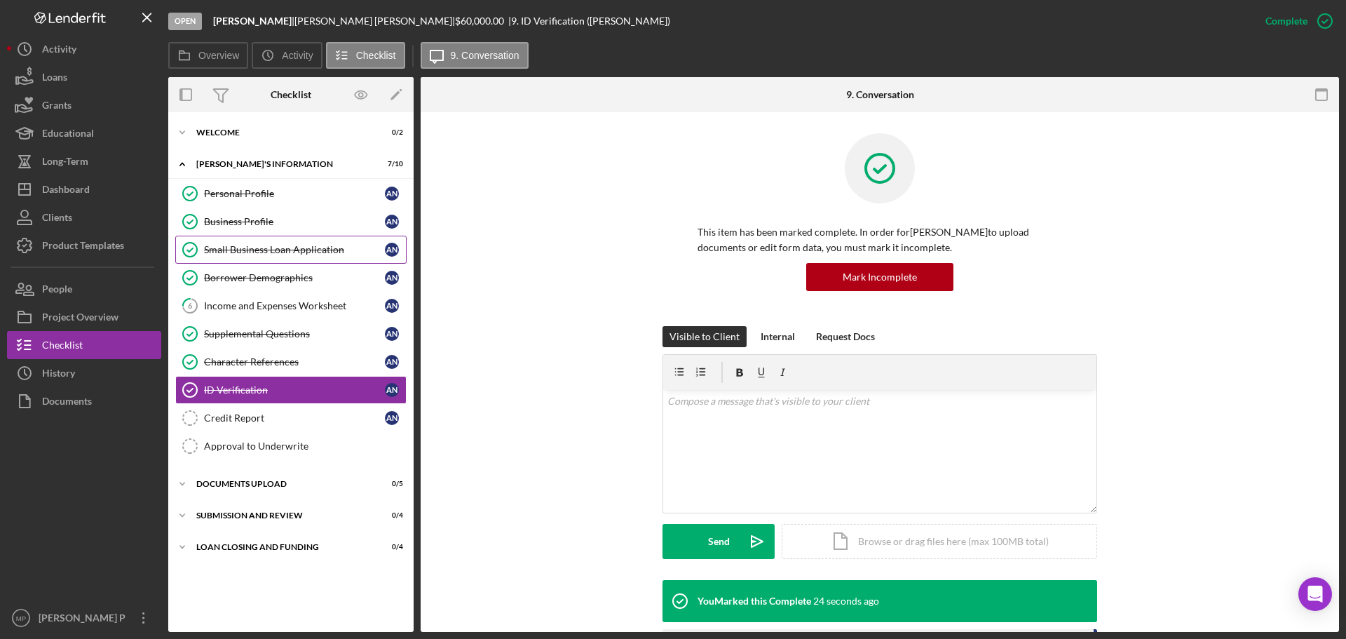
click at [312, 253] on div "Small Business Loan Application" at bounding box center [294, 249] width 181 height 11
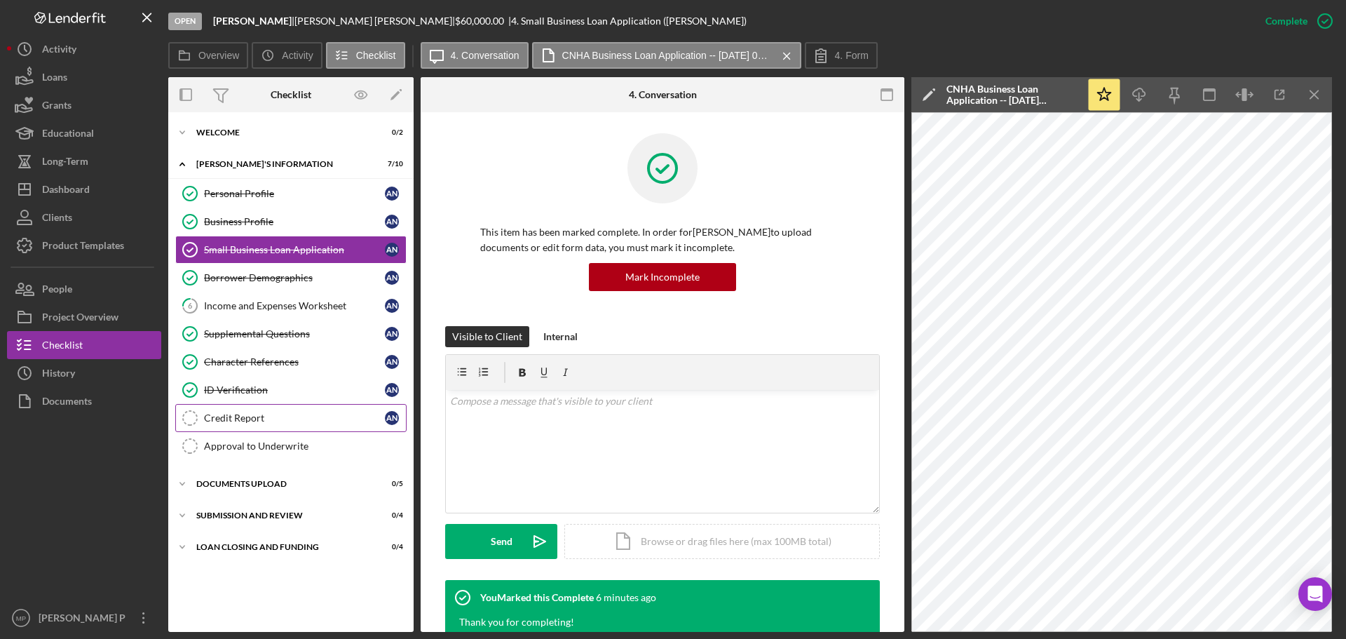
click at [254, 421] on div "Credit Report" at bounding box center [294, 417] width 181 height 11
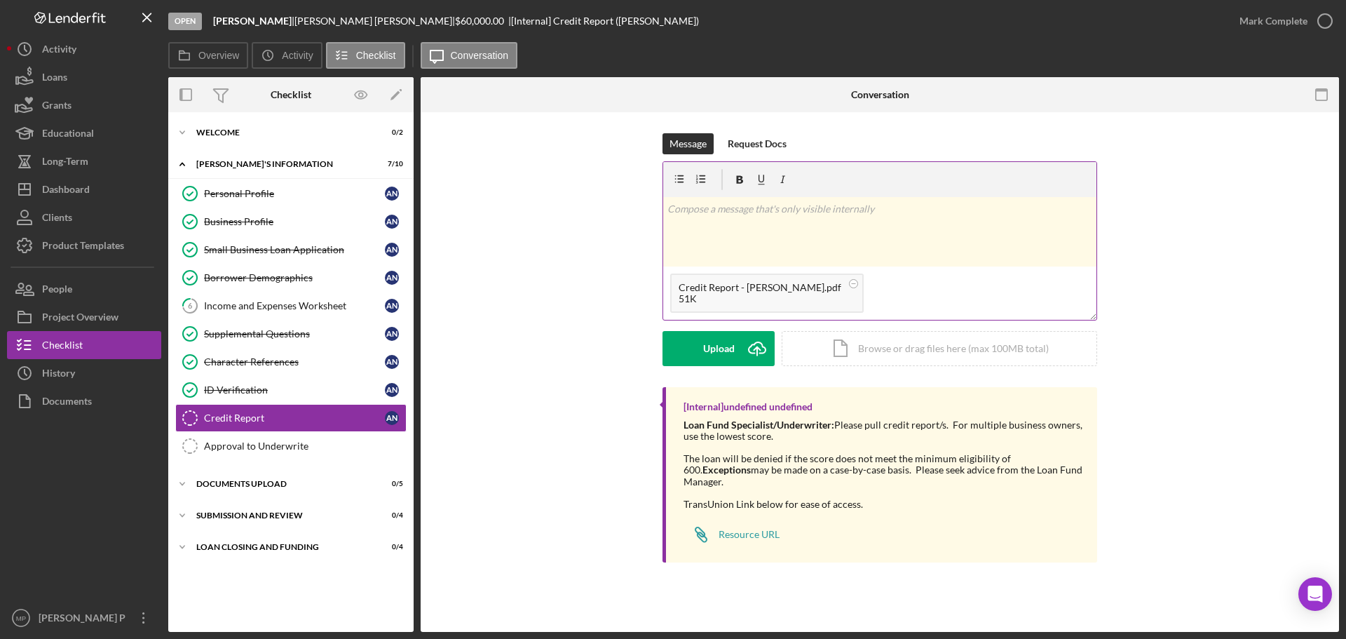
click at [733, 209] on p at bounding box center [880, 208] width 426 height 15
click at [740, 210] on p at bounding box center [880, 208] width 426 height 15
click at [740, 209] on p at bounding box center [880, 208] width 426 height 15
click at [1190, 351] on div "Message Request Docs v Color teal Color pink Remove color Add row above Add row…" at bounding box center [880, 260] width 876 height 254
click at [733, 213] on p at bounding box center [880, 208] width 426 height 15
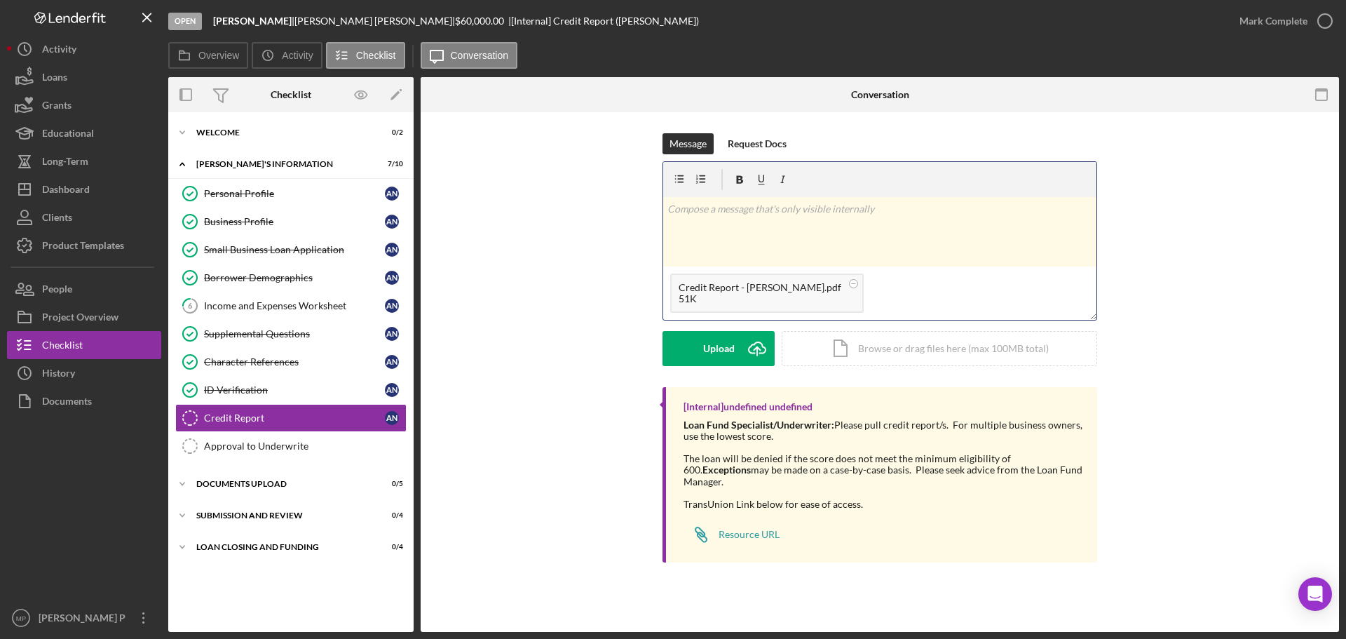
click at [772, 219] on div "v Color teal Color pink Remove color Add row above Add row below Add column bef…" at bounding box center [879, 231] width 433 height 69
click at [949, 229] on div "v Color teal Color pink Remove color Add row above Add row below Add column bef…" at bounding box center [879, 231] width 433 height 69
click at [860, 209] on p at bounding box center [880, 208] width 426 height 15
click at [738, 208] on p "2 x" at bounding box center [880, 208] width 426 height 15
click at [773, 252] on p "CCB $2,911" at bounding box center [890, 254] width 405 height 15
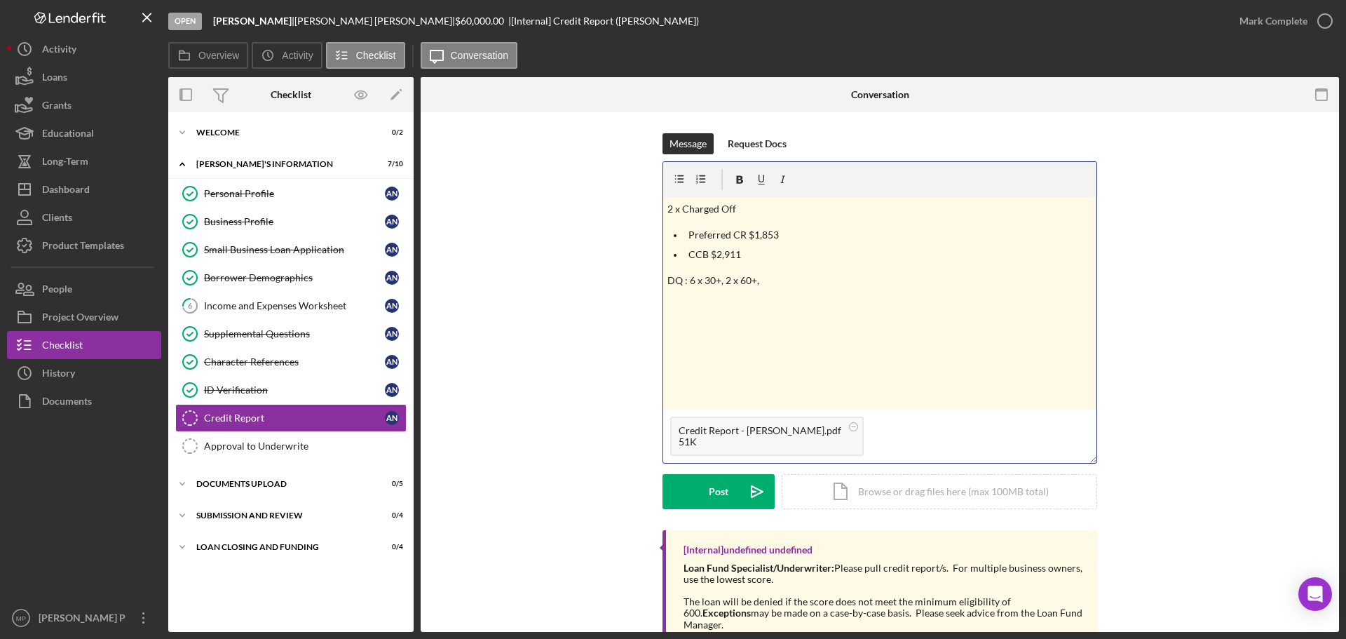
drag, startPoint x: 1094, startPoint y: 315, endPoint x: 1123, endPoint y: 436, distance: 124.1
click at [1101, 459] on div "Message Request Docs v Color teal Color pink Remove color Add row above Add row…" at bounding box center [880, 331] width 876 height 397
click at [716, 486] on div "Post" at bounding box center [719, 491] width 20 height 35
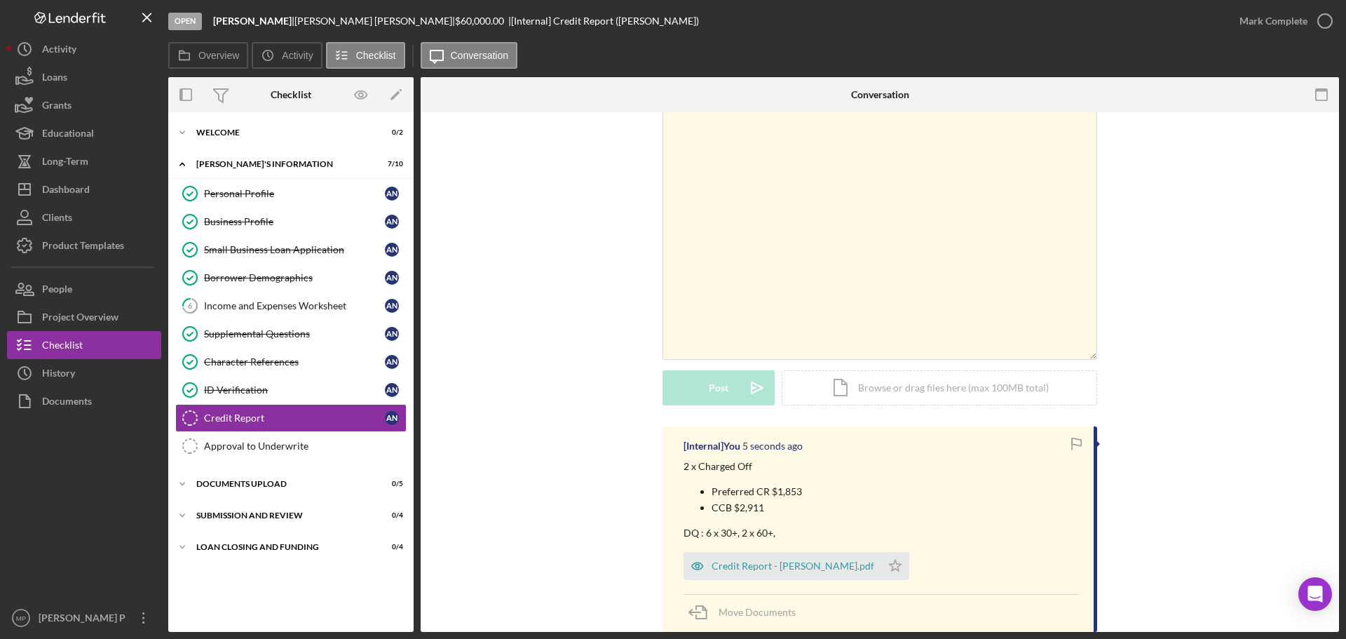
scroll to position [70, 0]
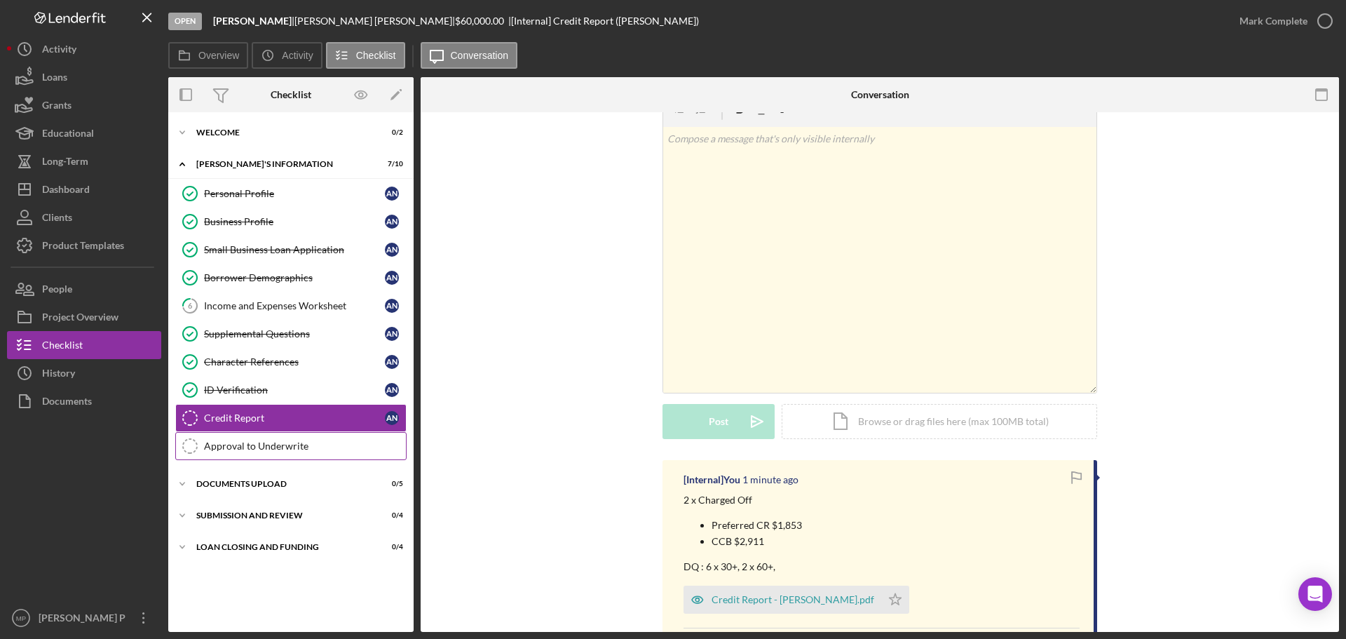
click at [295, 445] on div "Approval to Underwrite" at bounding box center [305, 445] width 202 height 11
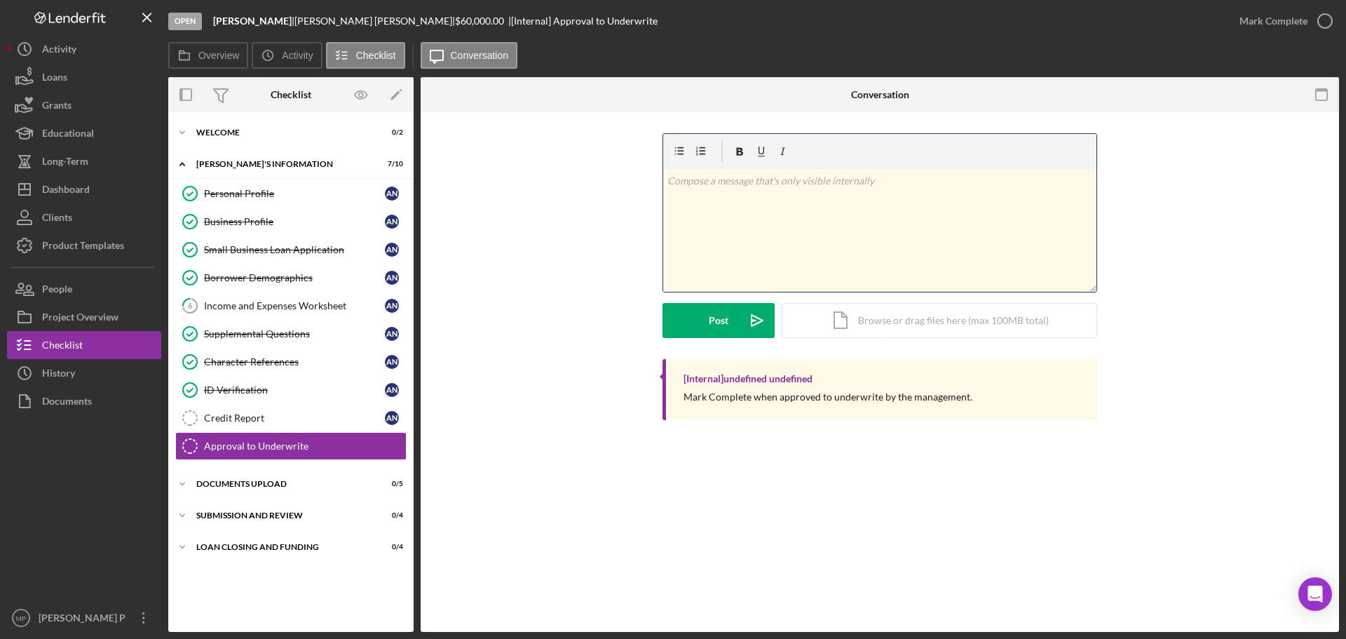
click at [716, 181] on p at bounding box center [880, 180] width 426 height 15
click at [830, 188] on p "Credit Score 587, 2 x charged off total of" at bounding box center [890, 186] width 405 height 15
click at [892, 189] on p "Credit Score 587, 2 x charged off a total of" at bounding box center [890, 186] width 405 height 15
click at [765, 186] on p "Credit Score 587, 2 x charged off a total of $4,764" at bounding box center [890, 186] width 405 height 15
click at [787, 226] on p "DQ: 6 x 30+, 2 x 60+" at bounding box center [890, 226] width 405 height 15
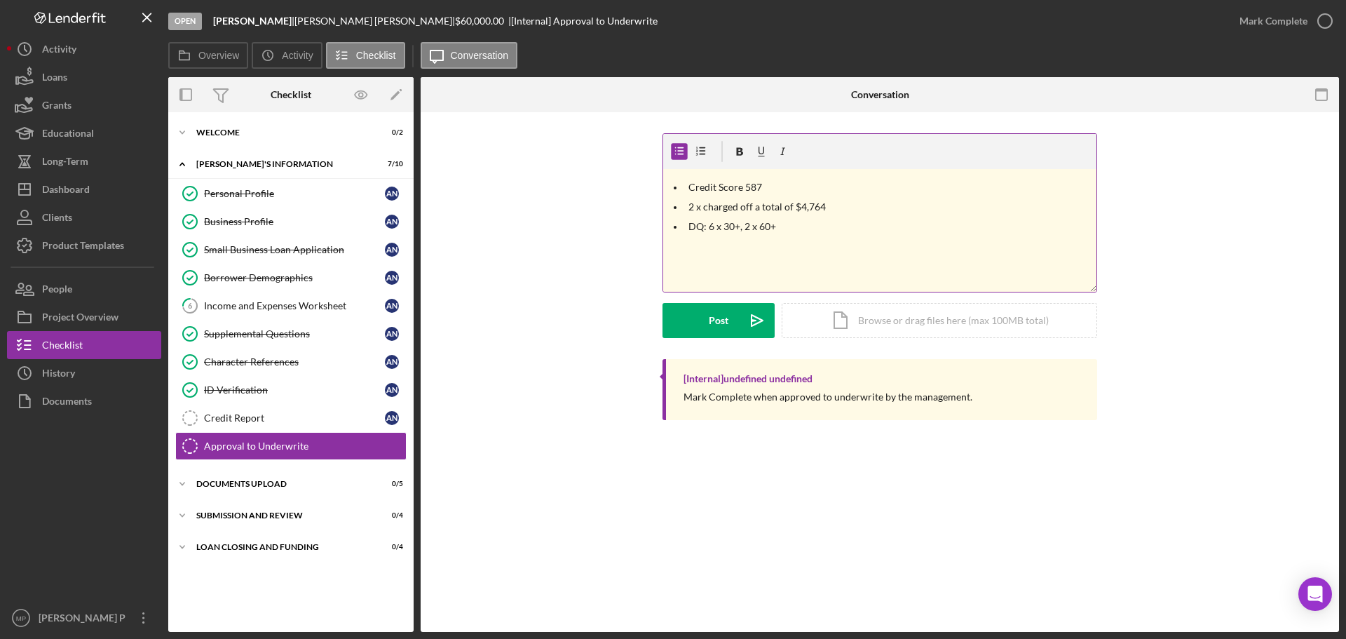
click at [787, 226] on p "DQ: 6 x 30+, 2 x 60+" at bounding box center [890, 226] width 405 height 15
click at [710, 322] on div "Post" at bounding box center [719, 320] width 20 height 35
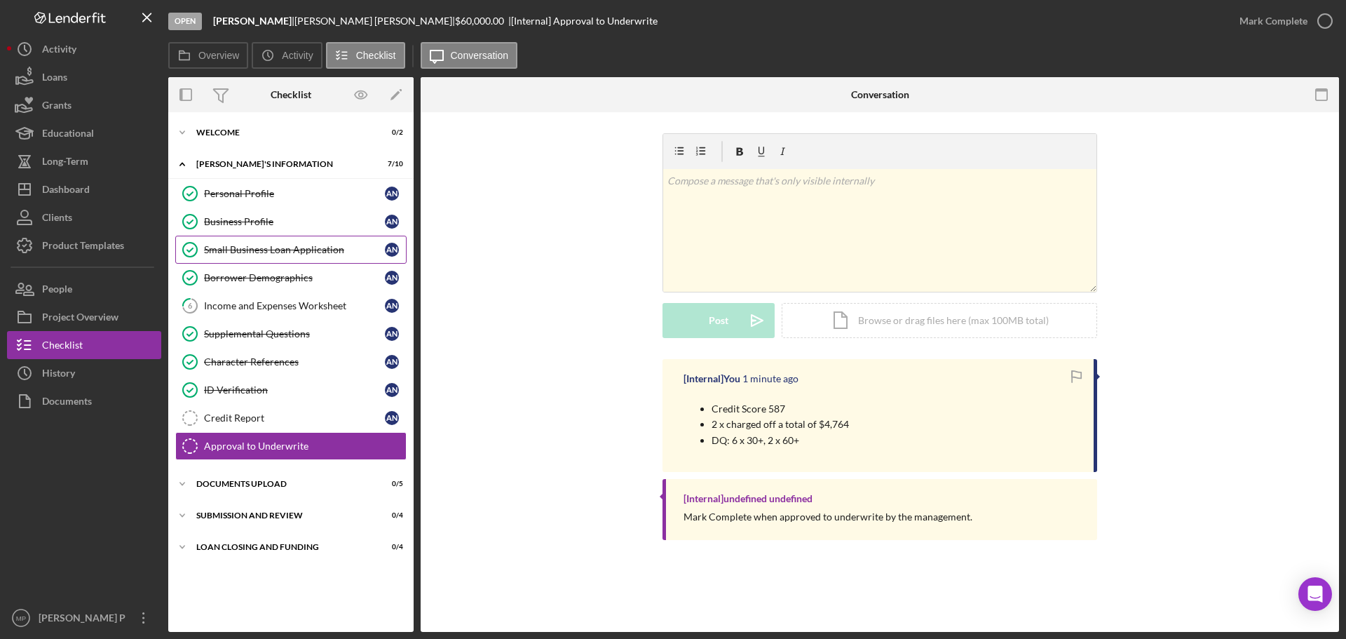
click at [293, 254] on div "Small Business Loan Application" at bounding box center [294, 249] width 181 height 11
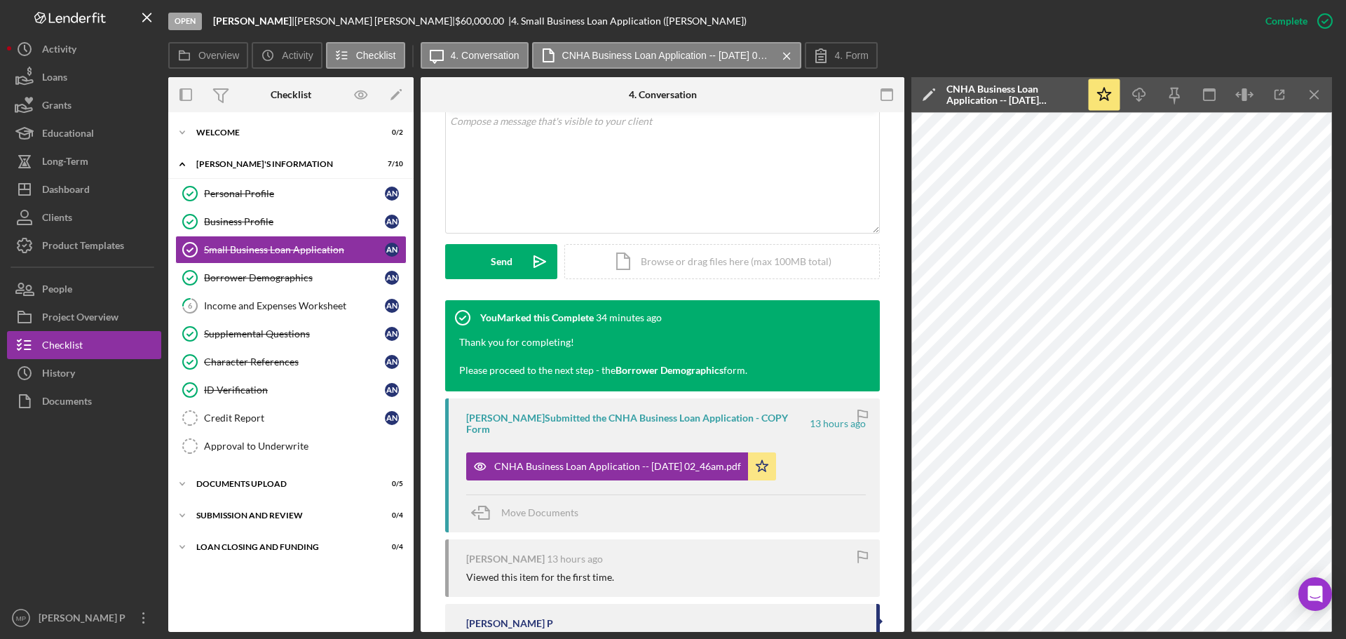
scroll to position [280, 0]
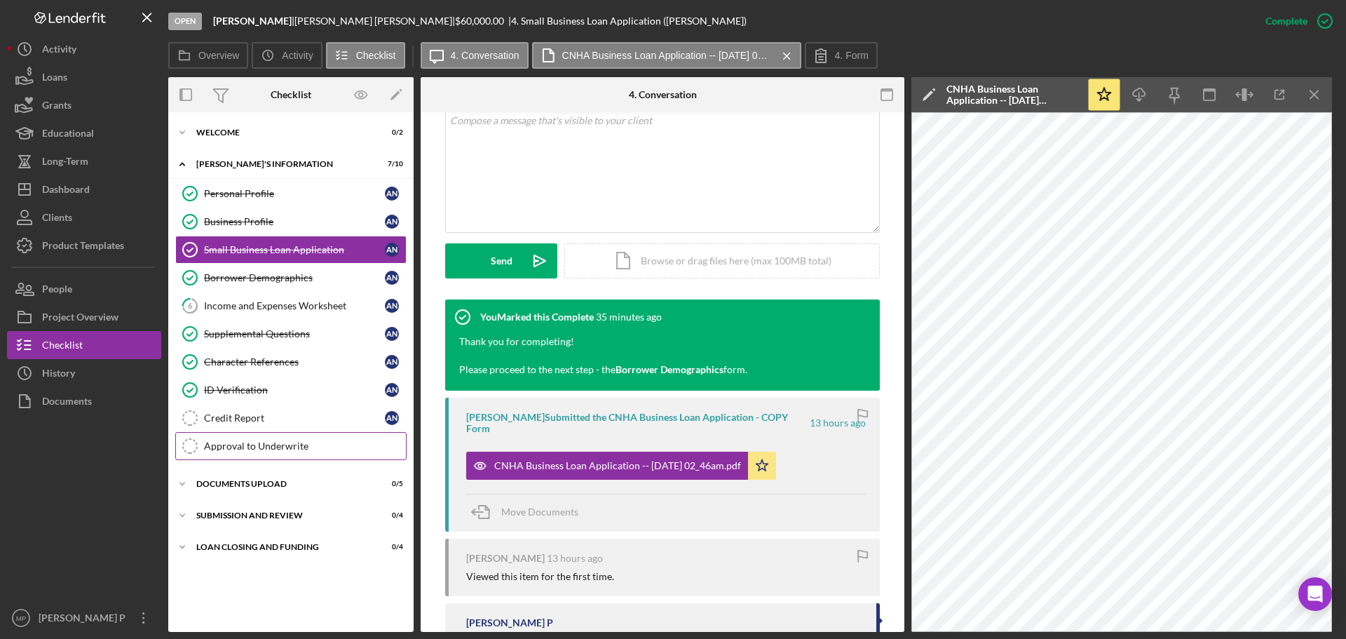
click at [264, 445] on div "Approval to Underwrite" at bounding box center [305, 445] width 202 height 11
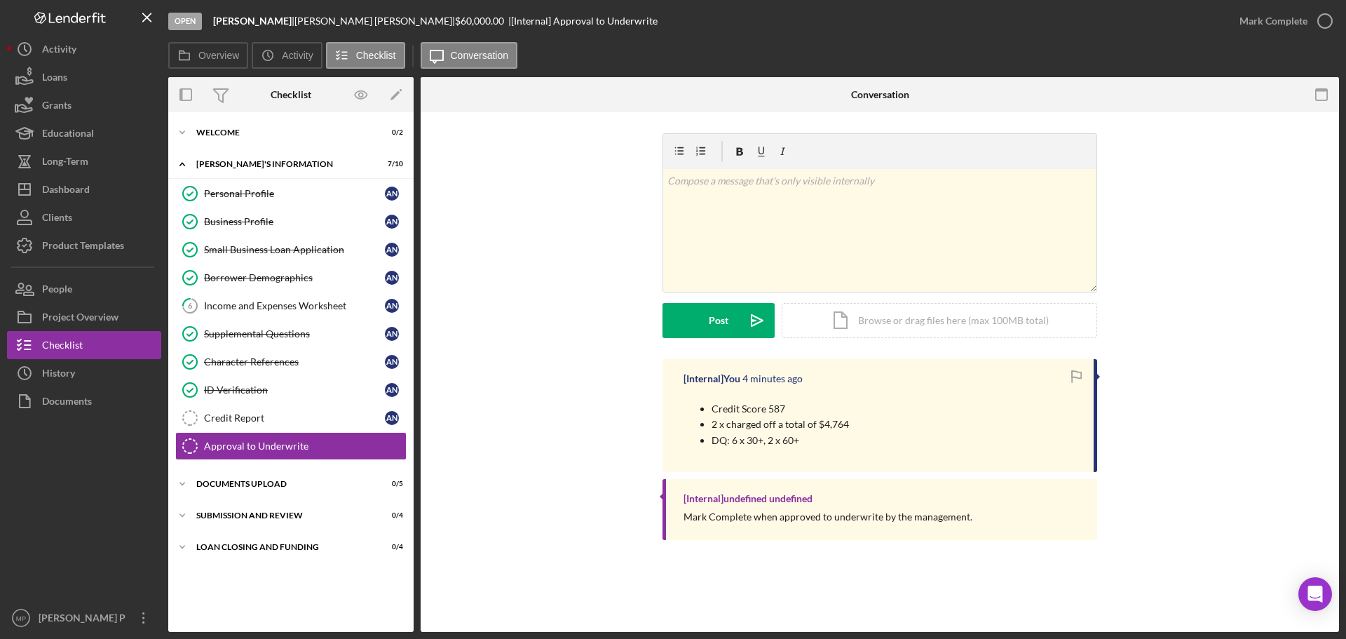
click at [802, 440] on p "DQ: 6 x 30+, 2 x 60+" at bounding box center [780, 440] width 137 height 15
drag, startPoint x: 803, startPoint y: 441, endPoint x: 709, endPoint y: 406, distance: 100.3
click at [709, 406] on ul "Credit Score 587 2 x charged off a total of $4,764 DQ: 6 x 30+, 2 x 60+" at bounding box center [766, 424] width 165 height 47
copy ul "Credit Score 587 2 x charged off a total of $4,764 DQ: 6 x 30+, 2 x 60+"
click at [932, 446] on div "Credit Score 587 2 x charged off a total of $4,764 DQ: 6 x 30+, 2 x 60+" at bounding box center [882, 424] width 396 height 67
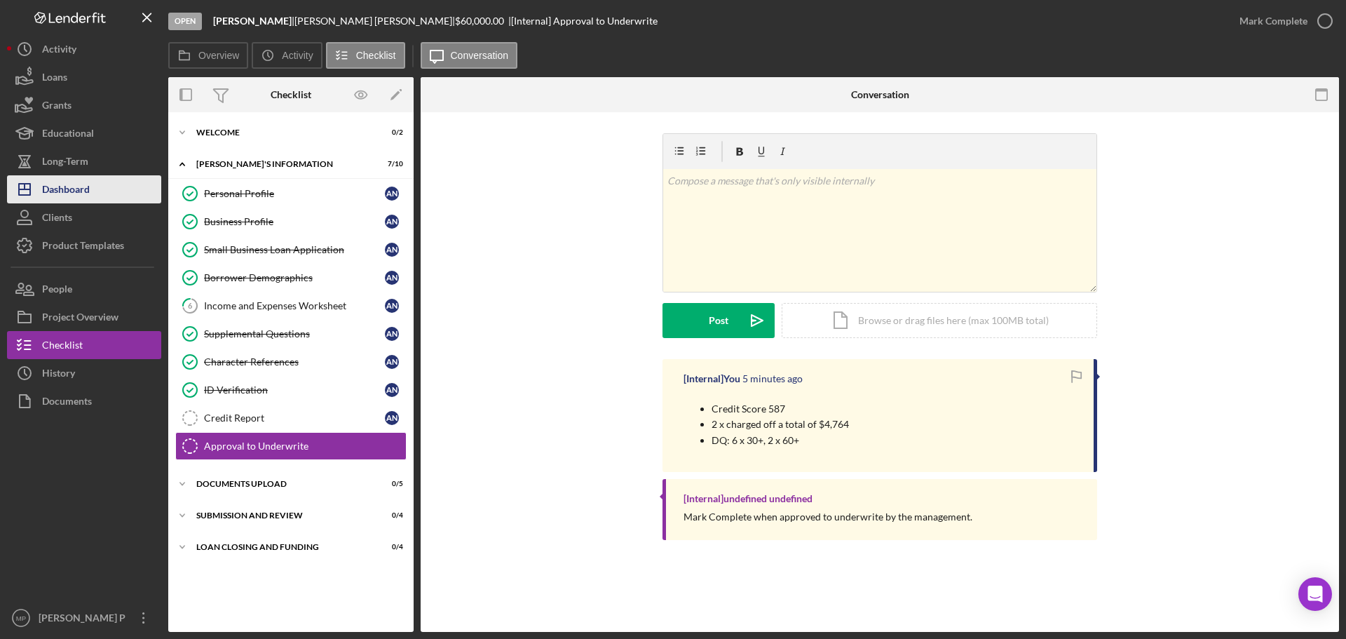
click at [79, 190] on div "Dashboard" at bounding box center [66, 191] width 48 height 32
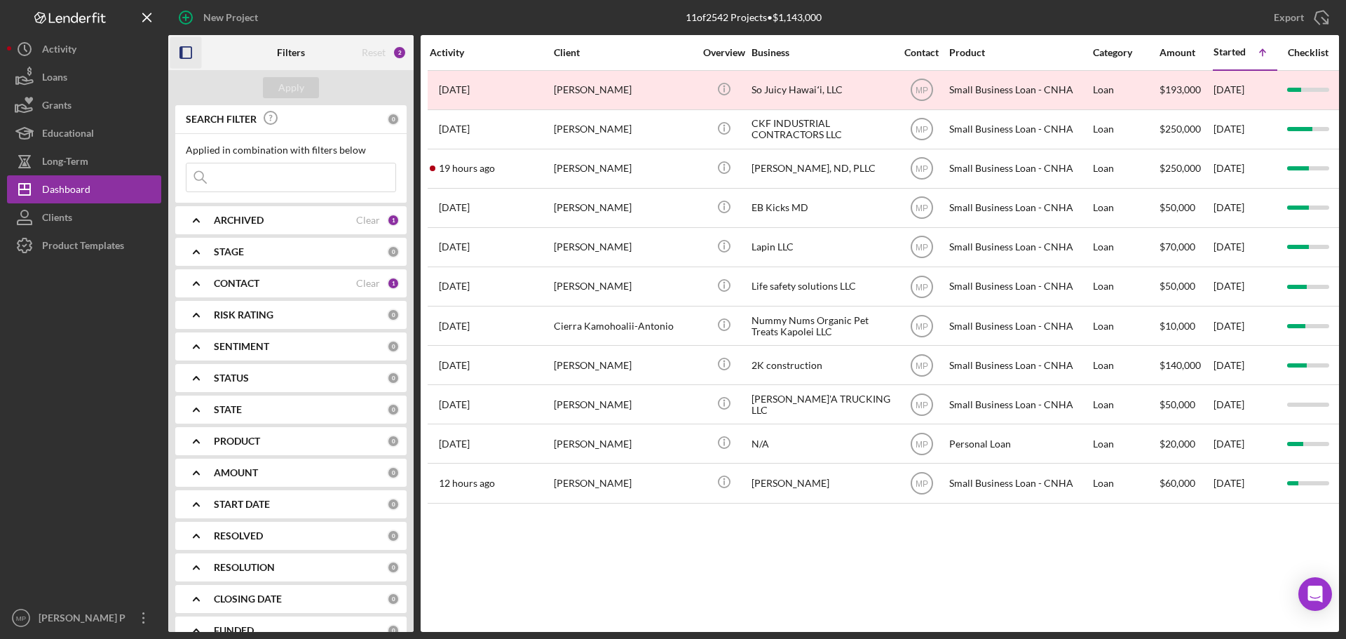
click at [183, 49] on icon "button" at bounding box center [186, 53] width 32 height 32
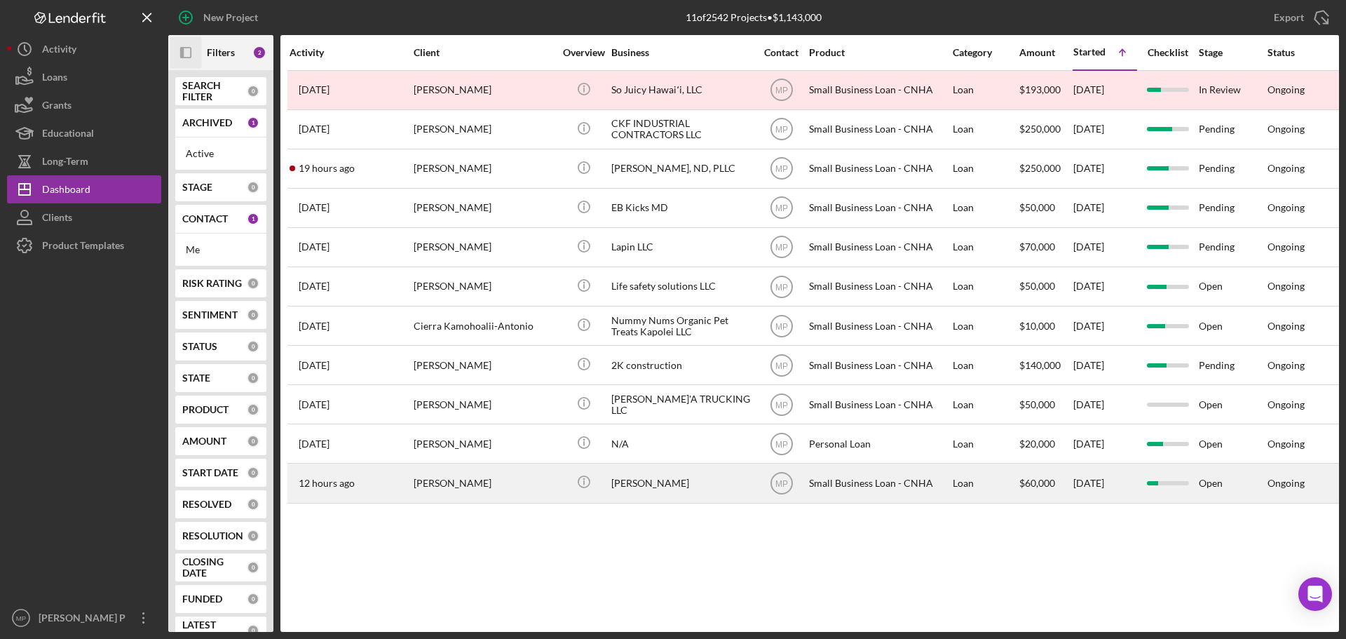
click at [440, 488] on div "[PERSON_NAME]" at bounding box center [484, 482] width 140 height 37
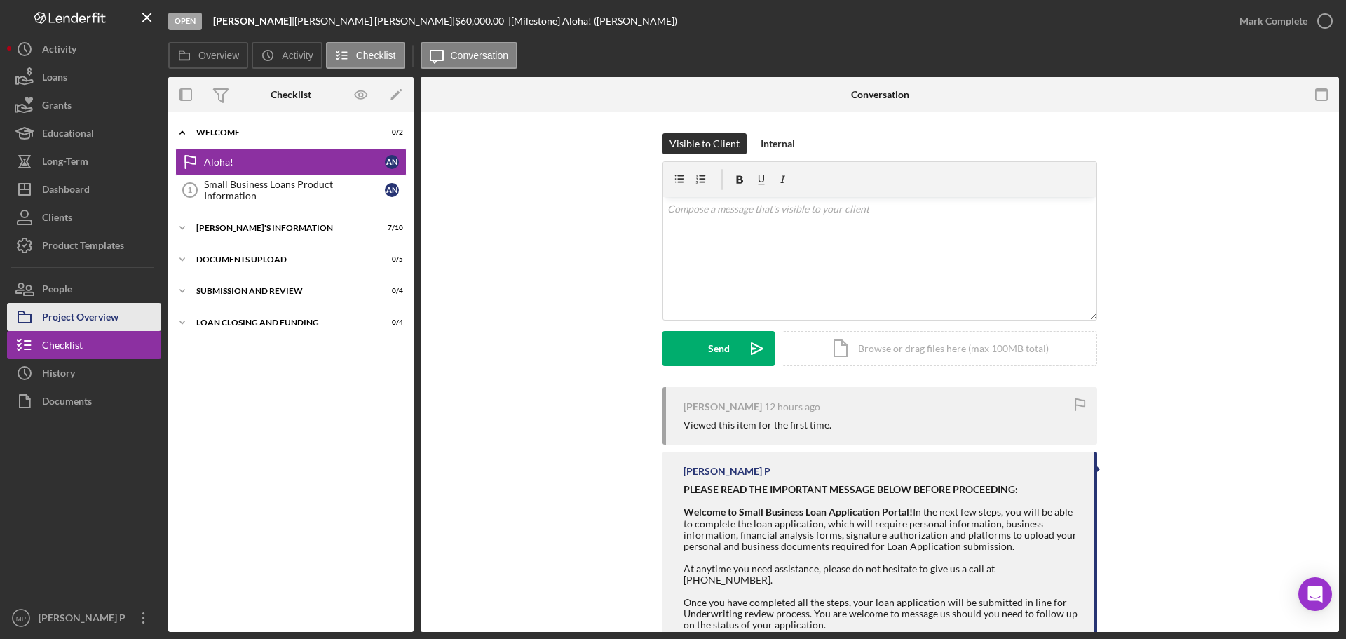
click at [79, 313] on div "Project Overview" at bounding box center [80, 319] width 76 height 32
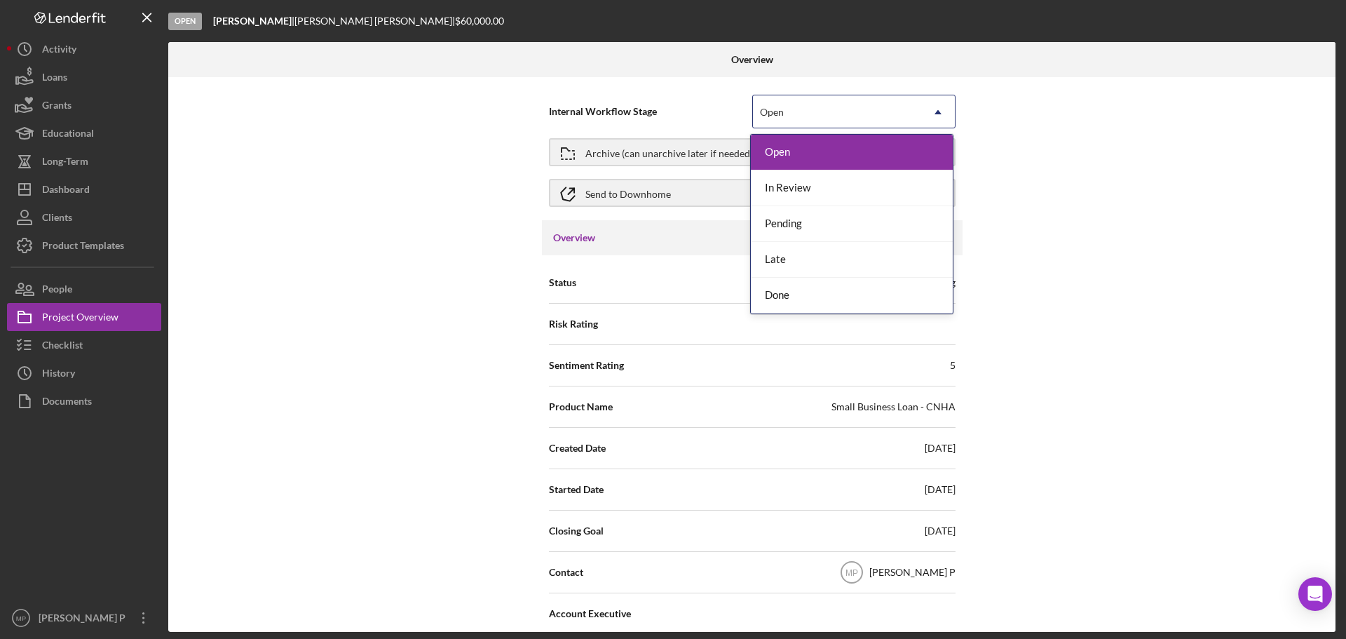
click at [937, 115] on icon "Icon/Dropdown Arrow" at bounding box center [938, 112] width 34 height 34
click at [885, 224] on div "Pending" at bounding box center [852, 224] width 202 height 36
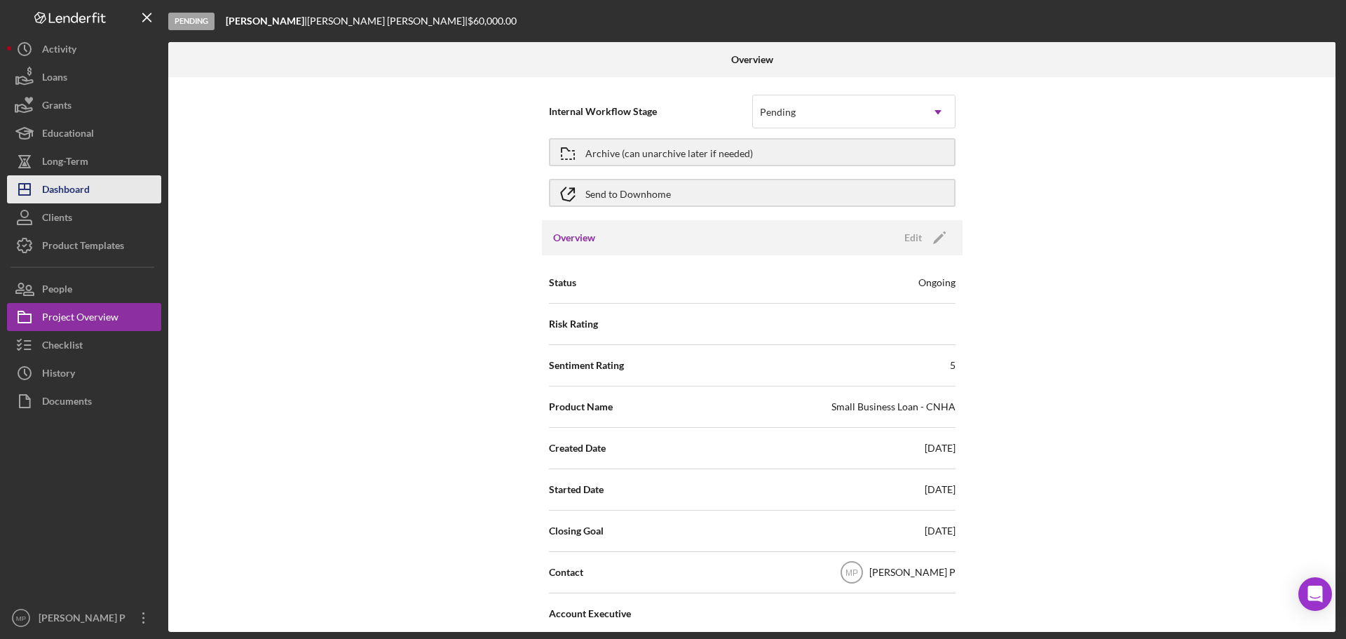
click at [84, 187] on div "Dashboard" at bounding box center [66, 191] width 48 height 32
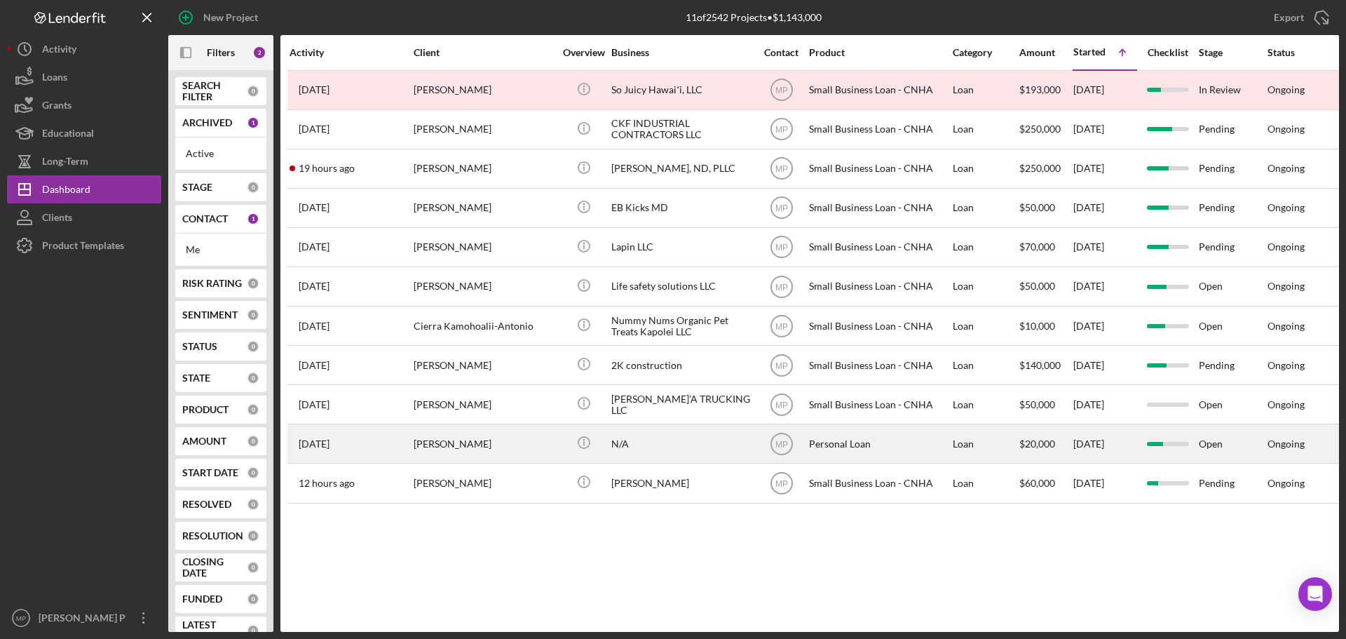
click at [829, 447] on div "Personal Loan" at bounding box center [879, 443] width 140 height 37
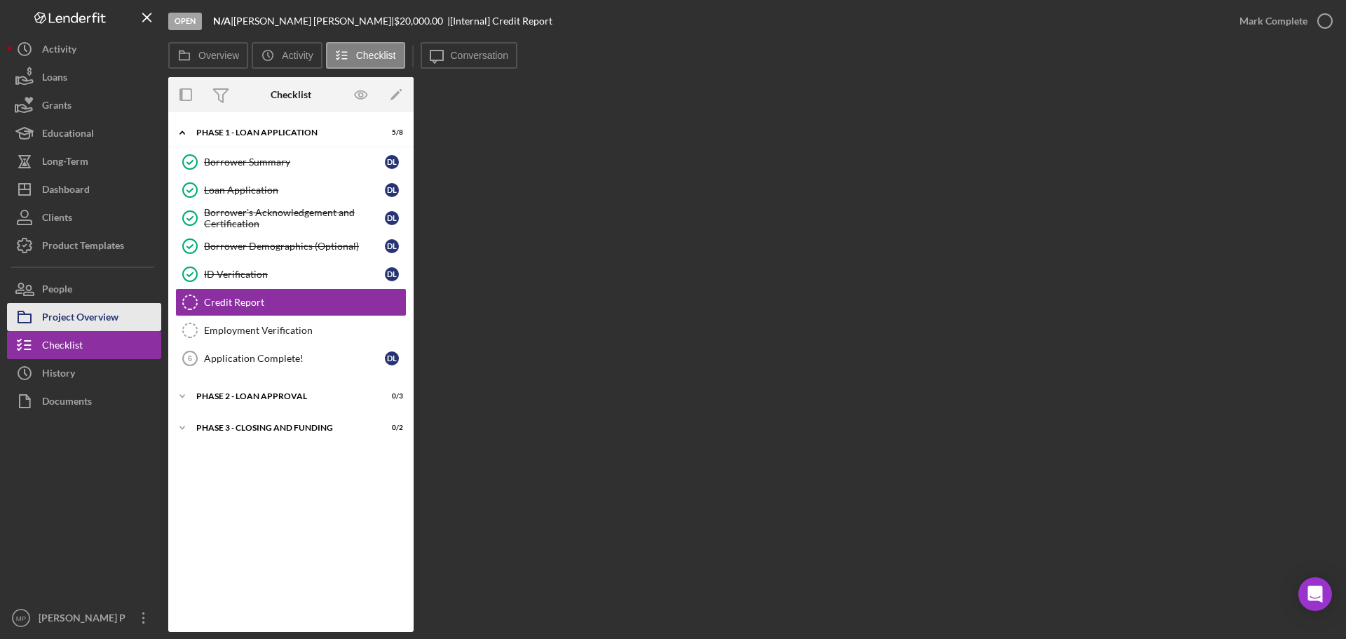
click at [96, 313] on div "Project Overview" at bounding box center [80, 319] width 76 height 32
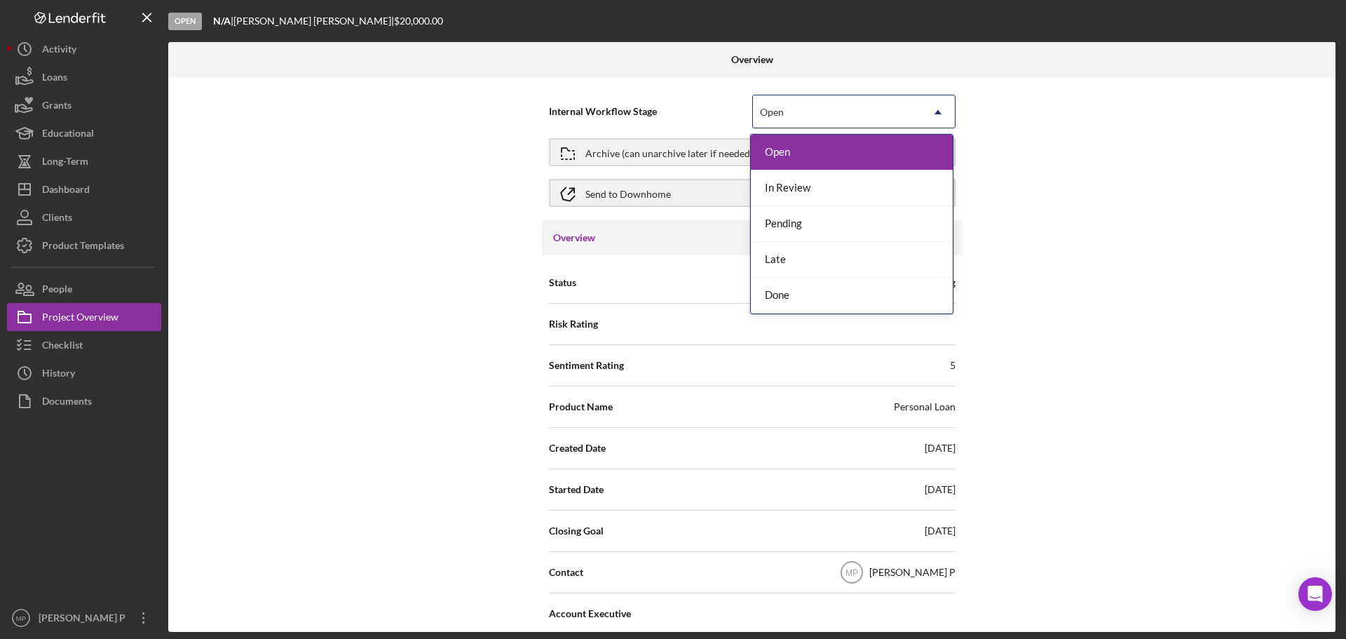
click at [892, 114] on div "Open" at bounding box center [837, 112] width 168 height 32
click at [872, 224] on div "Pending" at bounding box center [852, 224] width 202 height 36
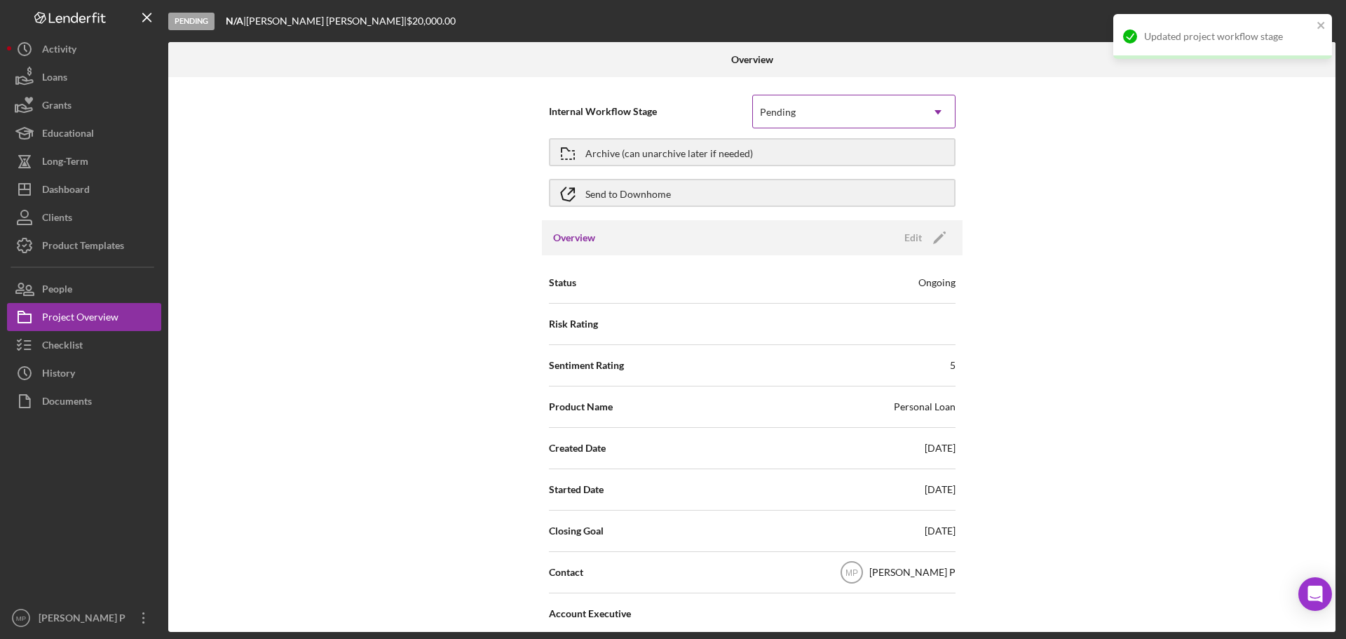
click at [841, 108] on div "Pending" at bounding box center [837, 112] width 168 height 32
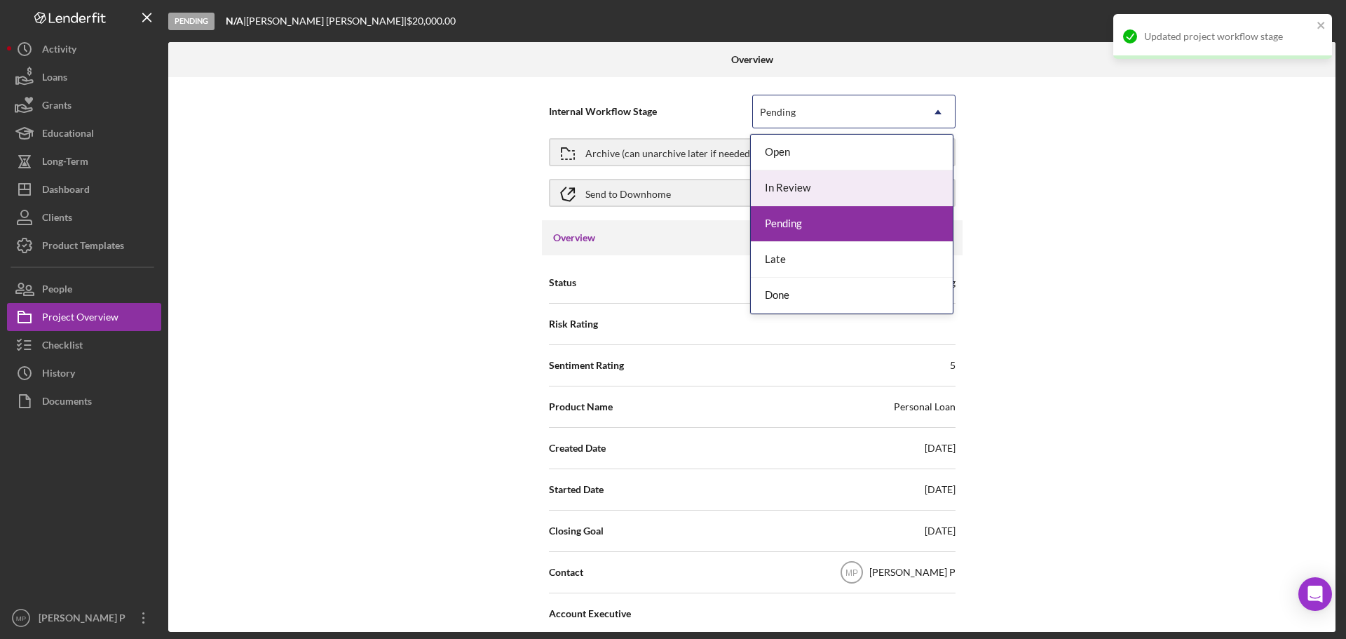
click at [840, 179] on div "In Review" at bounding box center [852, 188] width 202 height 36
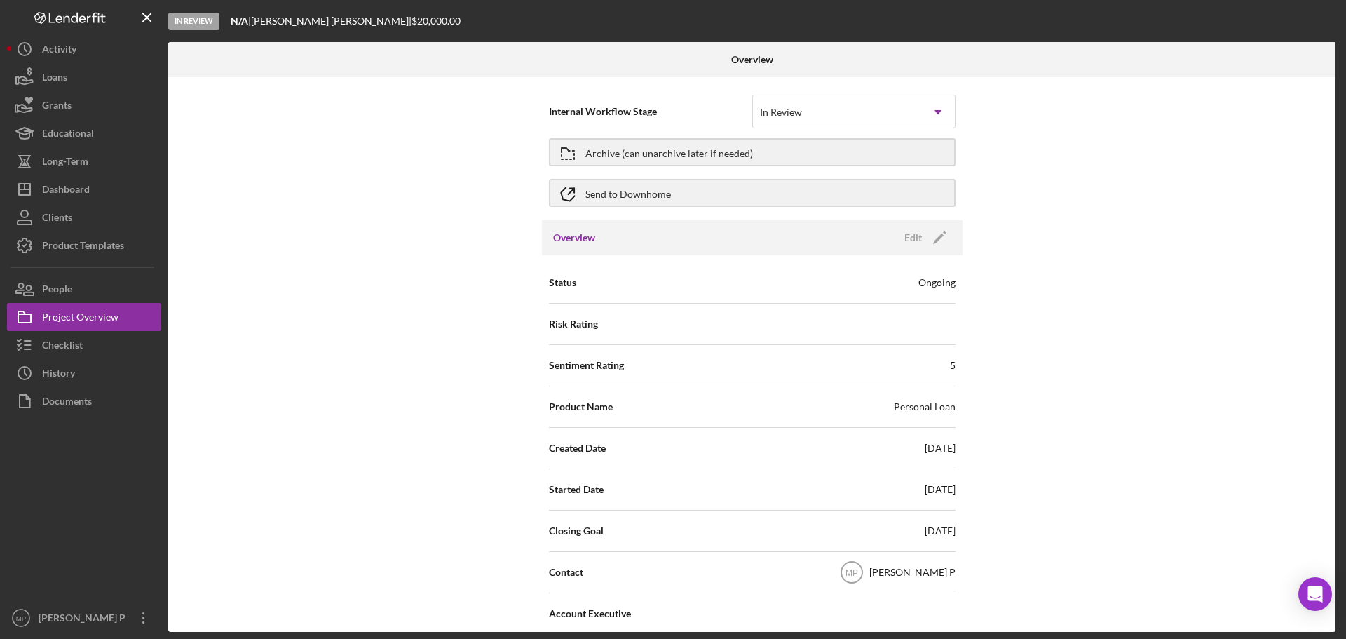
click at [1218, 154] on div "Internal Workflow Stage option In Review, selected. In Review Icon/Dropdown Arr…" at bounding box center [751, 354] width 1167 height 555
click at [320, 237] on div "Internal Workflow Stage In Review Icon/Dropdown Arrow Archive (can unarchive la…" at bounding box center [751, 354] width 1167 height 555
click at [26, 515] on div at bounding box center [84, 509] width 154 height 189
